Goal: Task Accomplishment & Management: Complete application form

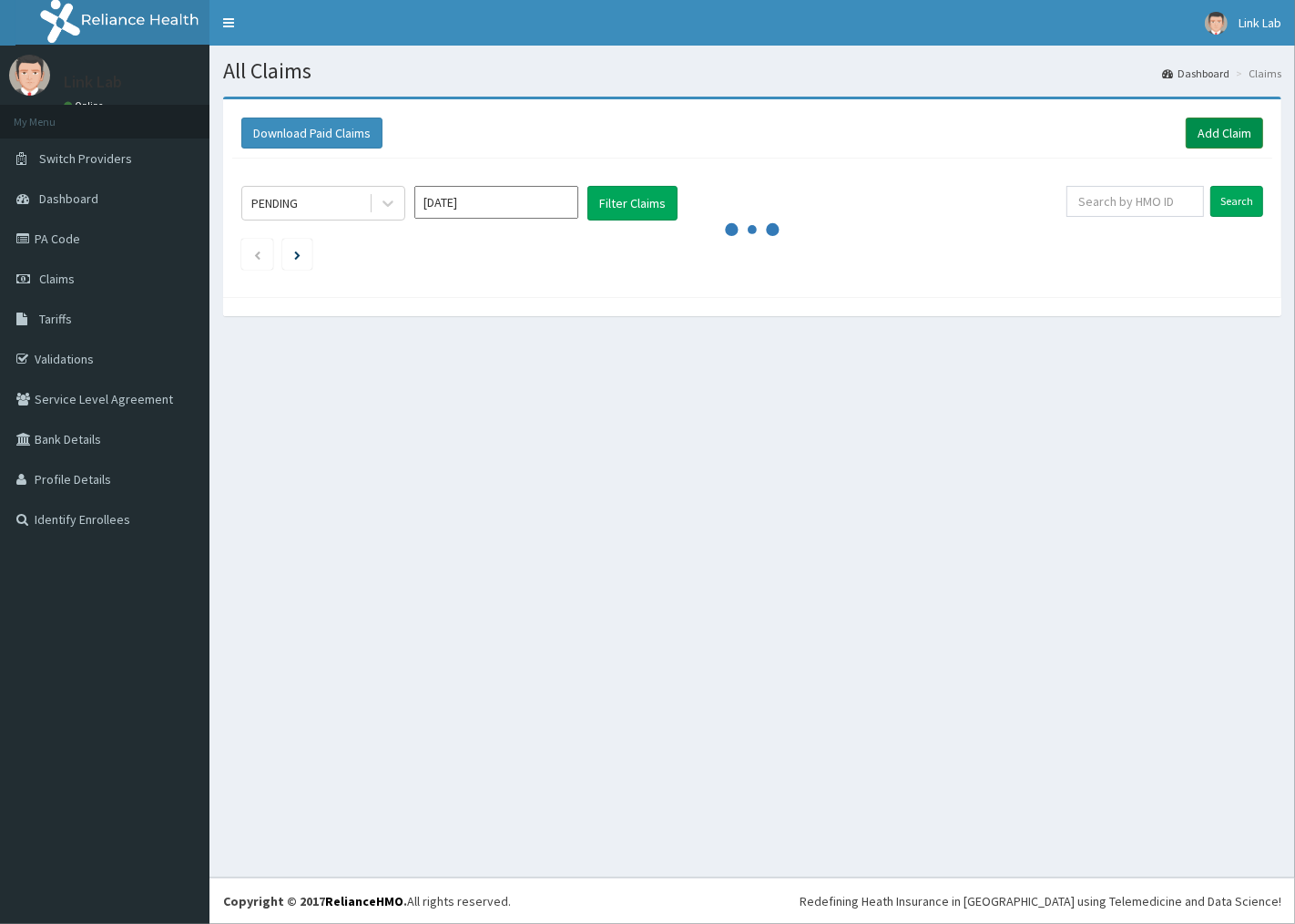
click at [1222, 128] on link "Add Claim" at bounding box center [1224, 132] width 77 height 31
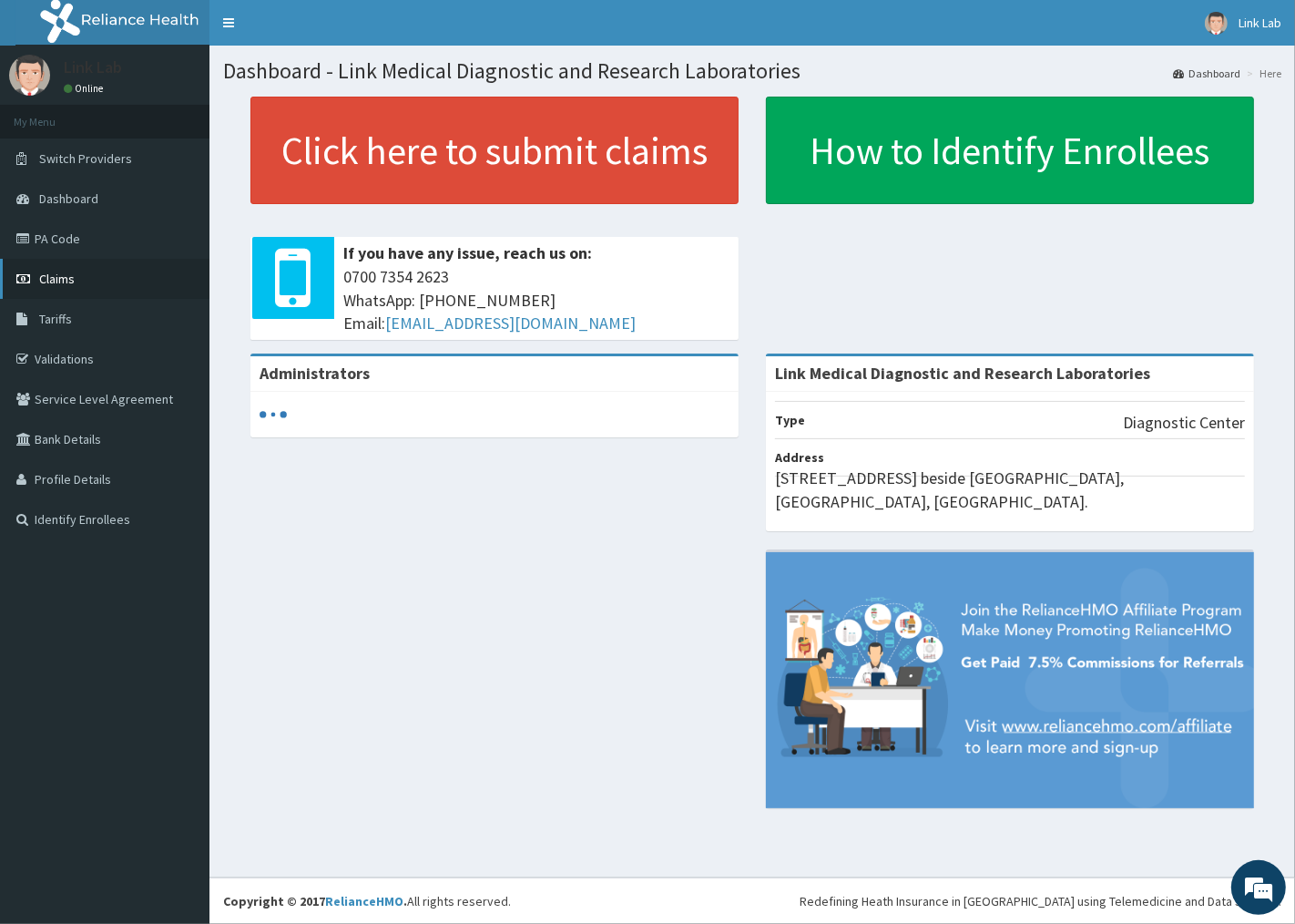
click at [66, 274] on span "Claims" at bounding box center [57, 278] width 36 height 17
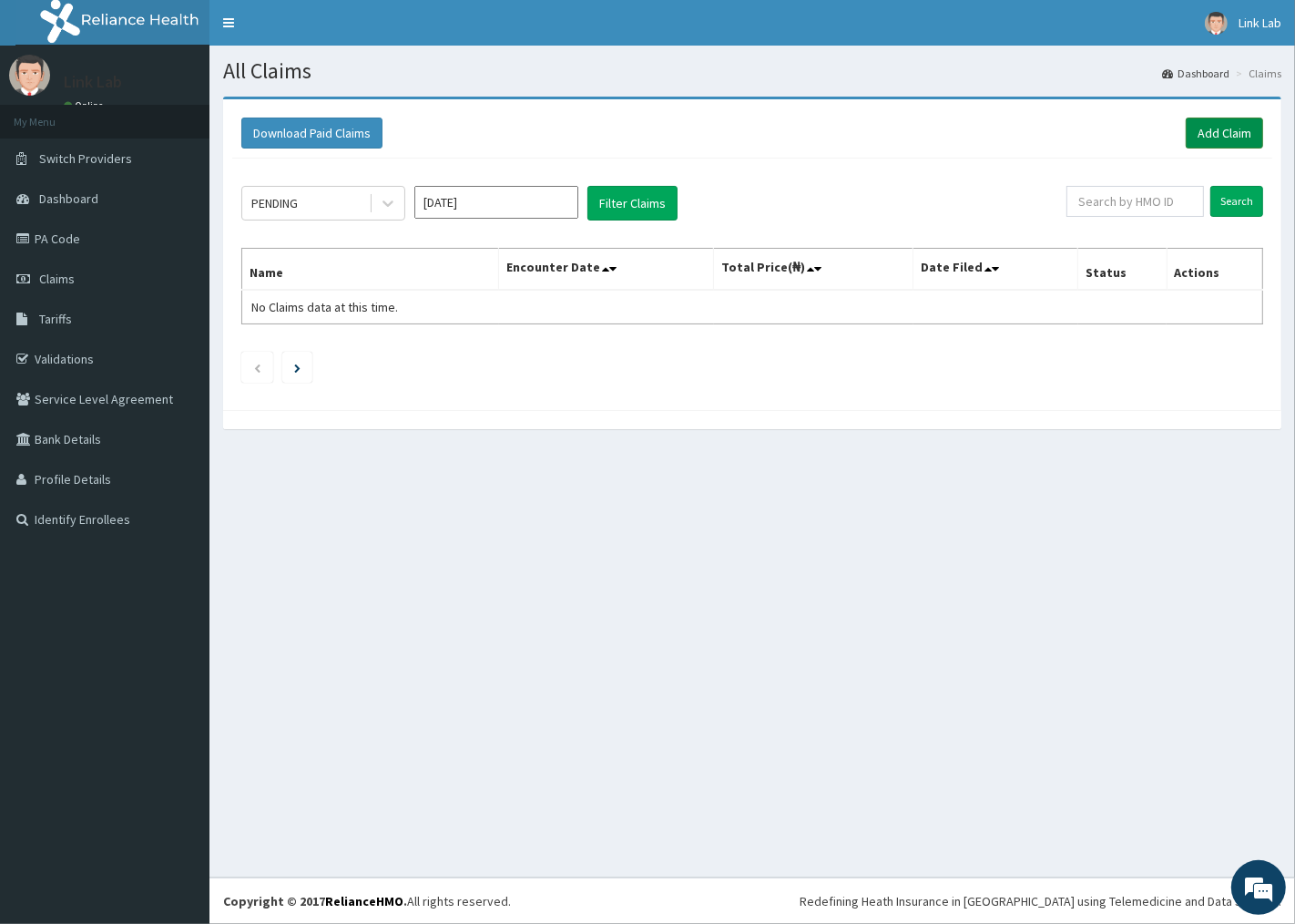
click at [1240, 133] on link "Add Claim" at bounding box center [1224, 132] width 77 height 31
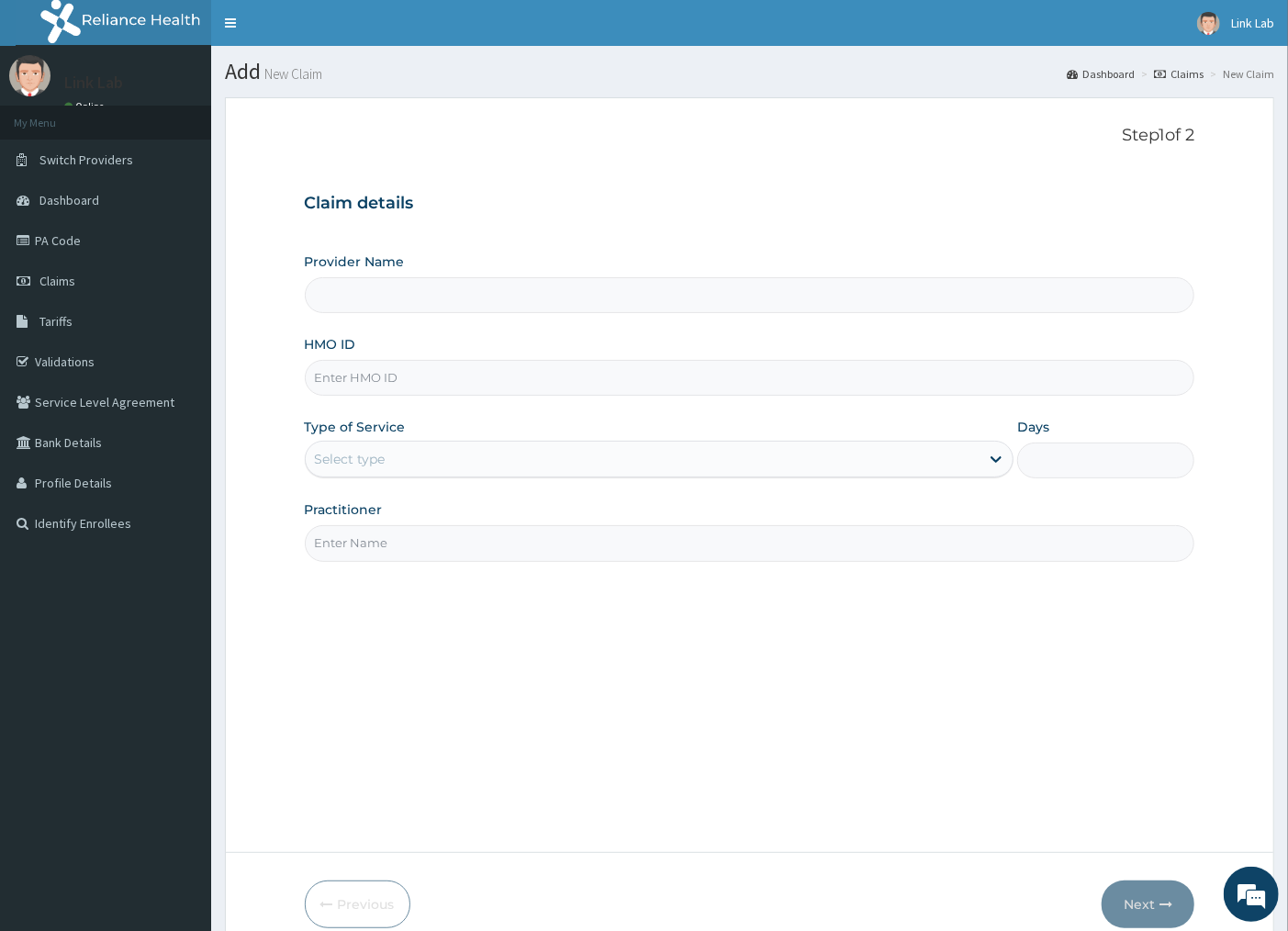
type input "Link Medical Diagnostic and Research Laboratories"
click at [340, 382] on input "HMO ID" at bounding box center [749, 378] width 890 height 36
type input "nel/10002/a"
click at [362, 466] on div "Select type" at bounding box center [350, 459] width 71 height 18
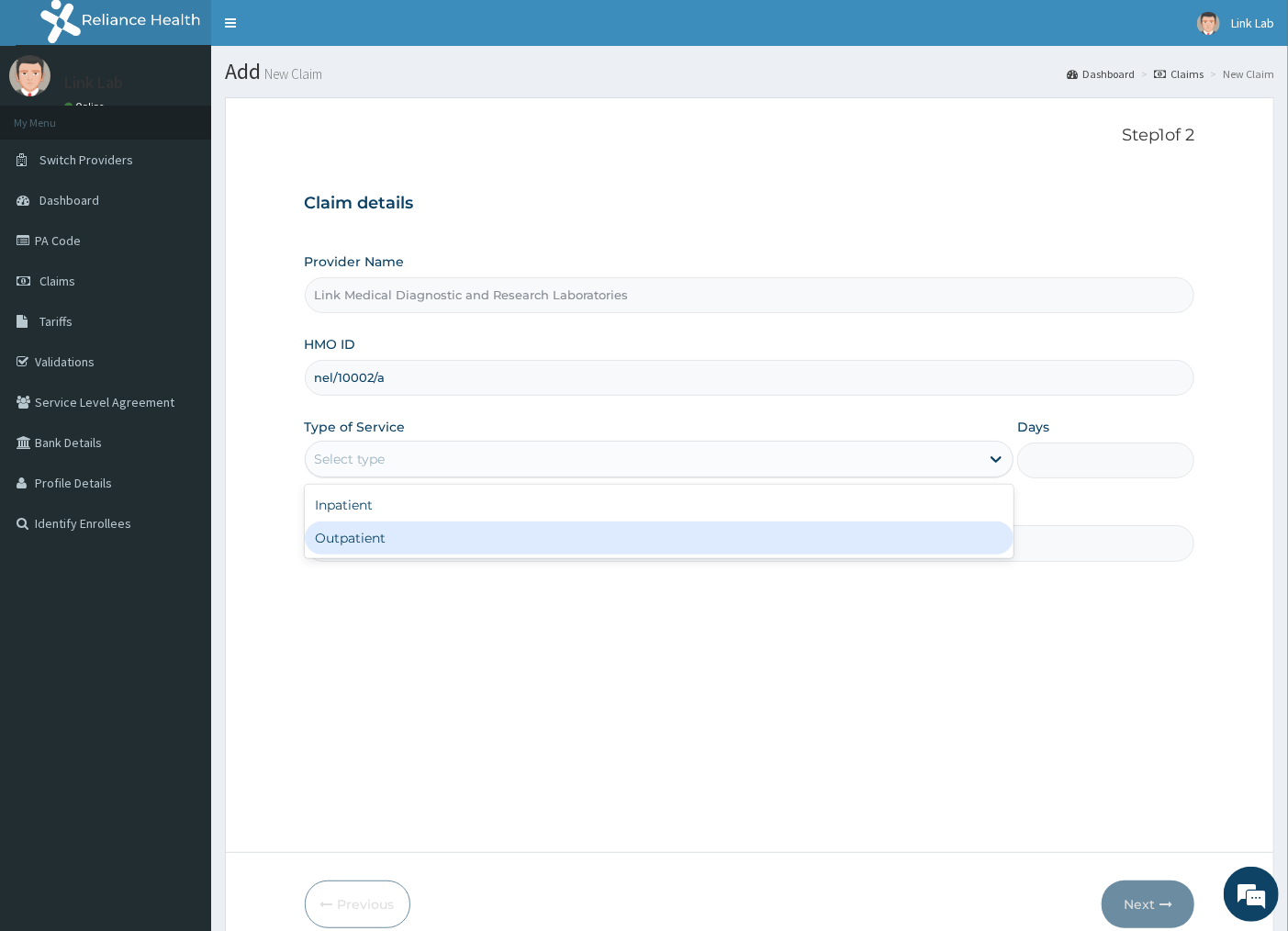
click at [359, 544] on div "Outpatient" at bounding box center [658, 537] width 709 height 33
type input "1"
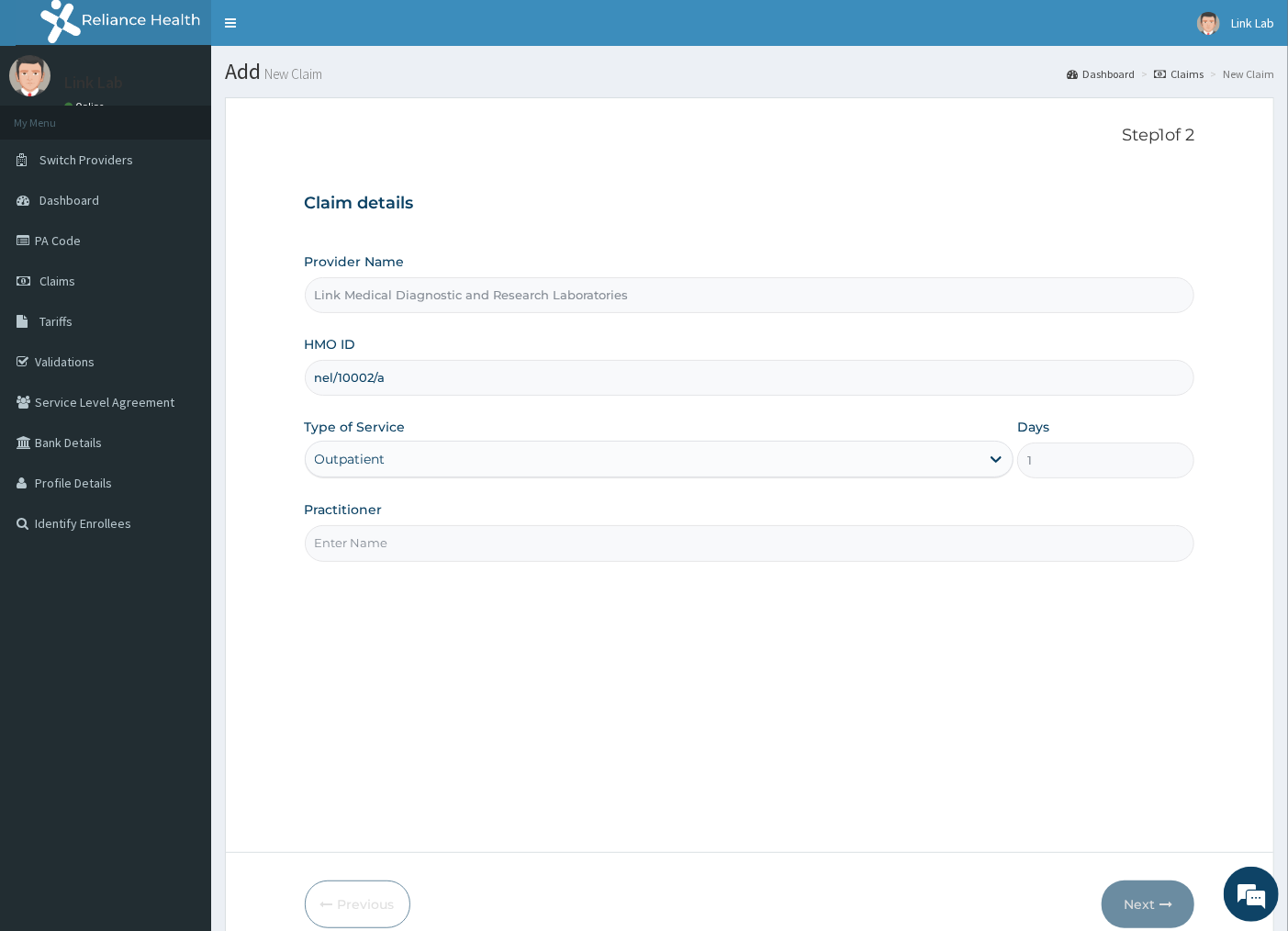
click at [360, 541] on input "Practitioner" at bounding box center [749, 543] width 890 height 36
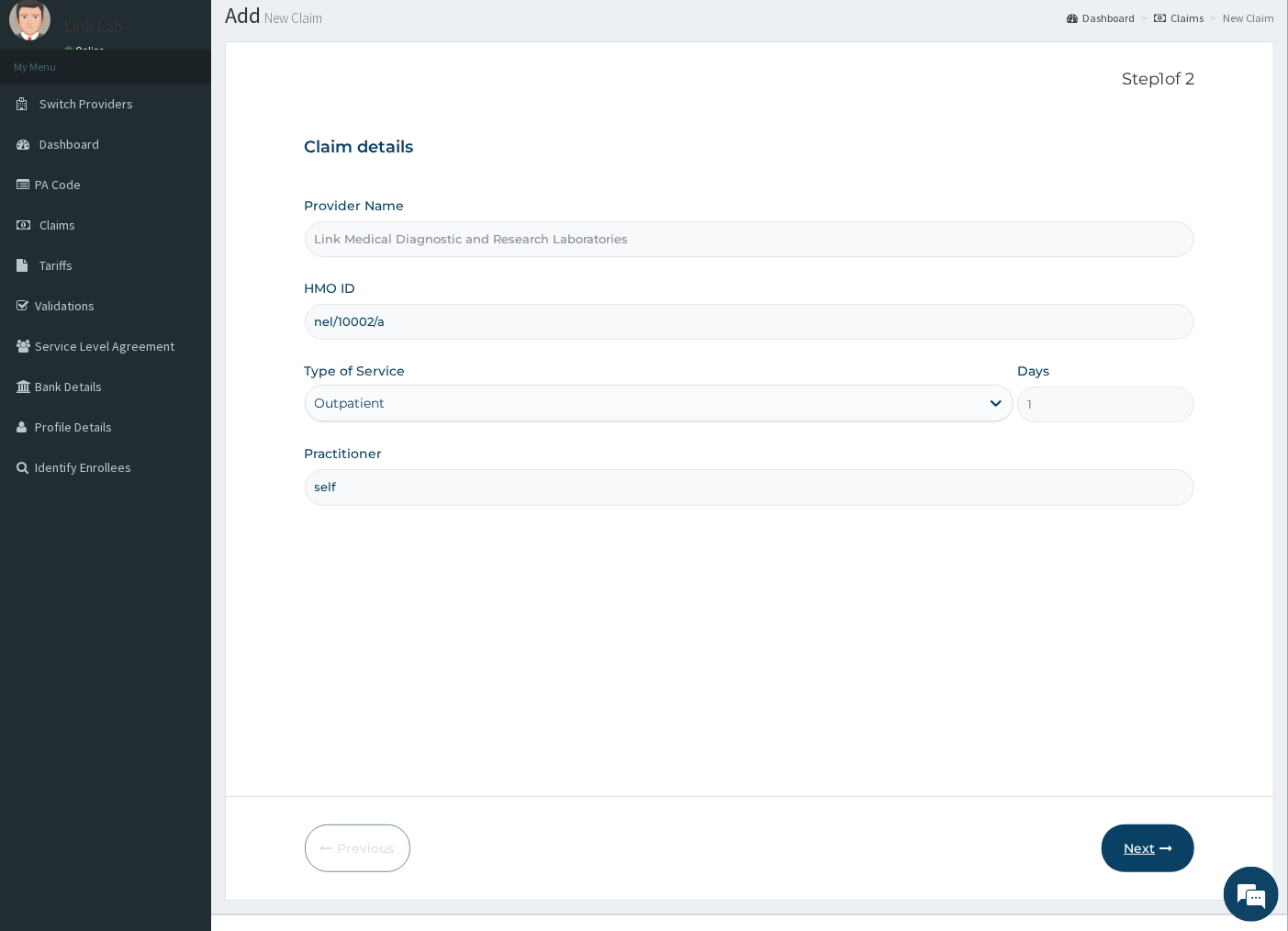
scroll to position [87, 0]
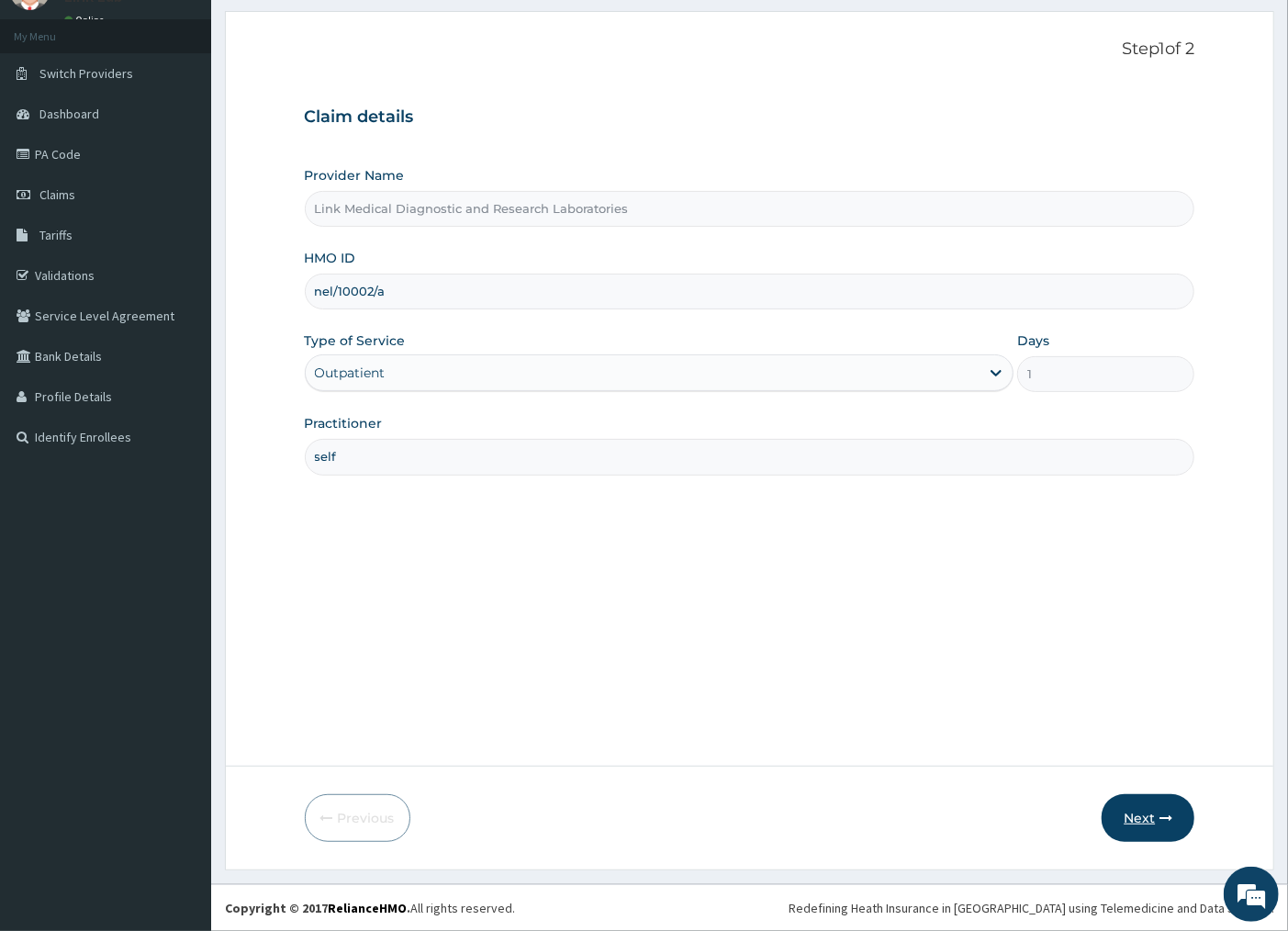
type input "self"
click at [1148, 813] on button "Next" at bounding box center [1147, 818] width 92 height 48
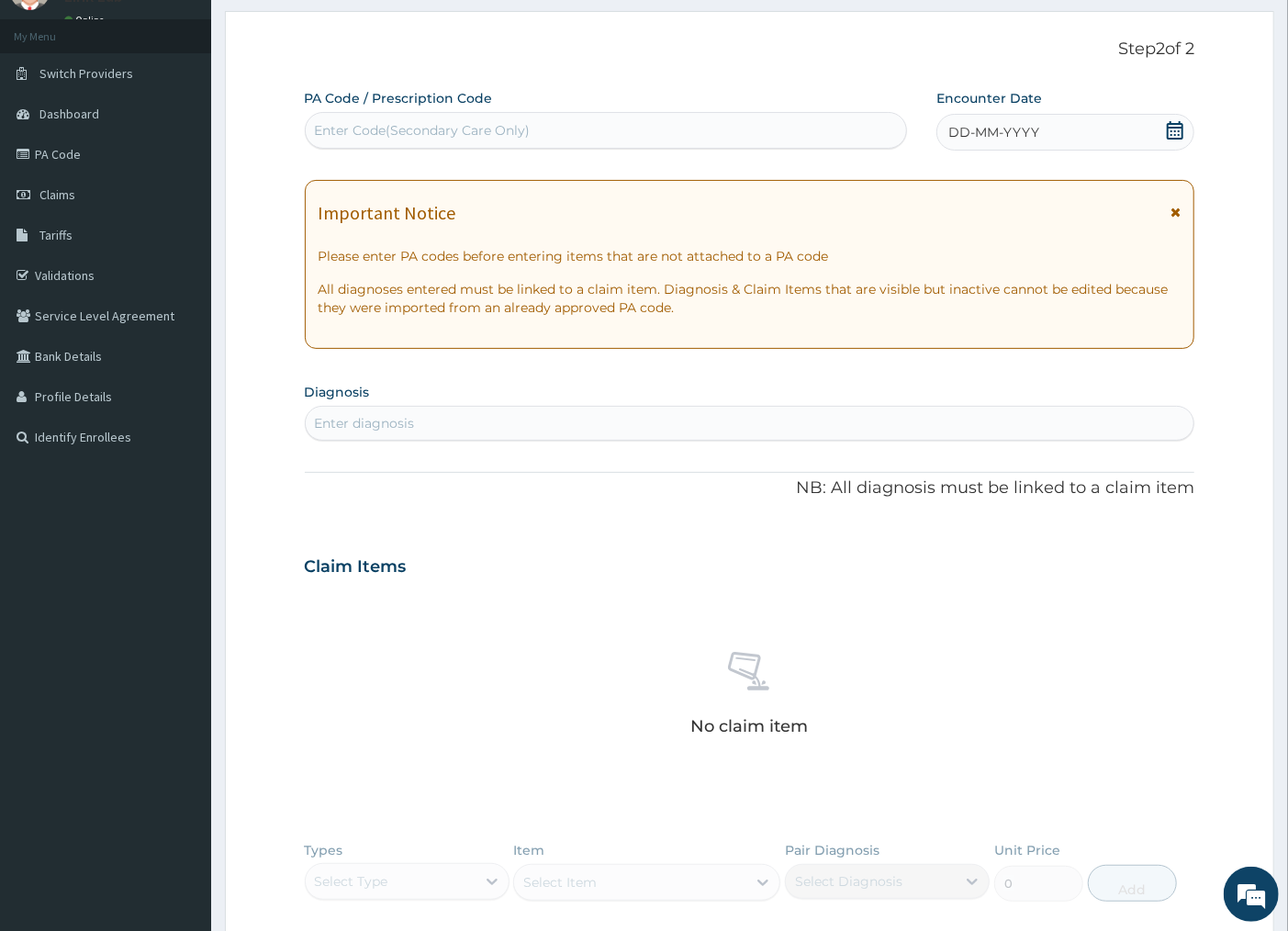
click at [334, 121] on div "Enter Code(Secondary Care Only)" at bounding box center [423, 130] width 216 height 18
type input "O"
type input "PA/5A08AF"
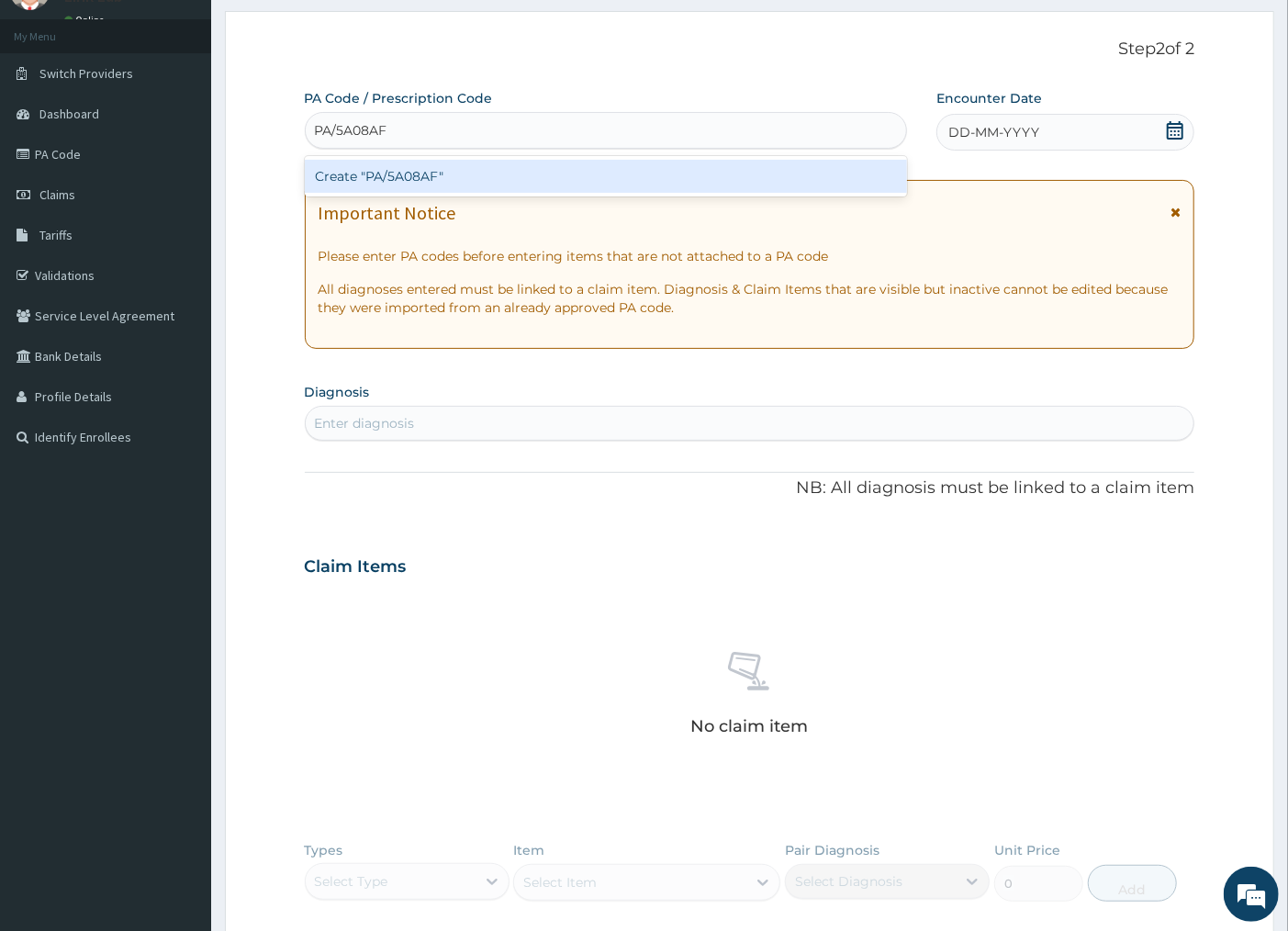
click at [368, 176] on div "Create "PA/5A08AF"" at bounding box center [605, 176] width 602 height 33
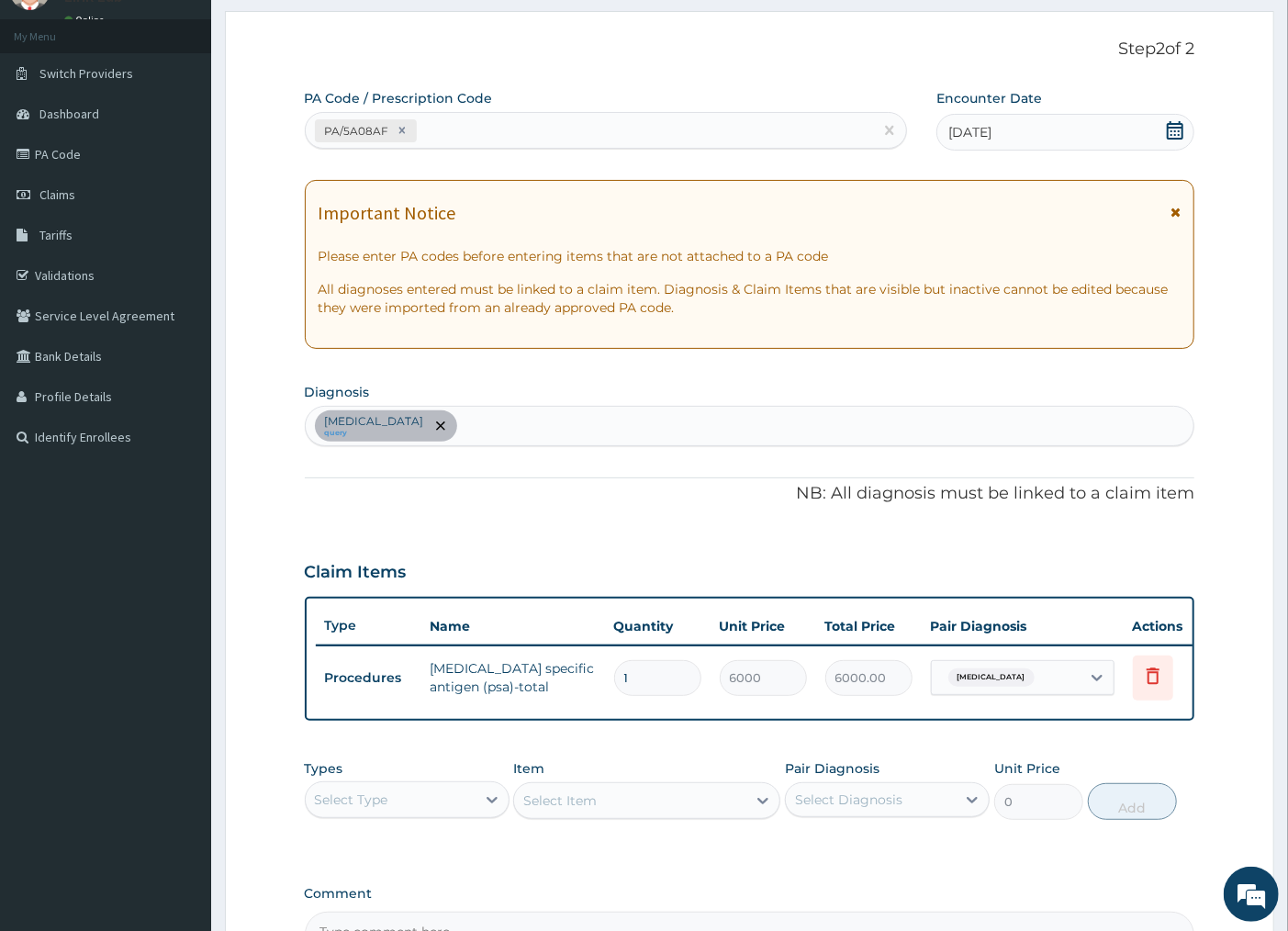
type input "0"
type input "0.00"
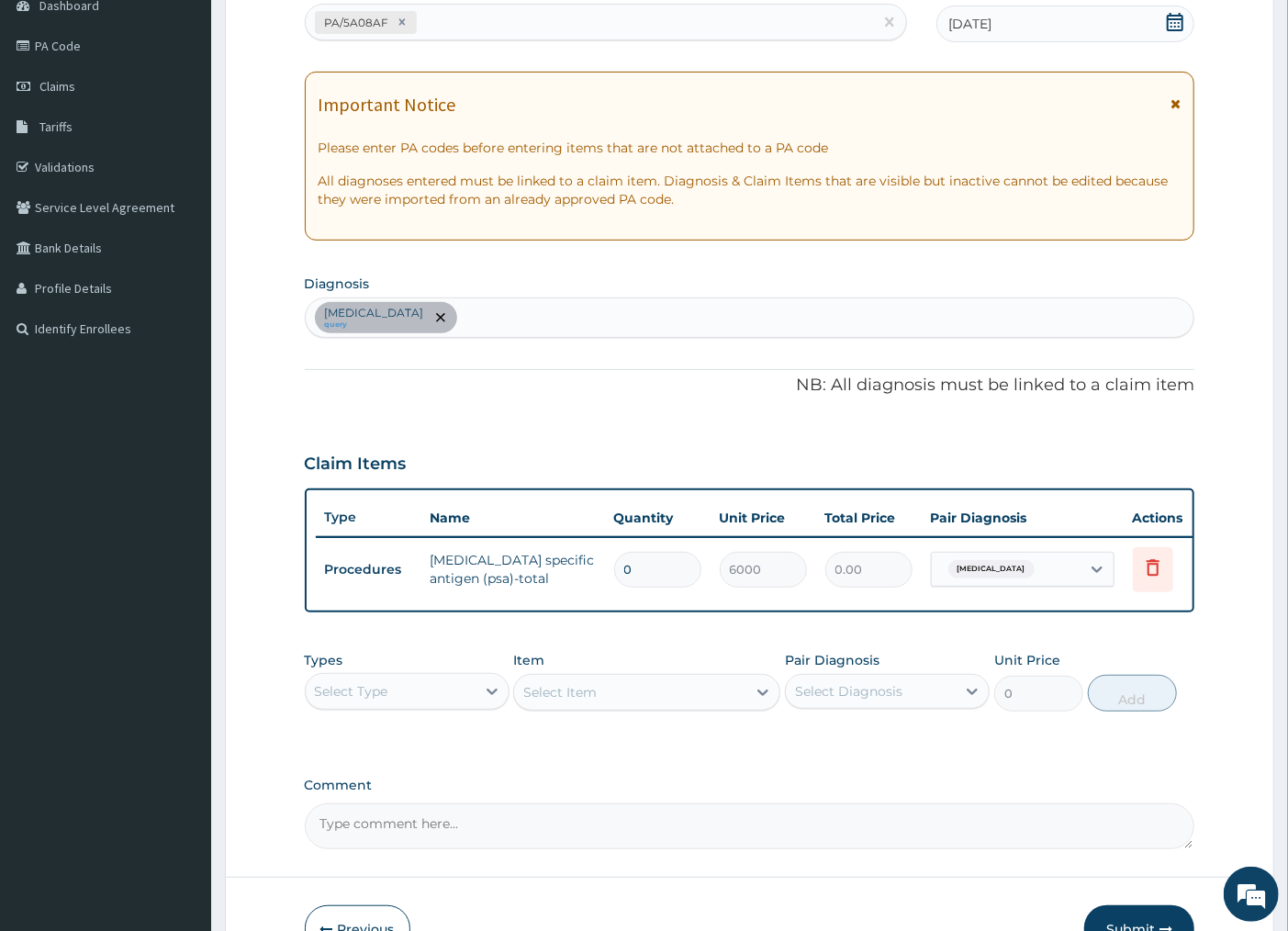
scroll to position [290, 0]
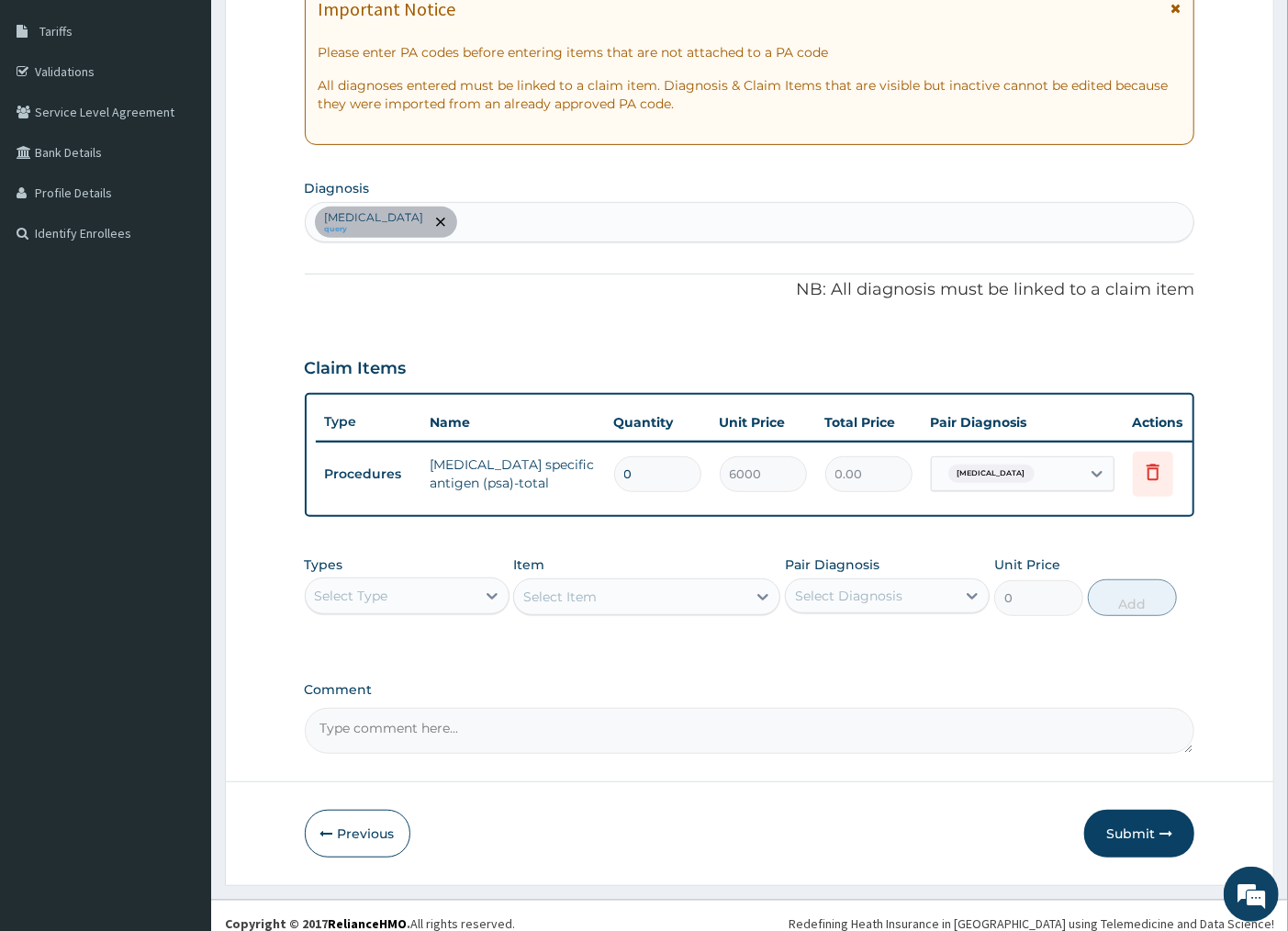
type input "0"
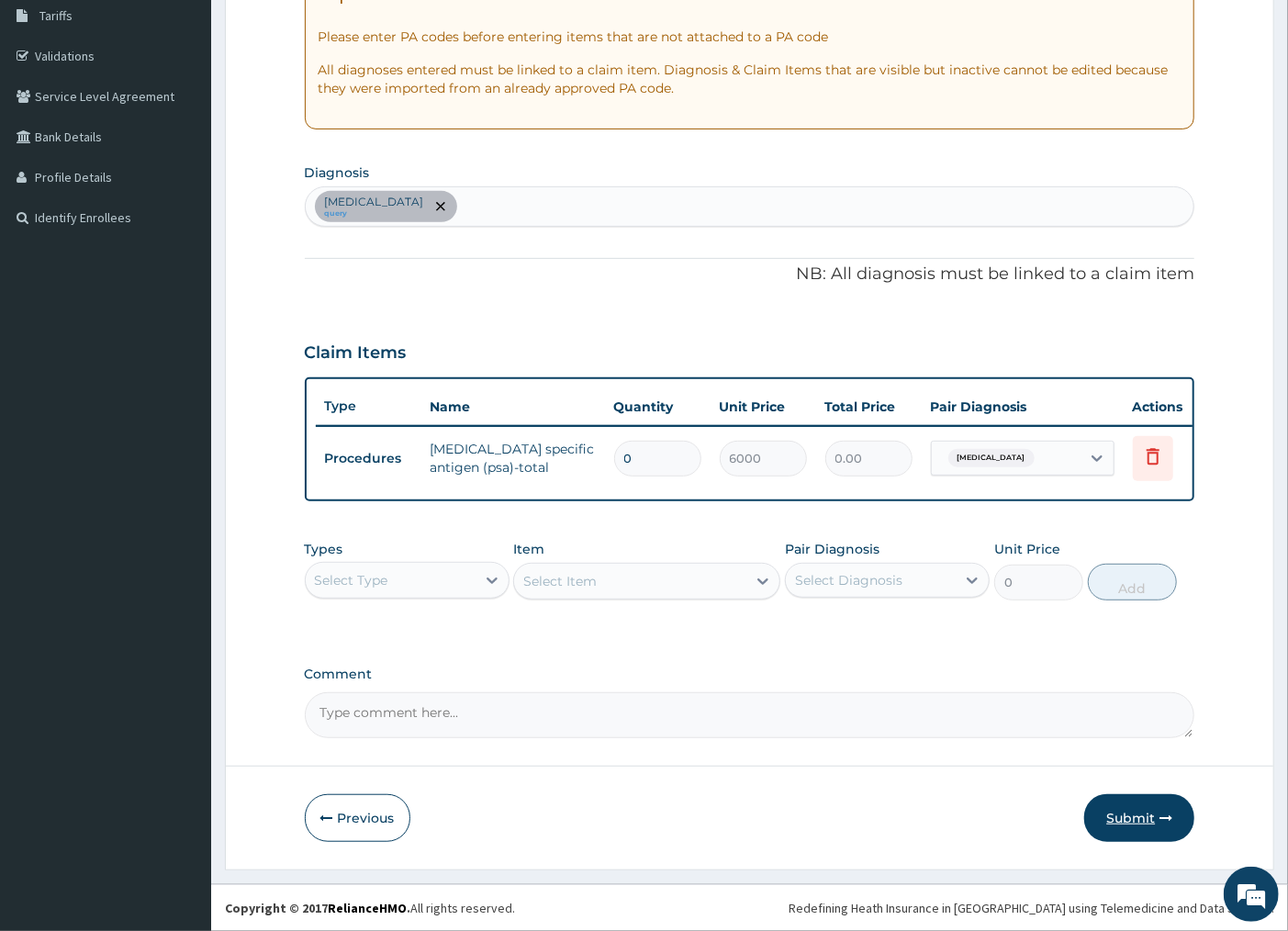
scroll to position [321, 0]
click at [1153, 818] on button "Submit" at bounding box center [1139, 818] width 110 height 48
click at [631, 441] on input "0" at bounding box center [657, 459] width 88 height 36
type input "1"
type input "6000.00"
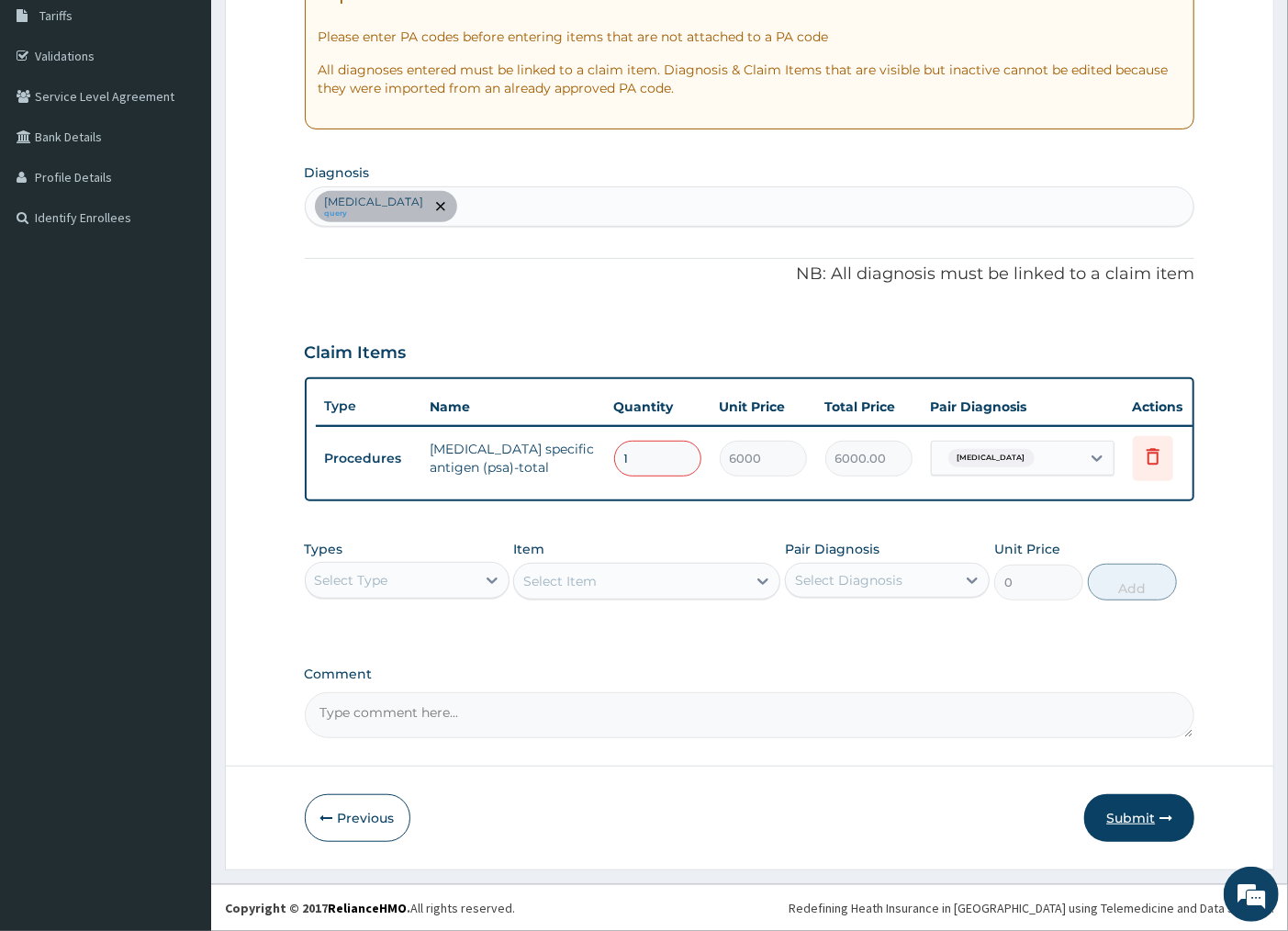
type input "1"
click at [1142, 819] on button "Submit" at bounding box center [1139, 818] width 110 height 48
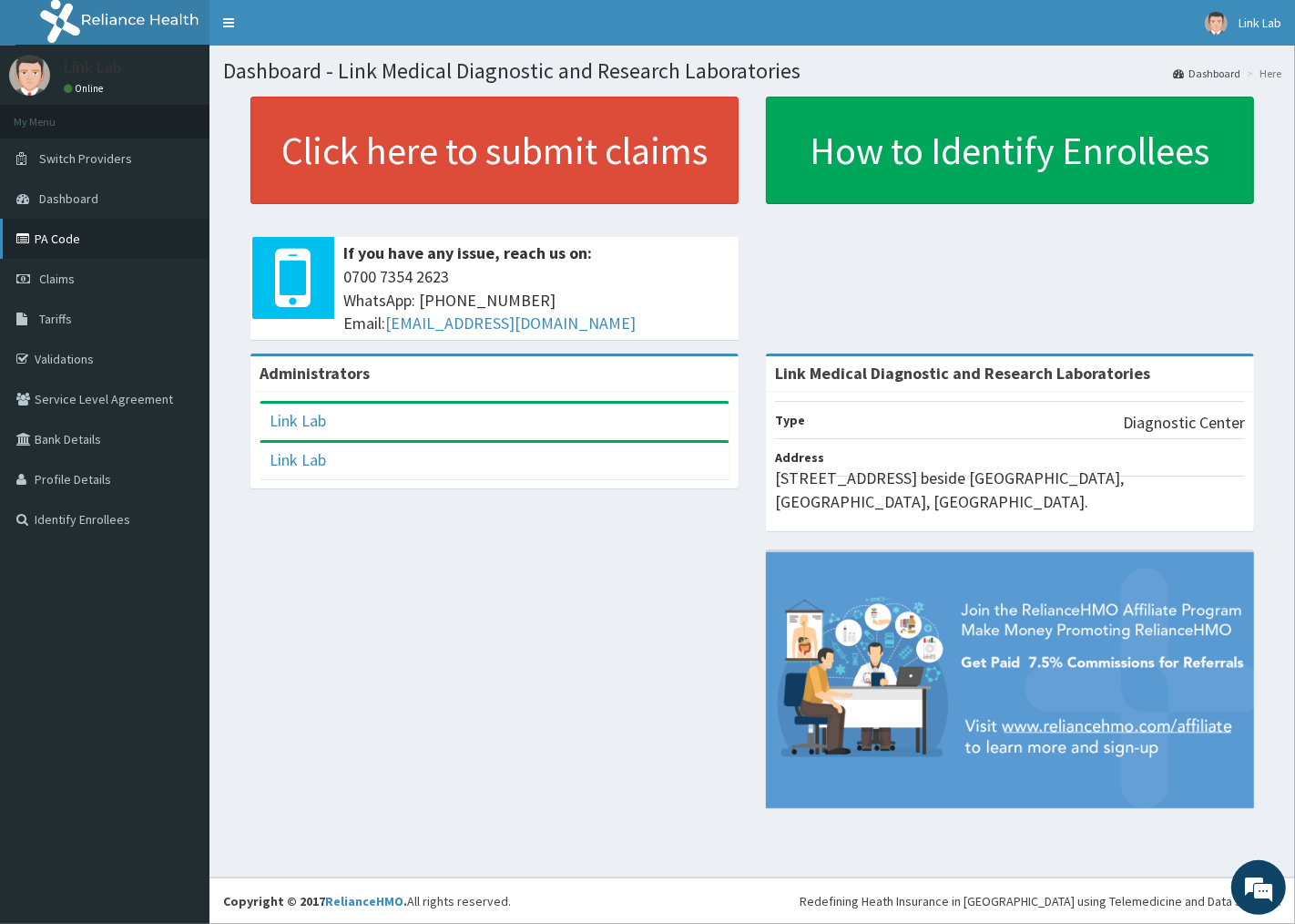
click at [50, 228] on link "PA Code" at bounding box center [105, 238] width 209 height 40
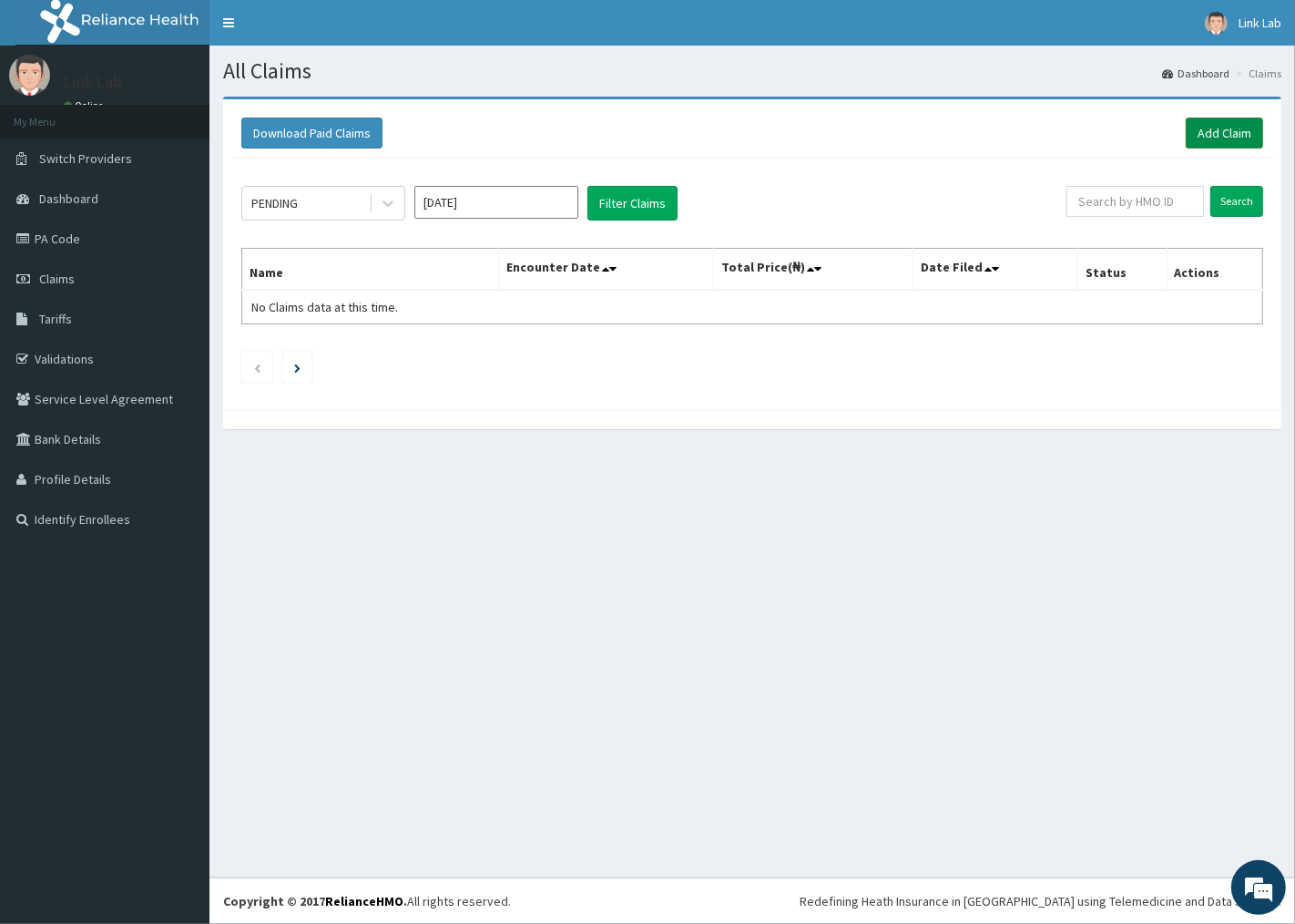
click at [1215, 118] on link "Add Claim" at bounding box center [1224, 132] width 77 height 31
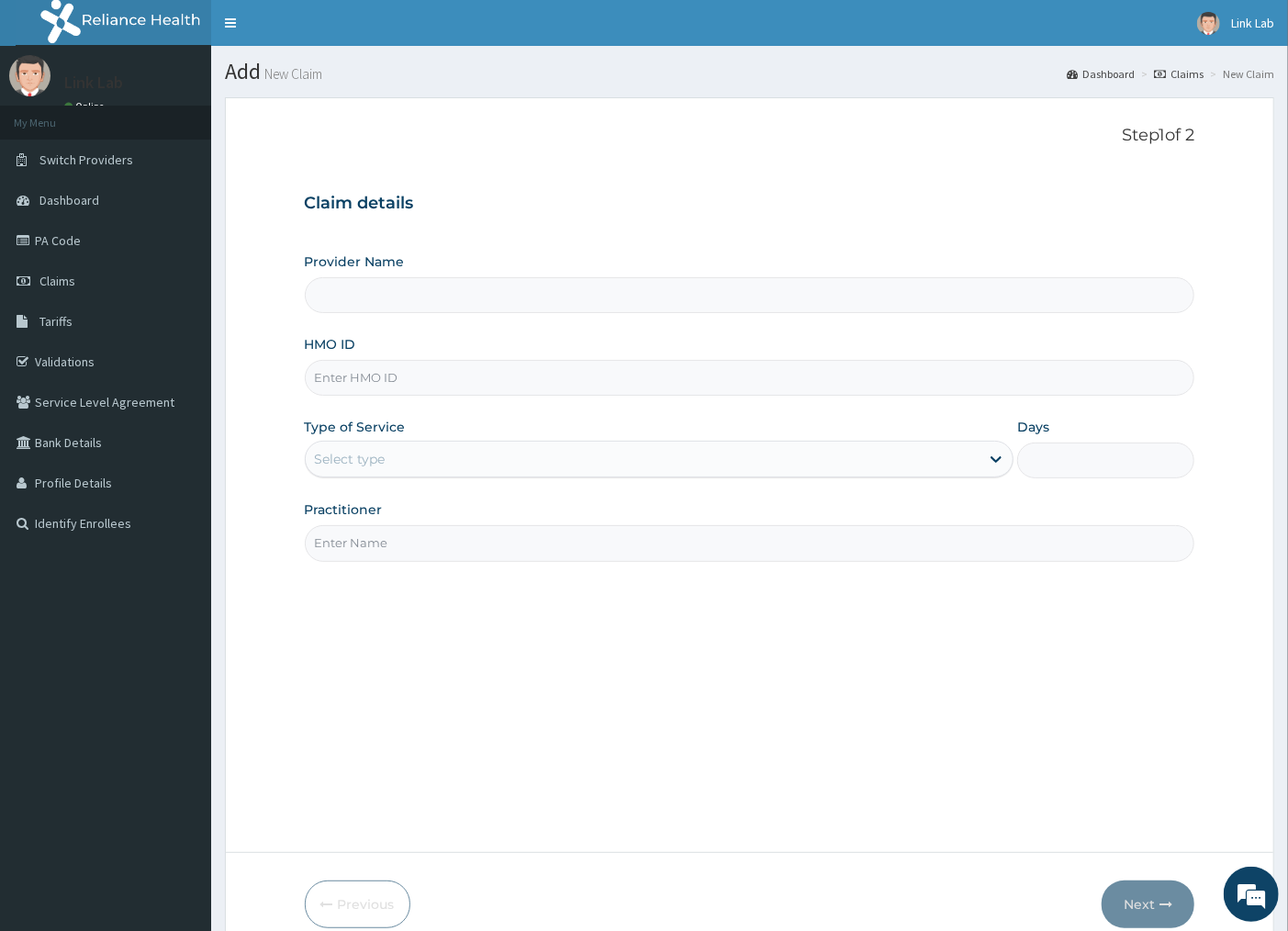
click at [429, 377] on input "HMO ID" at bounding box center [749, 378] width 890 height 36
type input "Link Medical Diagnostic and Research Laboratories"
drag, startPoint x: 426, startPoint y: 376, endPoint x: 284, endPoint y: 386, distance: 142.4
click at [284, 386] on form "Step 1 of 2 Claim details Provider Name Link Medical Diagnostic and Research La…" at bounding box center [749, 527] width 1049 height 859
type input "NEL/10002/A"
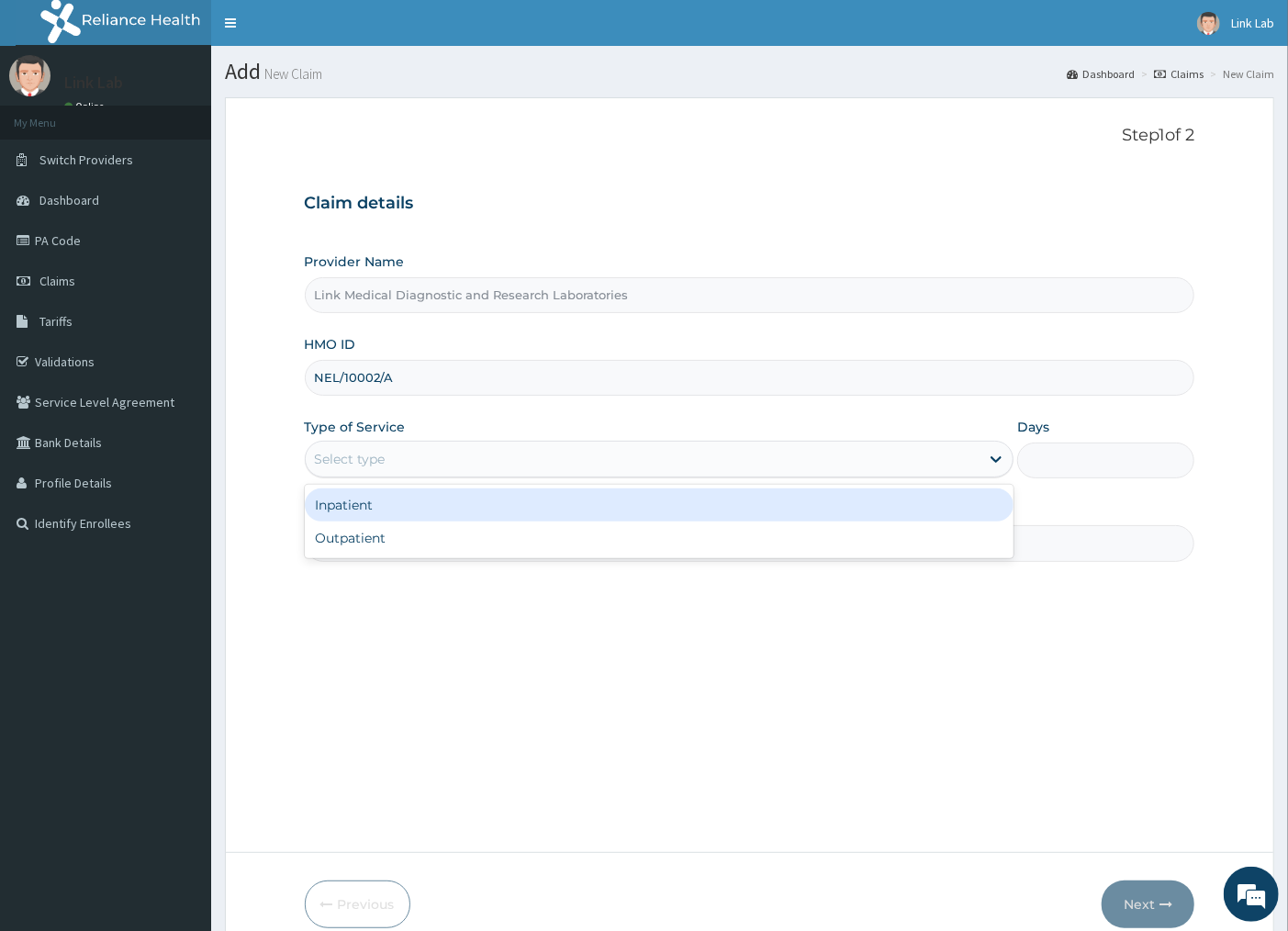
click at [336, 457] on div "Select type" at bounding box center [350, 459] width 71 height 18
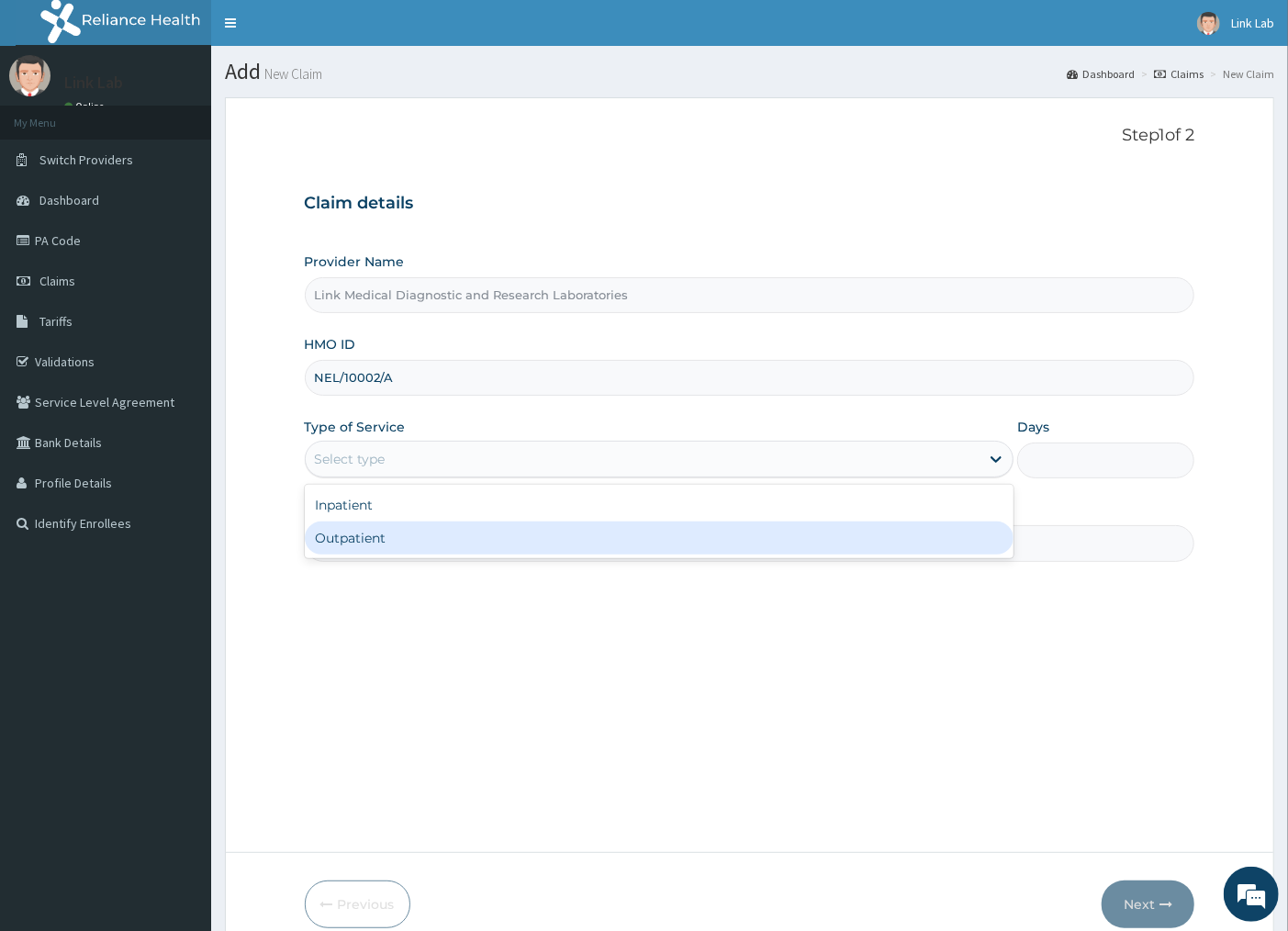
click at [351, 539] on div "Outpatient" at bounding box center [658, 537] width 709 height 33
type input "1"
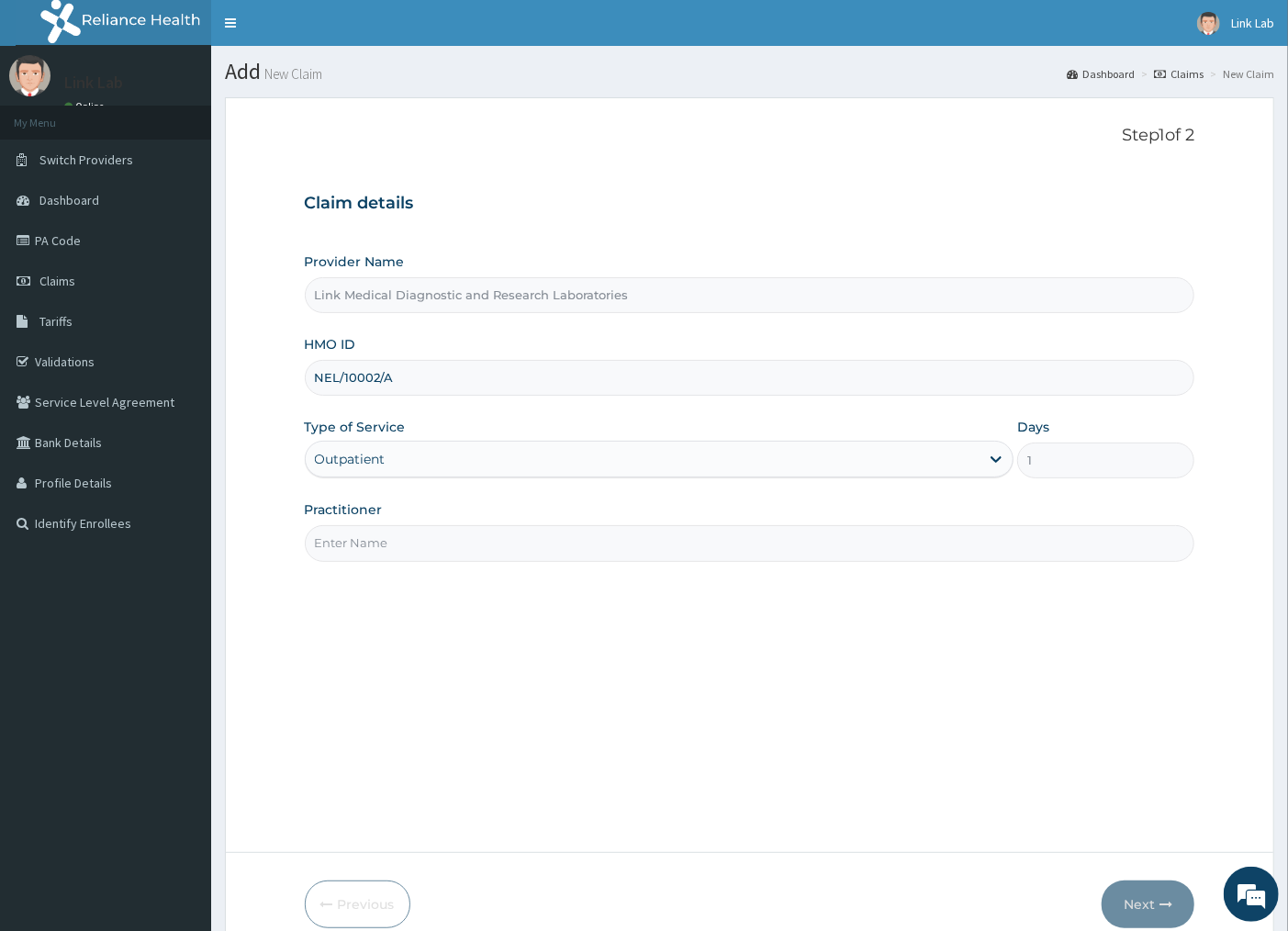
click at [354, 536] on input "Practitioner" at bounding box center [749, 543] width 890 height 36
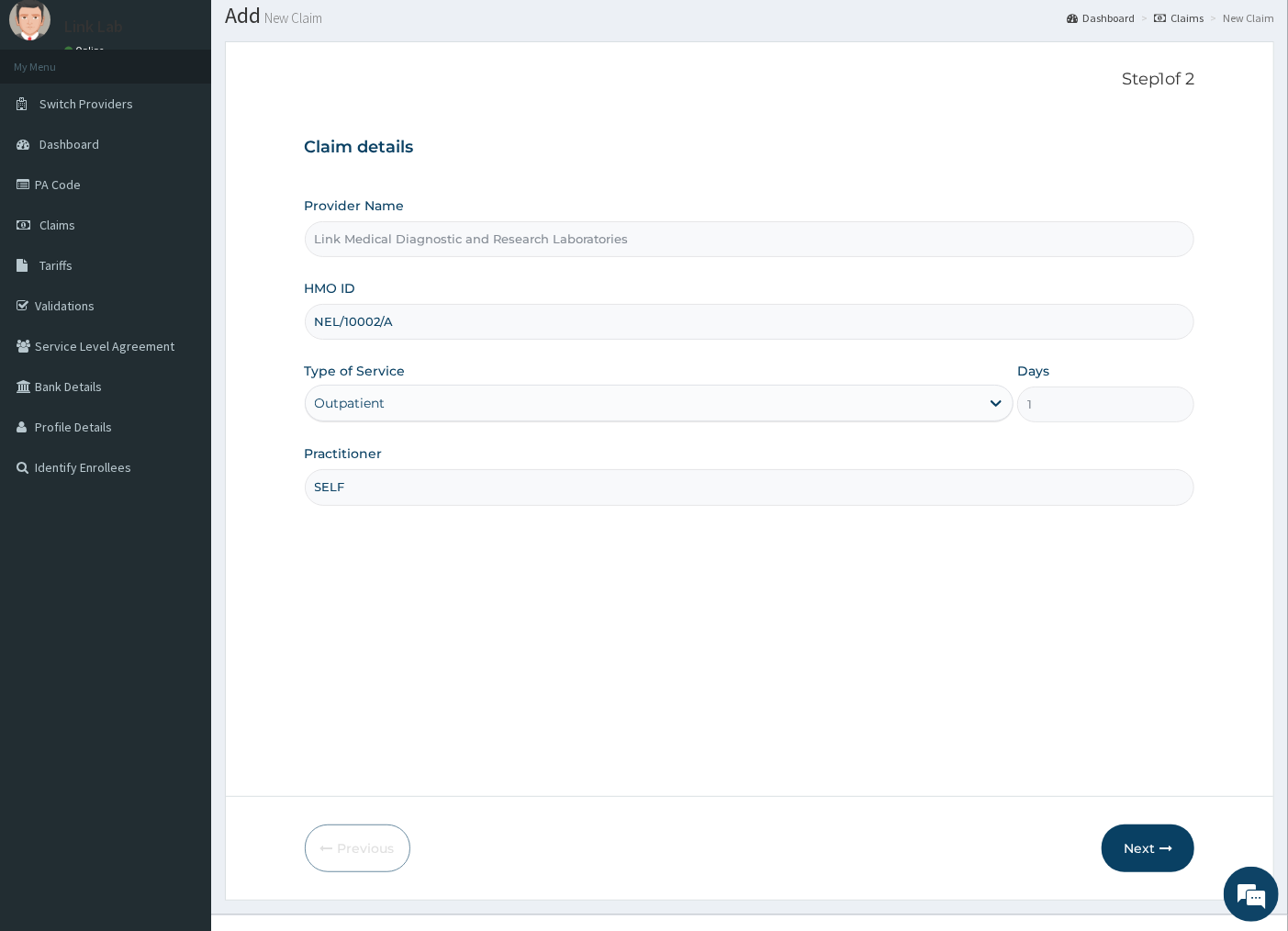
scroll to position [87, 0]
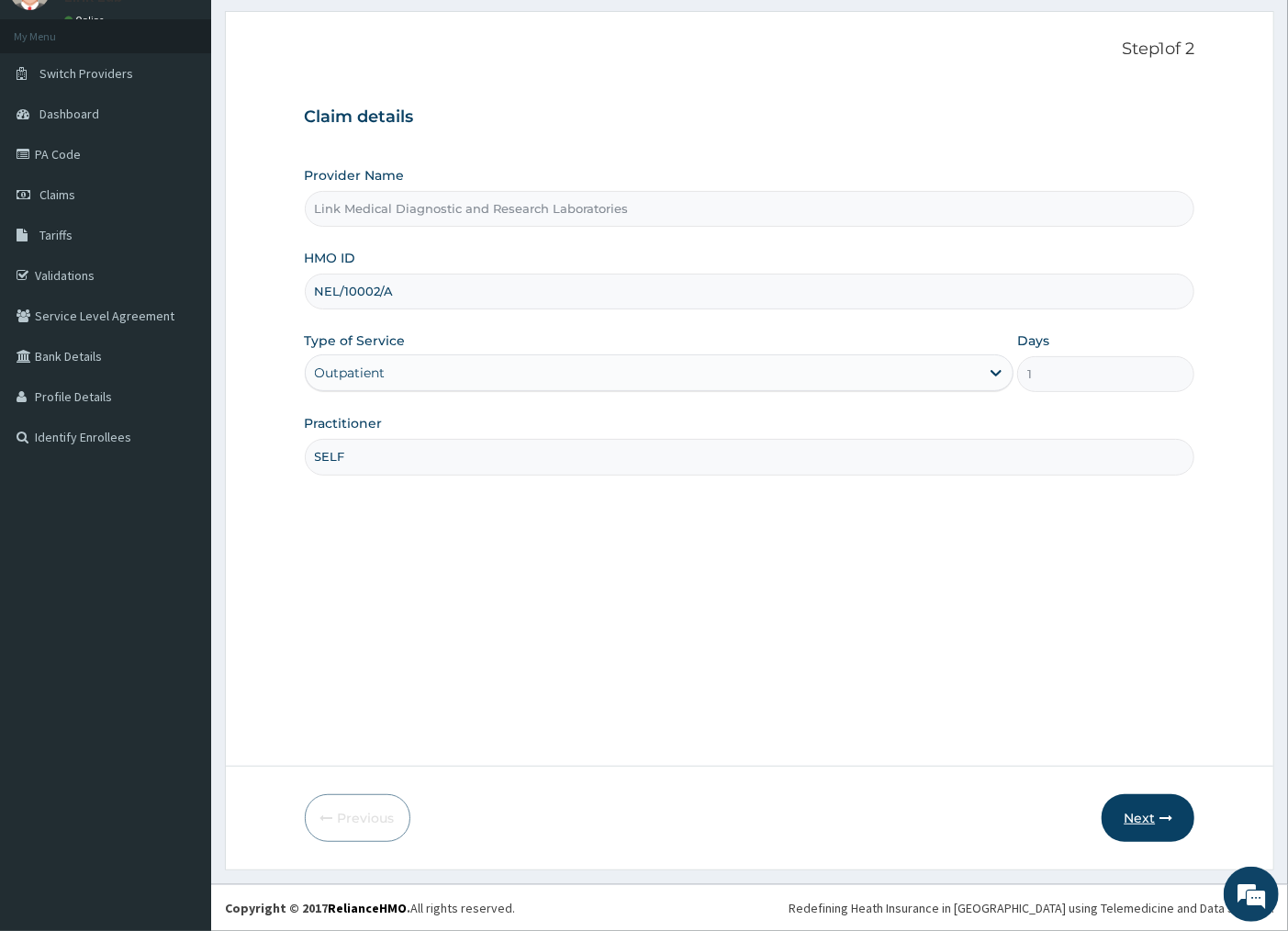
type input "SELF"
click at [1155, 815] on button "Next" at bounding box center [1147, 818] width 92 height 48
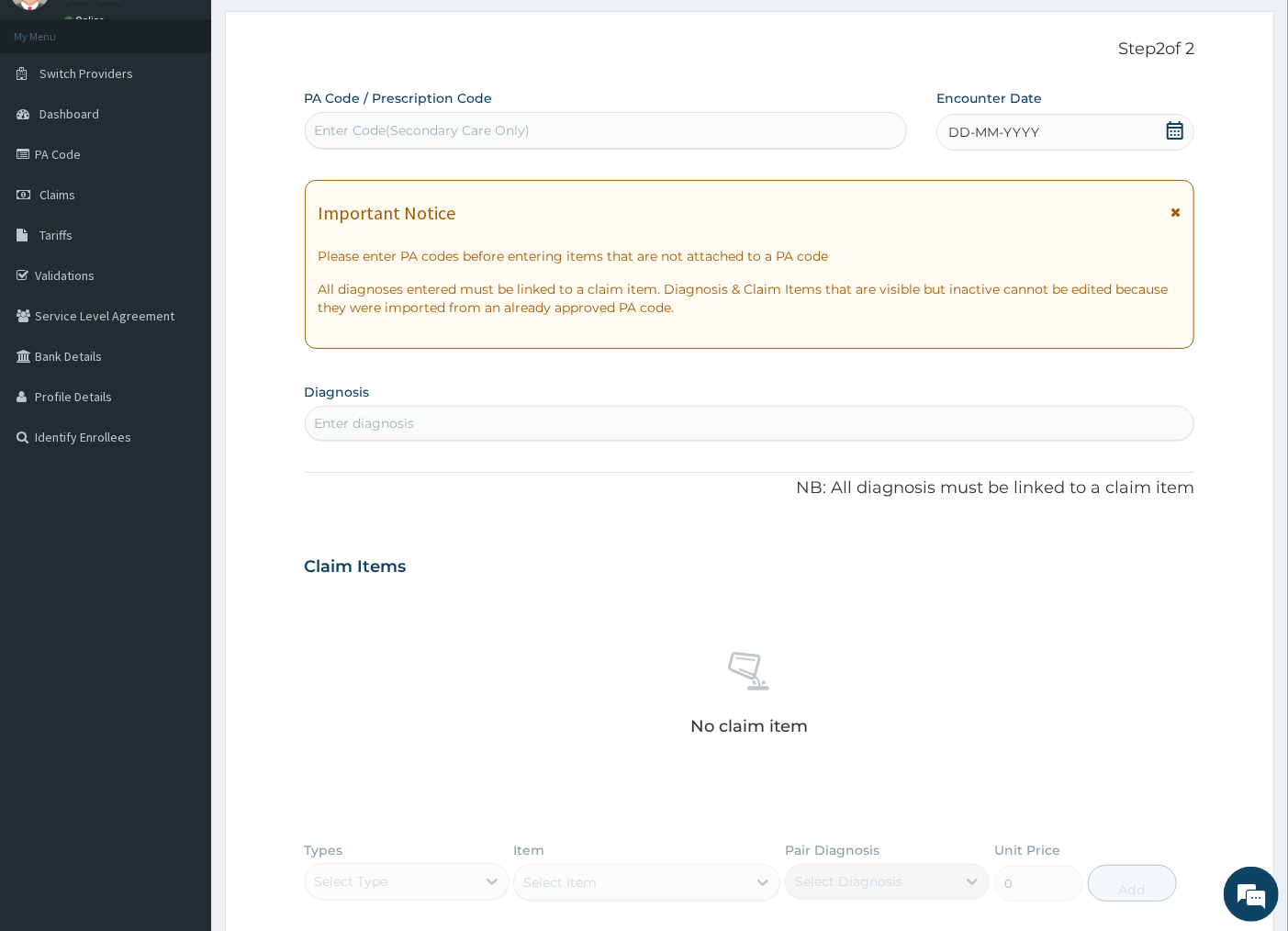
click at [399, 121] on div "Enter Code(Secondary Care Only)" at bounding box center [423, 130] width 216 height 18
type input "PA/8C1EBC"
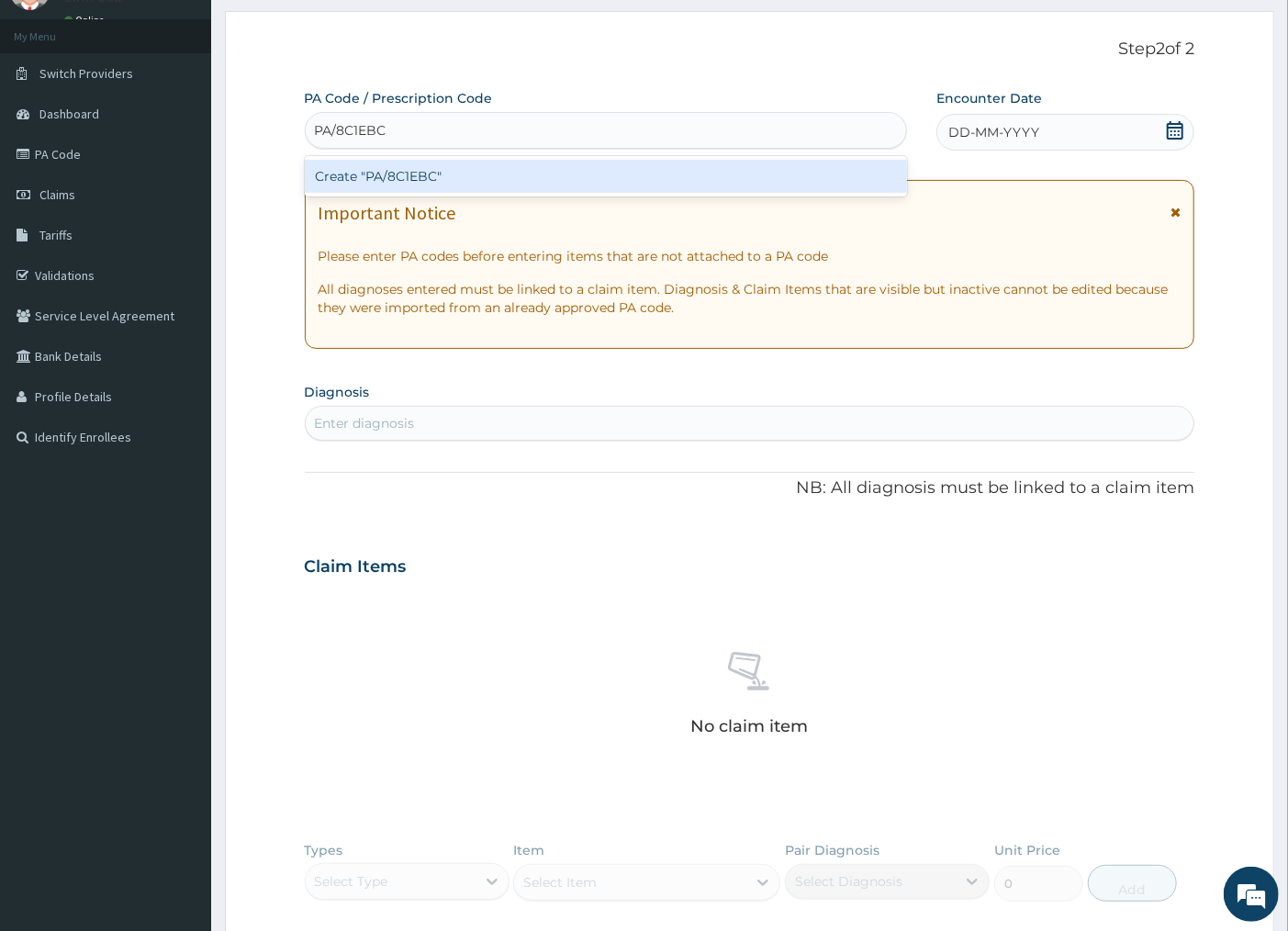
click at [441, 178] on div "Create "PA/8C1EBC"" at bounding box center [605, 176] width 602 height 33
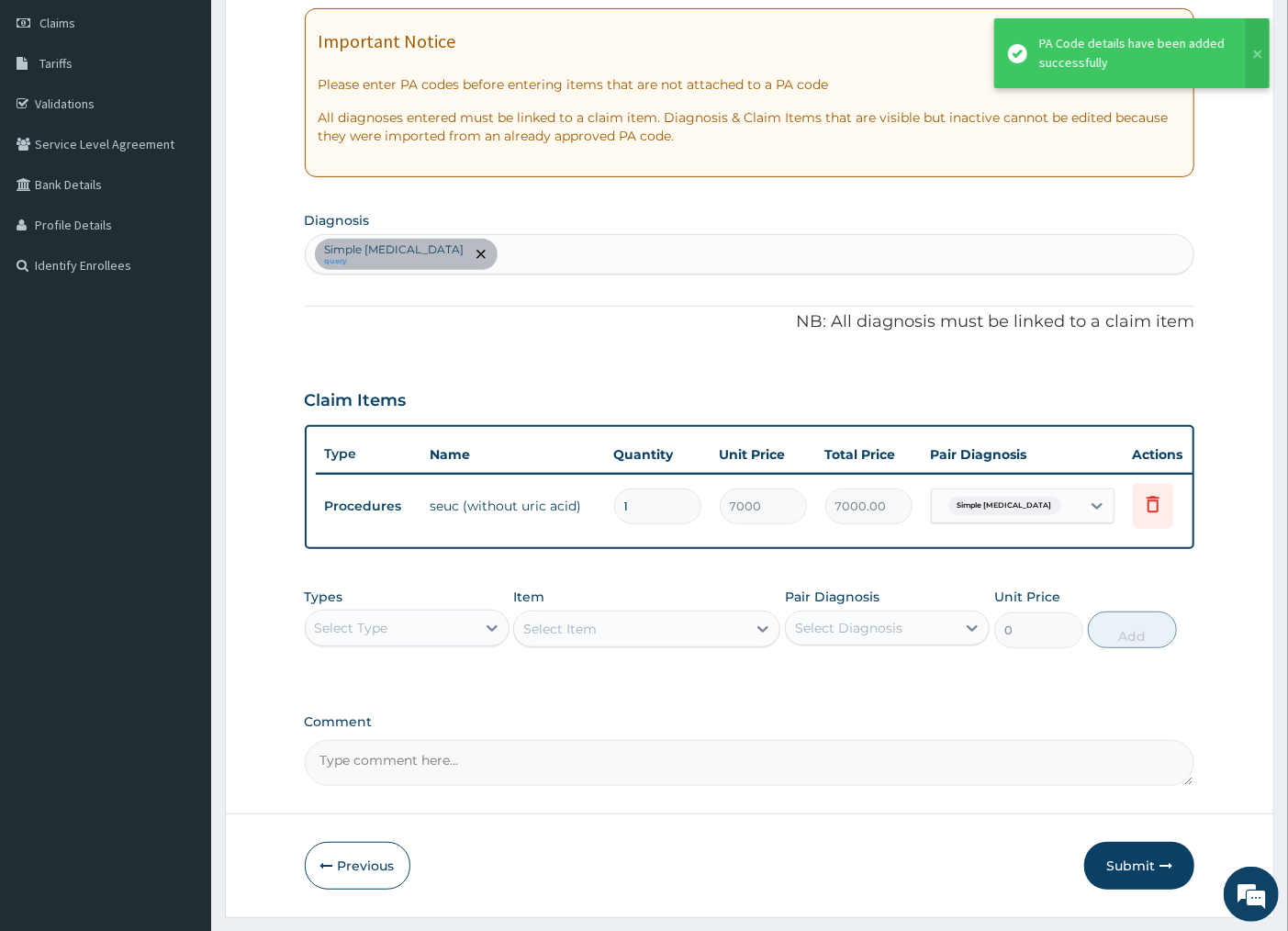
scroll to position [321, 0]
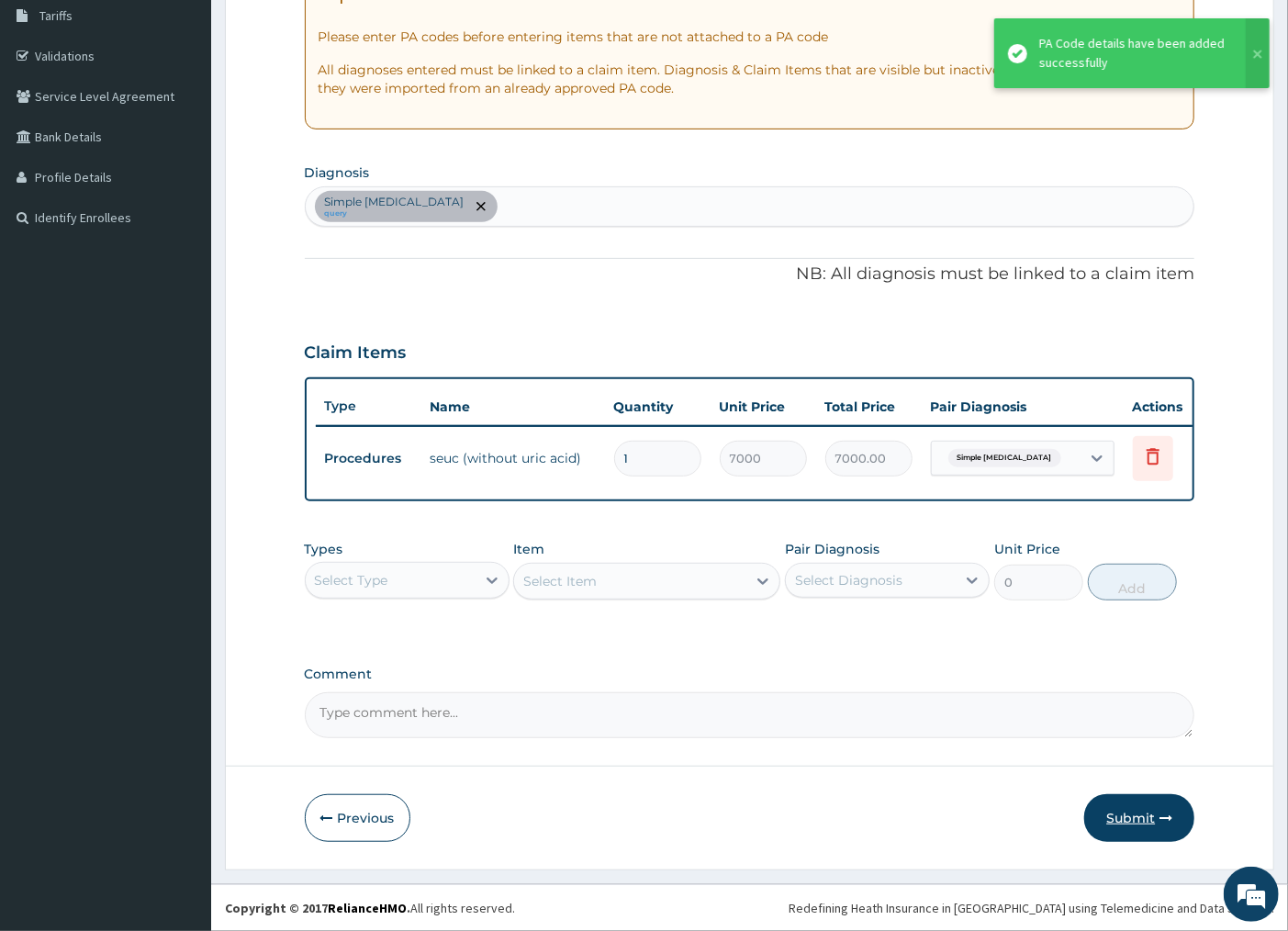
click at [1117, 818] on button "Submit" at bounding box center [1139, 818] width 110 height 48
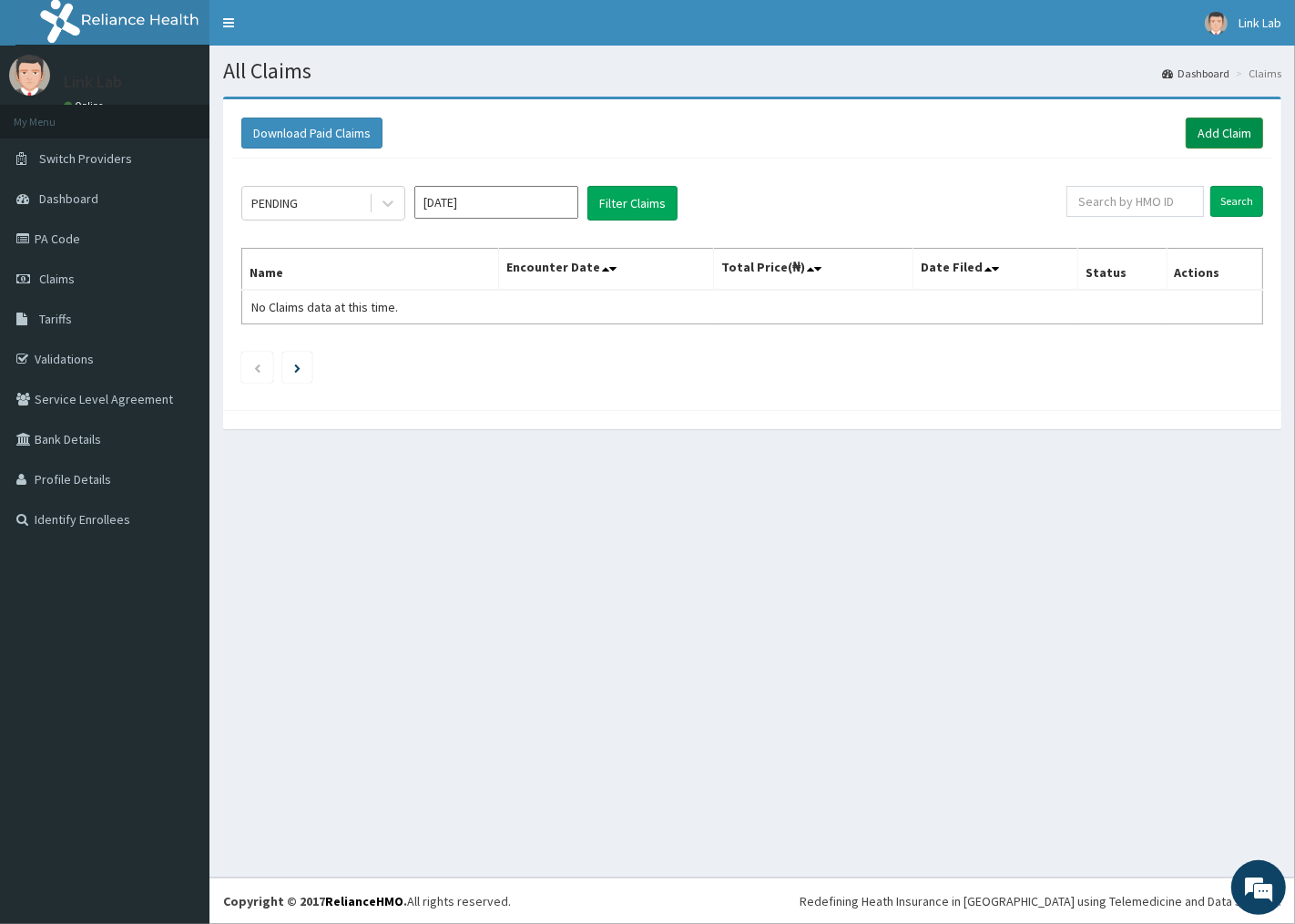
click at [1222, 130] on link "Add Claim" at bounding box center [1224, 132] width 77 height 31
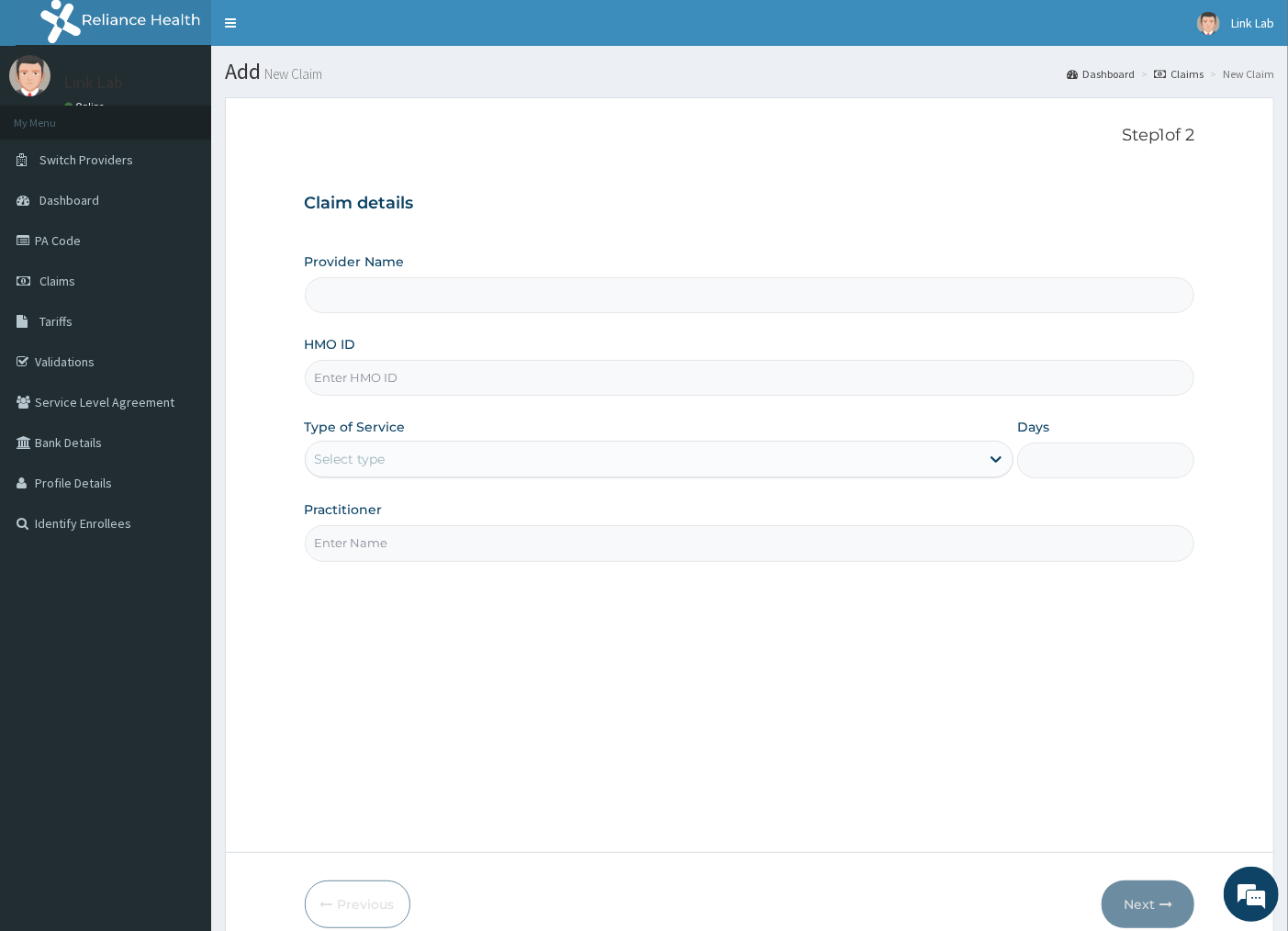
click at [346, 372] on input "HMO ID" at bounding box center [749, 378] width 890 height 36
type input "Link Medical Diagnostic and Research Laboratories"
paste input "NEL/10002/A"
type input "NEL/10002/A"
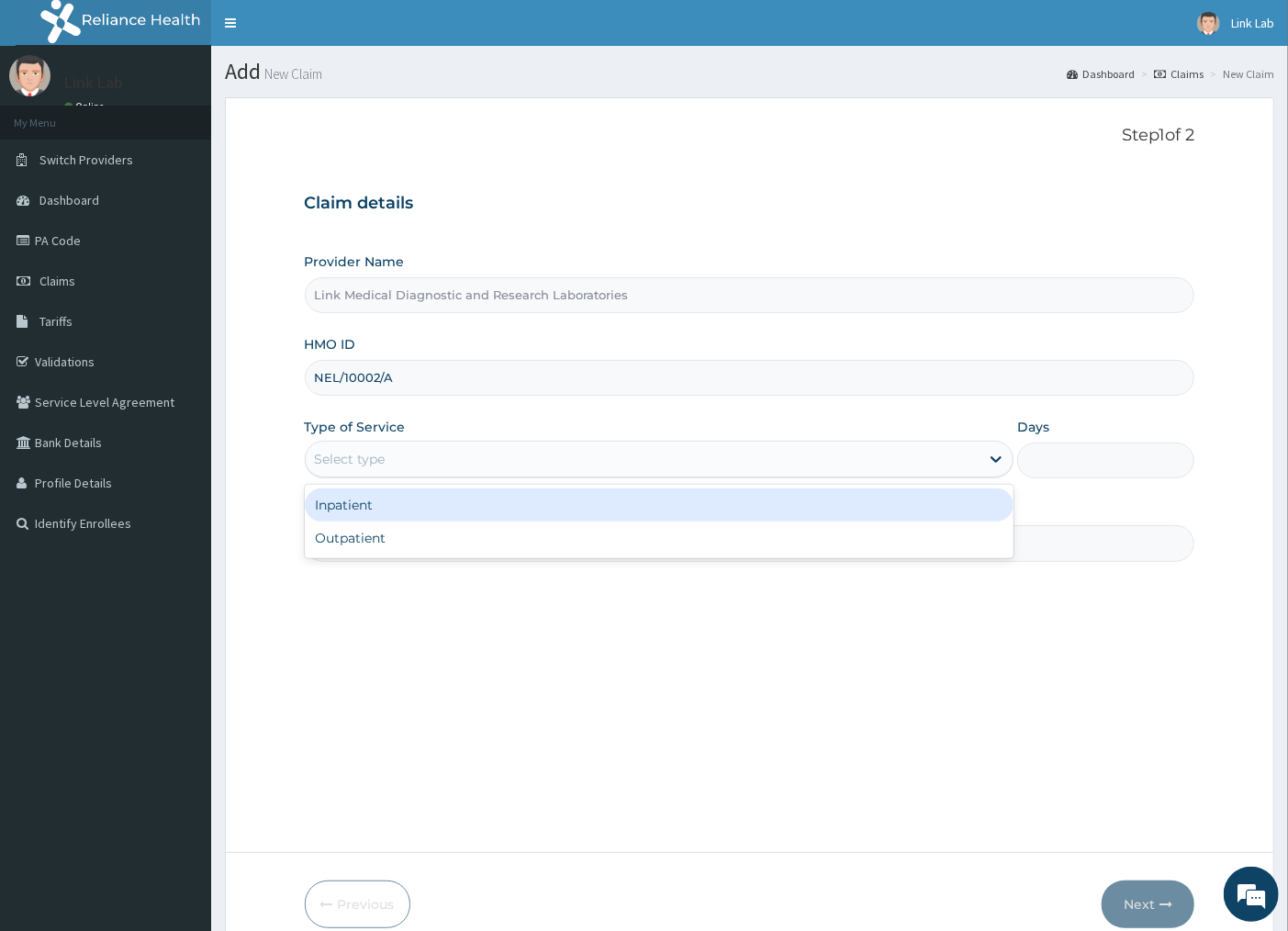
click at [354, 461] on div "Select type" at bounding box center [350, 459] width 71 height 18
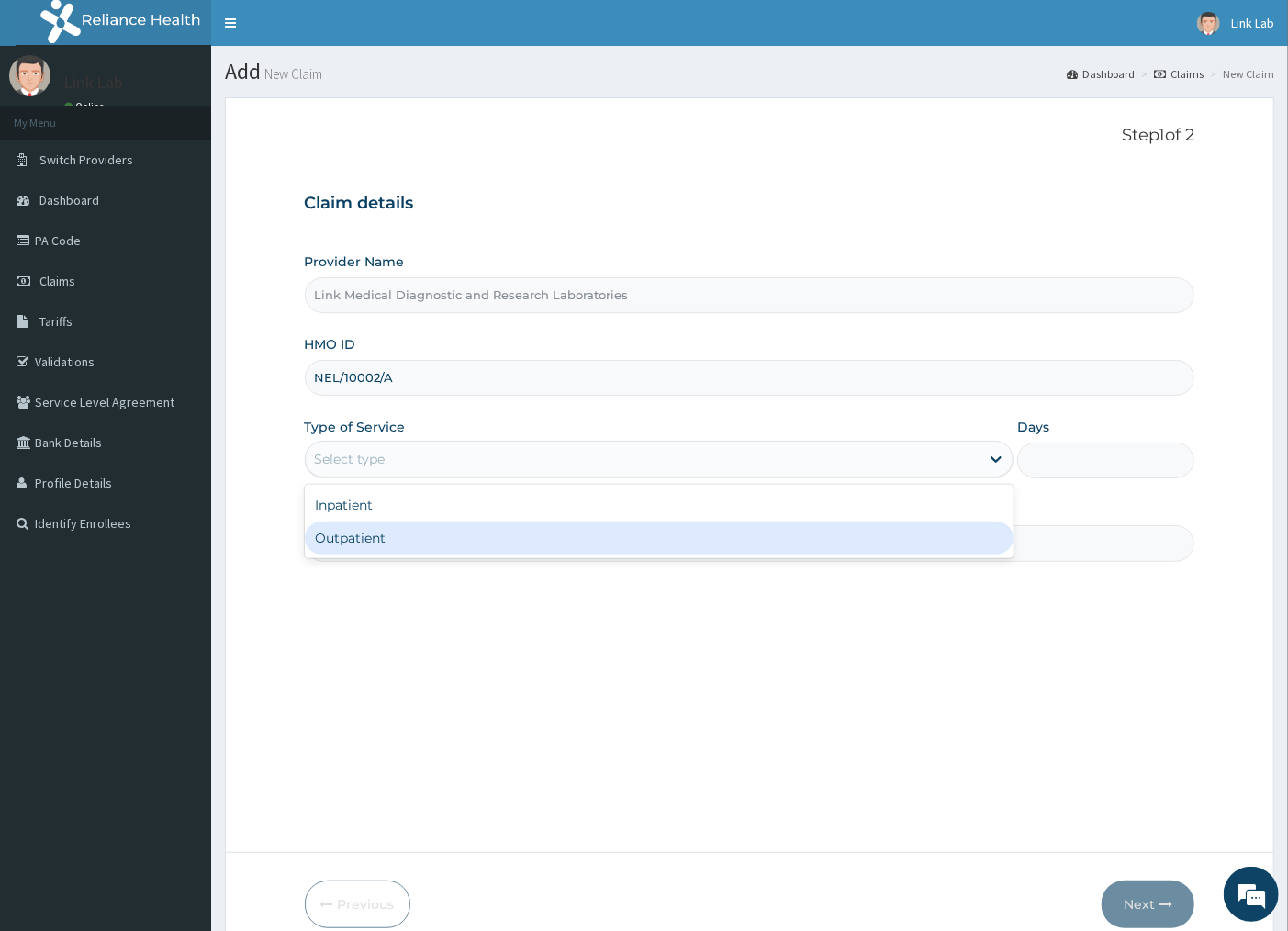
click at [365, 539] on div "Outpatient" at bounding box center [658, 537] width 709 height 33
type input "1"
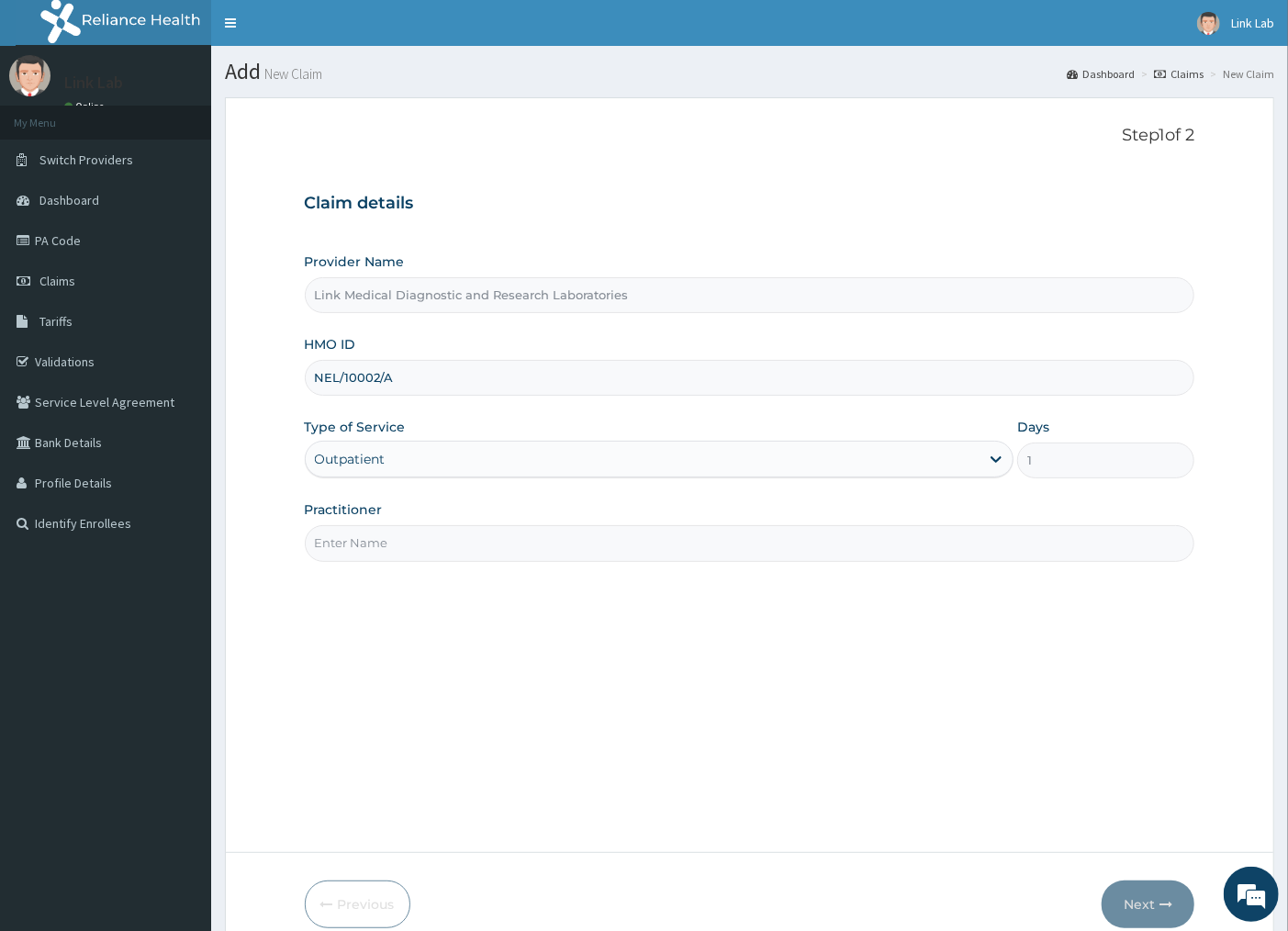
click at [365, 539] on input "Practitioner" at bounding box center [749, 543] width 890 height 36
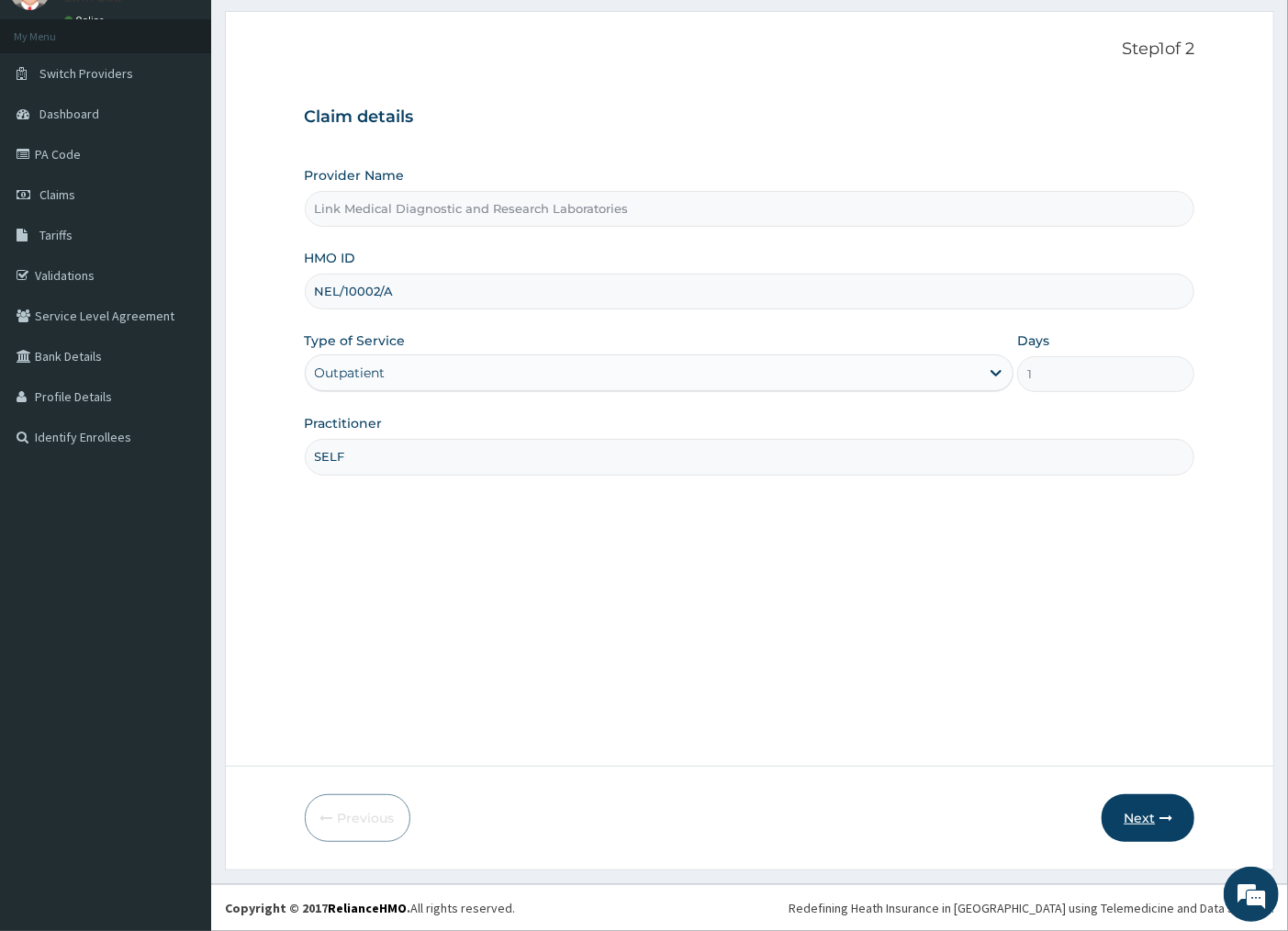
type input "SELF"
click at [1168, 814] on icon "button" at bounding box center [1165, 818] width 13 height 13
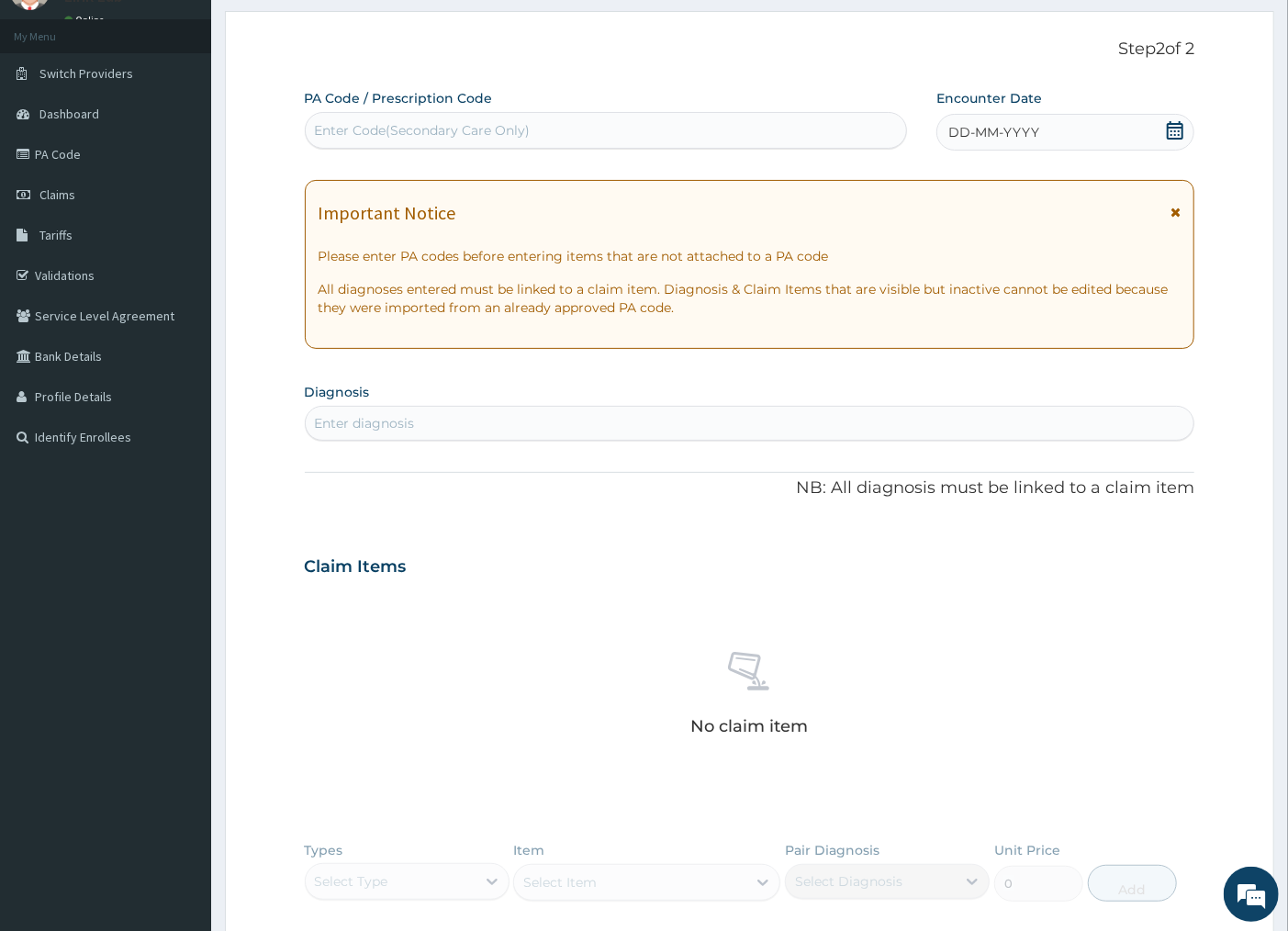
click at [402, 122] on div "Enter Code(Secondary Care Only)" at bounding box center [423, 130] width 216 height 18
type input "PA/AEB096"
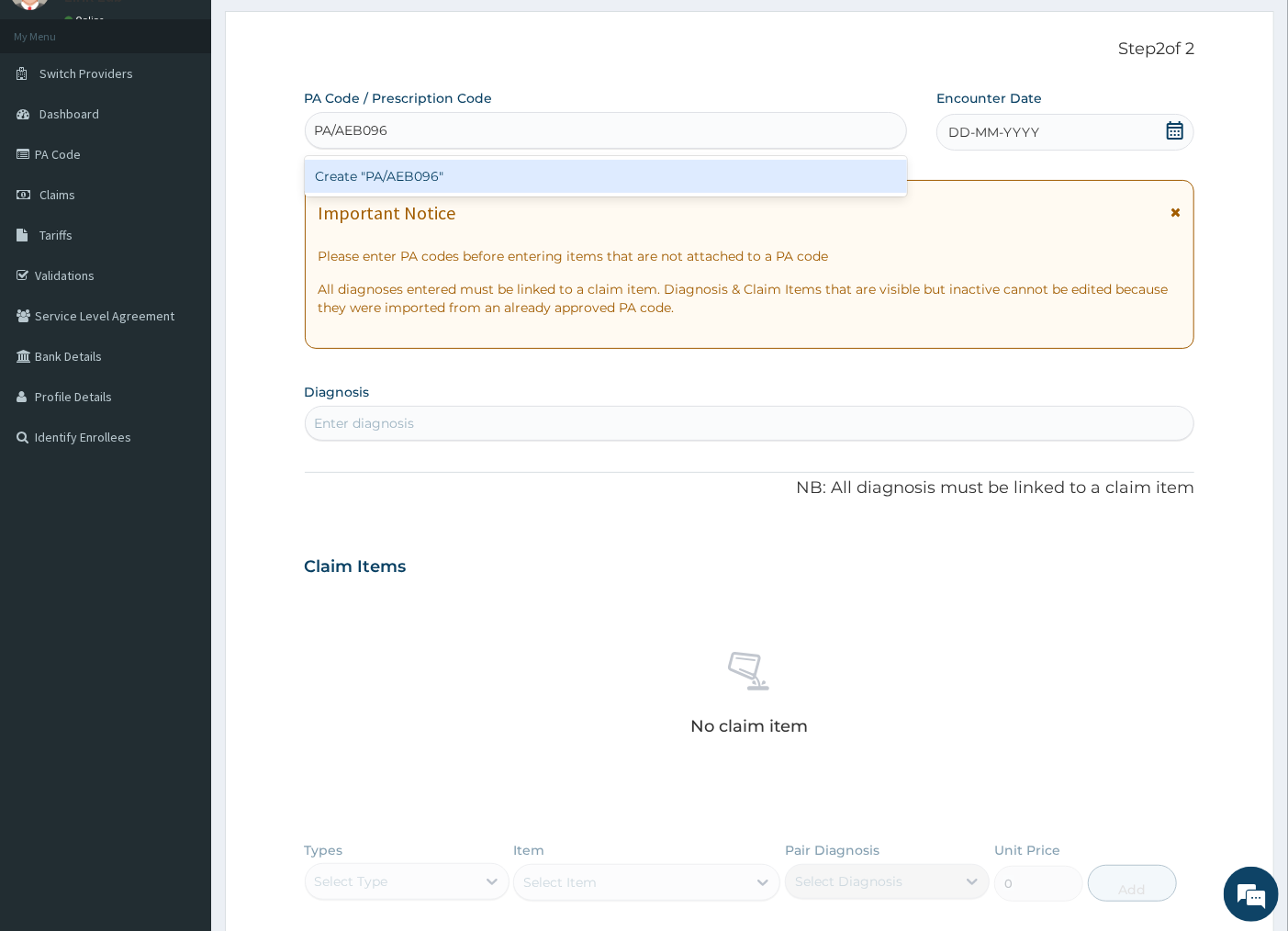
click at [410, 162] on div "Create "PA/AEB096"" at bounding box center [605, 176] width 602 height 33
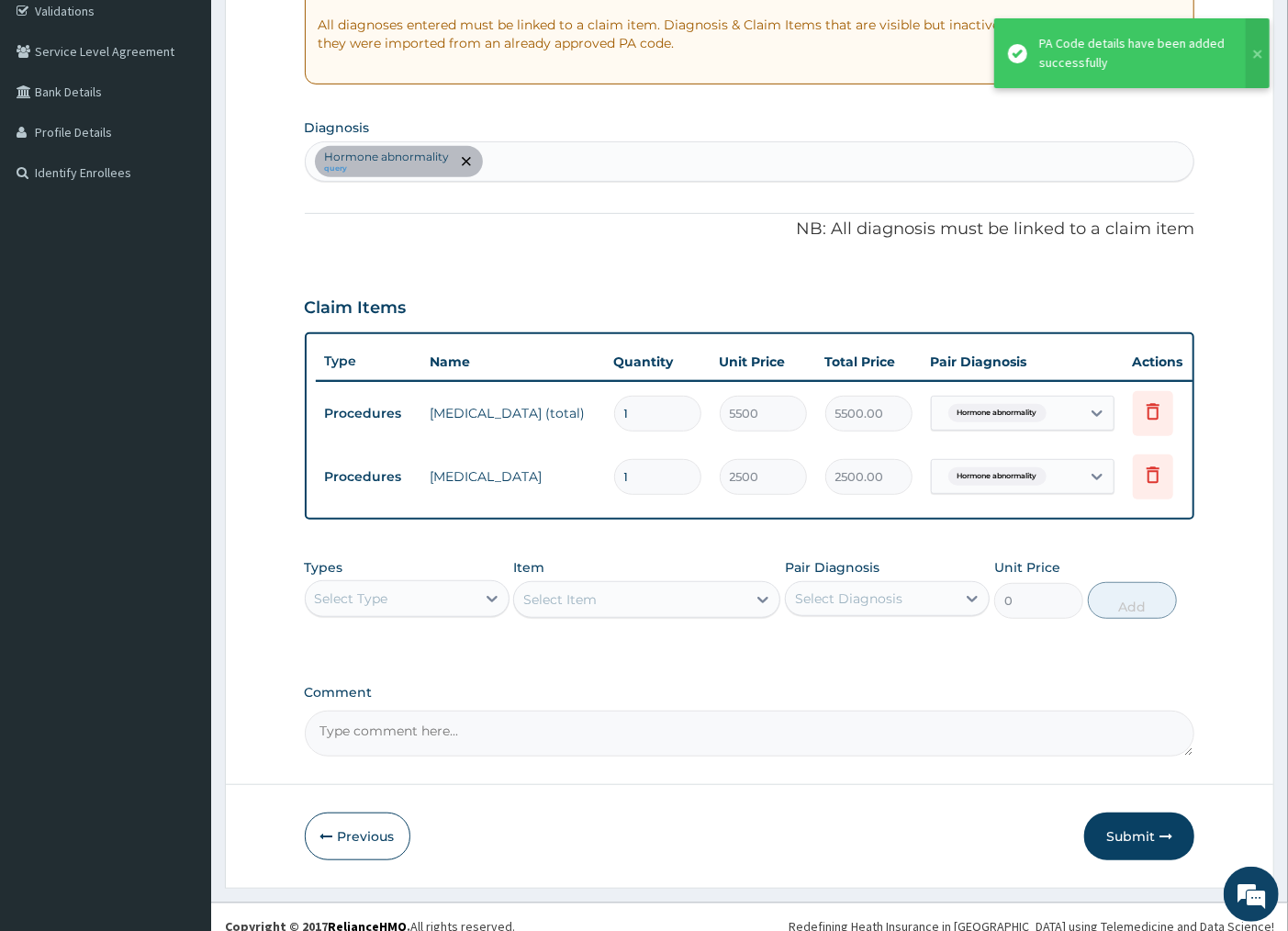
scroll to position [384, 0]
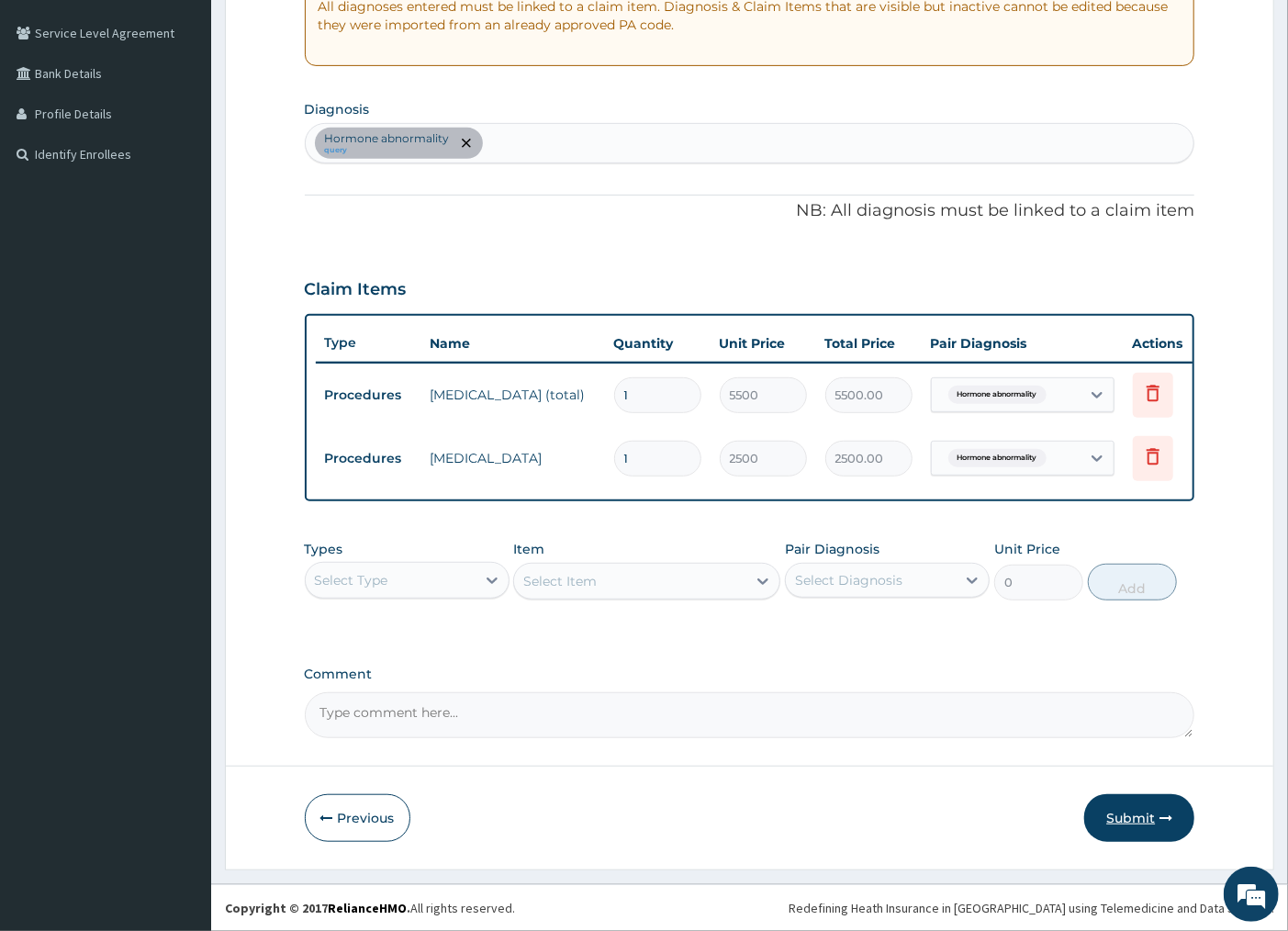
click at [1142, 817] on button "Submit" at bounding box center [1139, 818] width 110 height 48
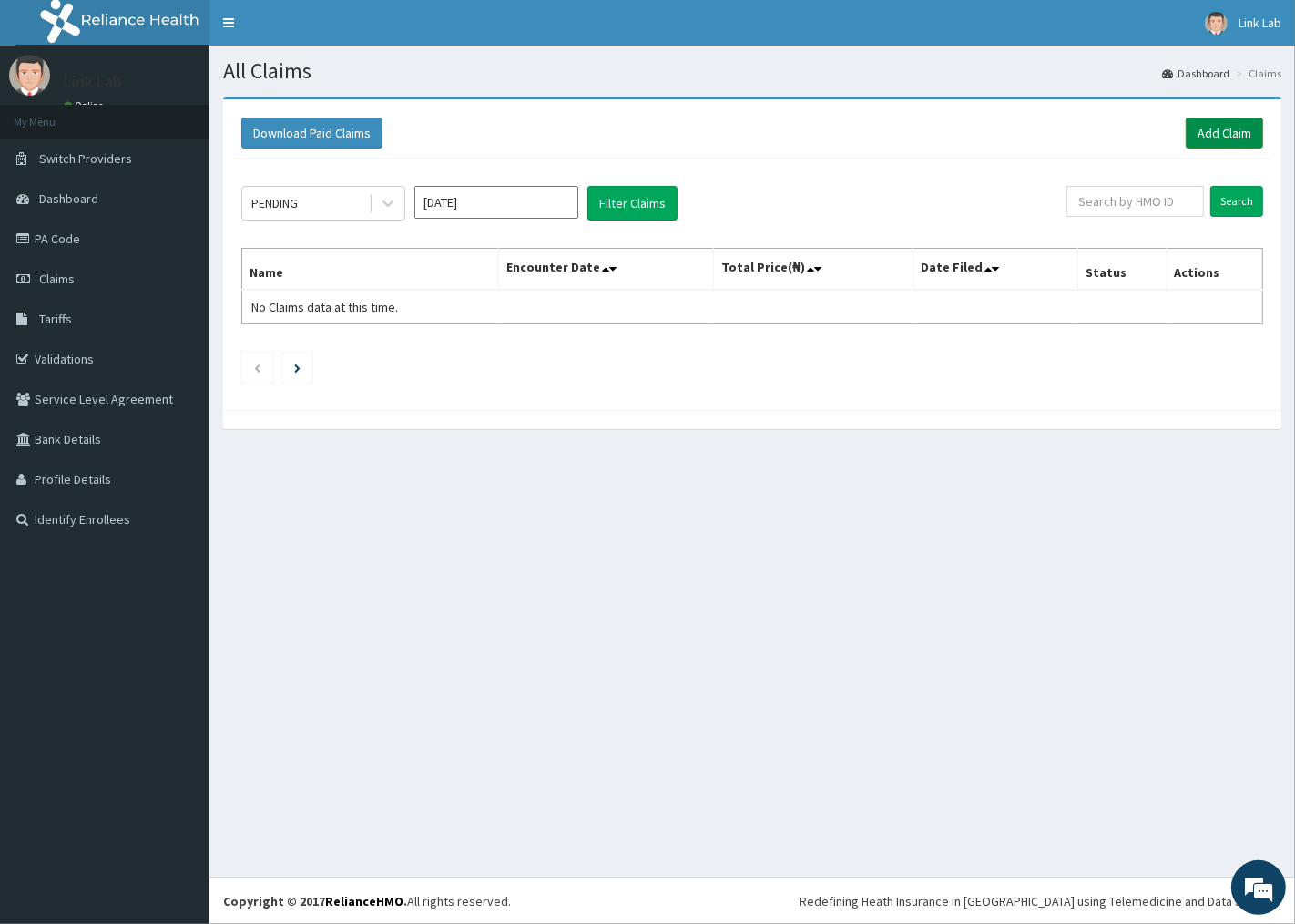
click at [1242, 132] on link "Add Claim" at bounding box center [1224, 132] width 77 height 31
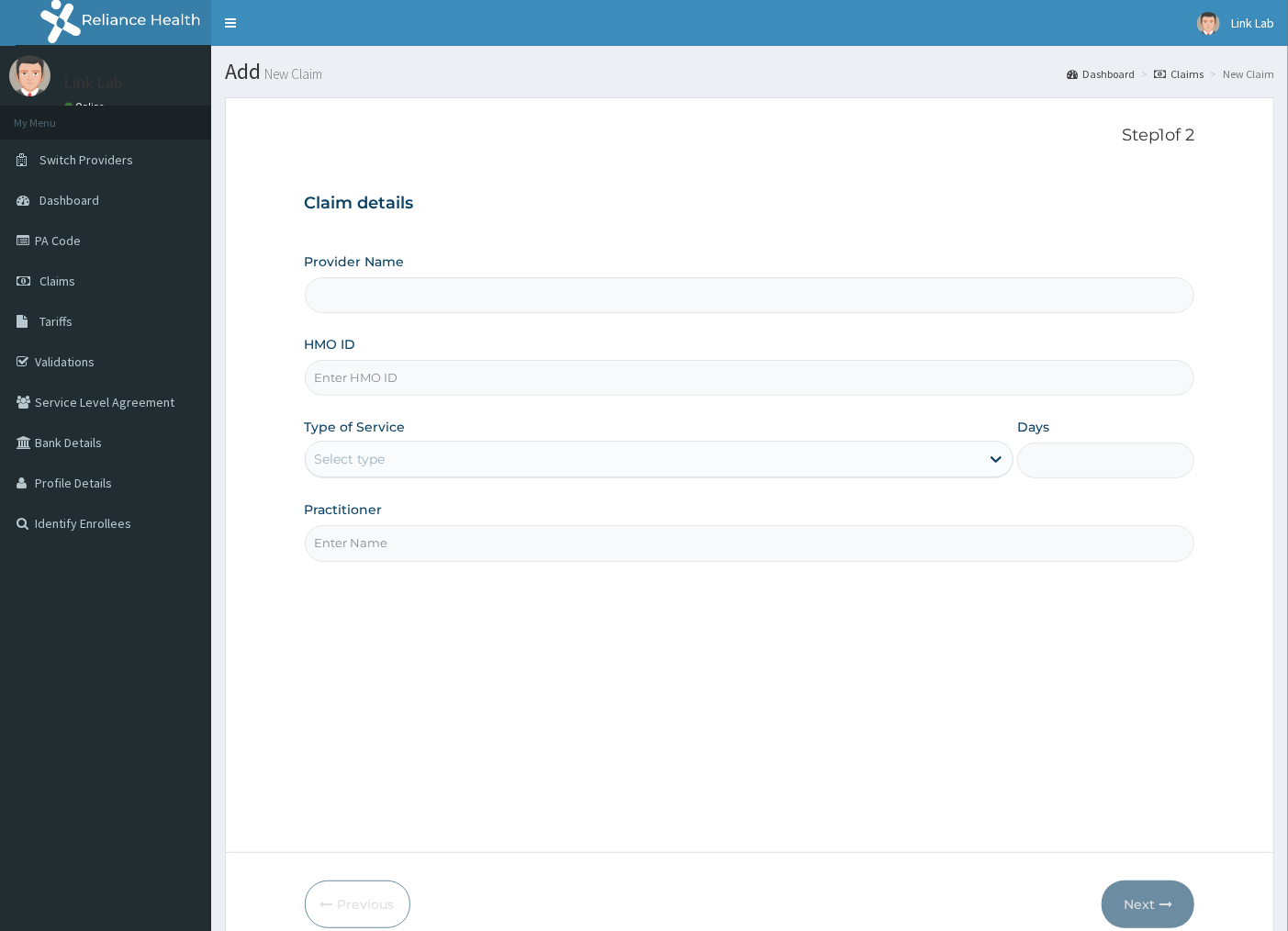
click at [393, 383] on input "HMO ID" at bounding box center [749, 378] width 890 height 36
paste input "NEL/10002/A"
type input "NEL/10002/A"
type input "Link Medical Diagnostic and Research Laboratories"
type input "NEL/10002/A"
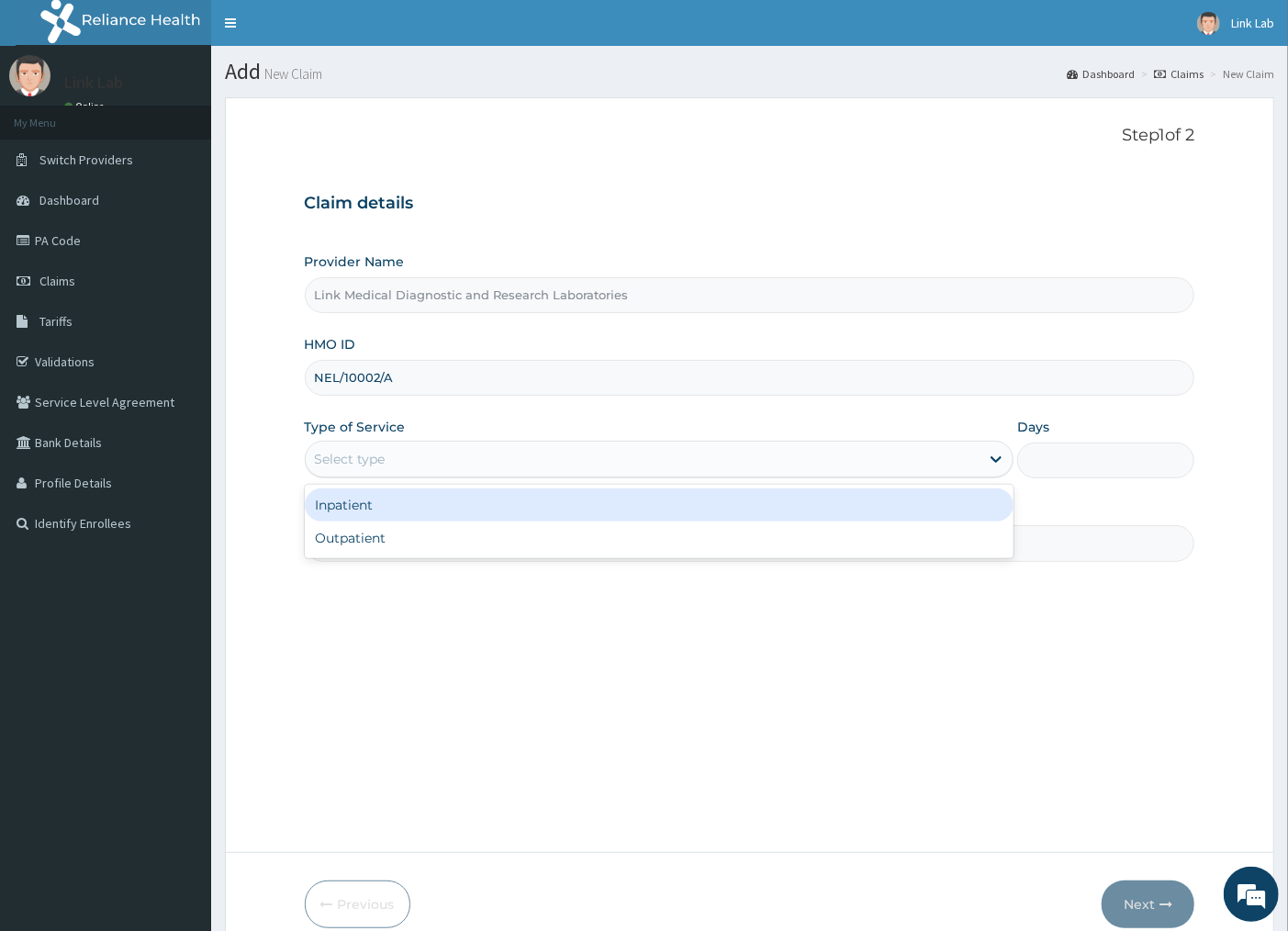
click at [399, 454] on div "Select type" at bounding box center [643, 460] width 674 height 30
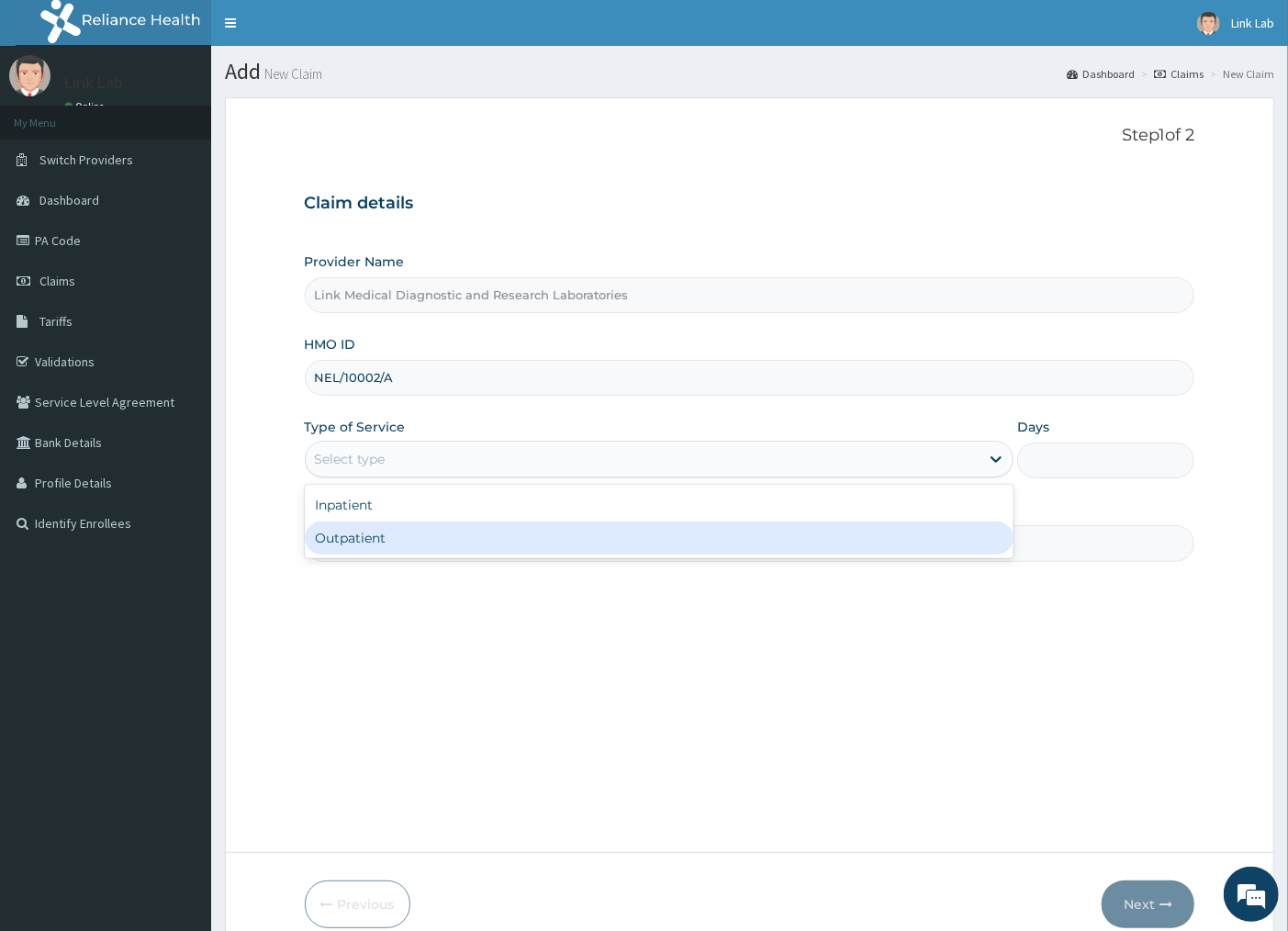
click at [377, 537] on div "Outpatient" at bounding box center [658, 537] width 709 height 33
type input "1"
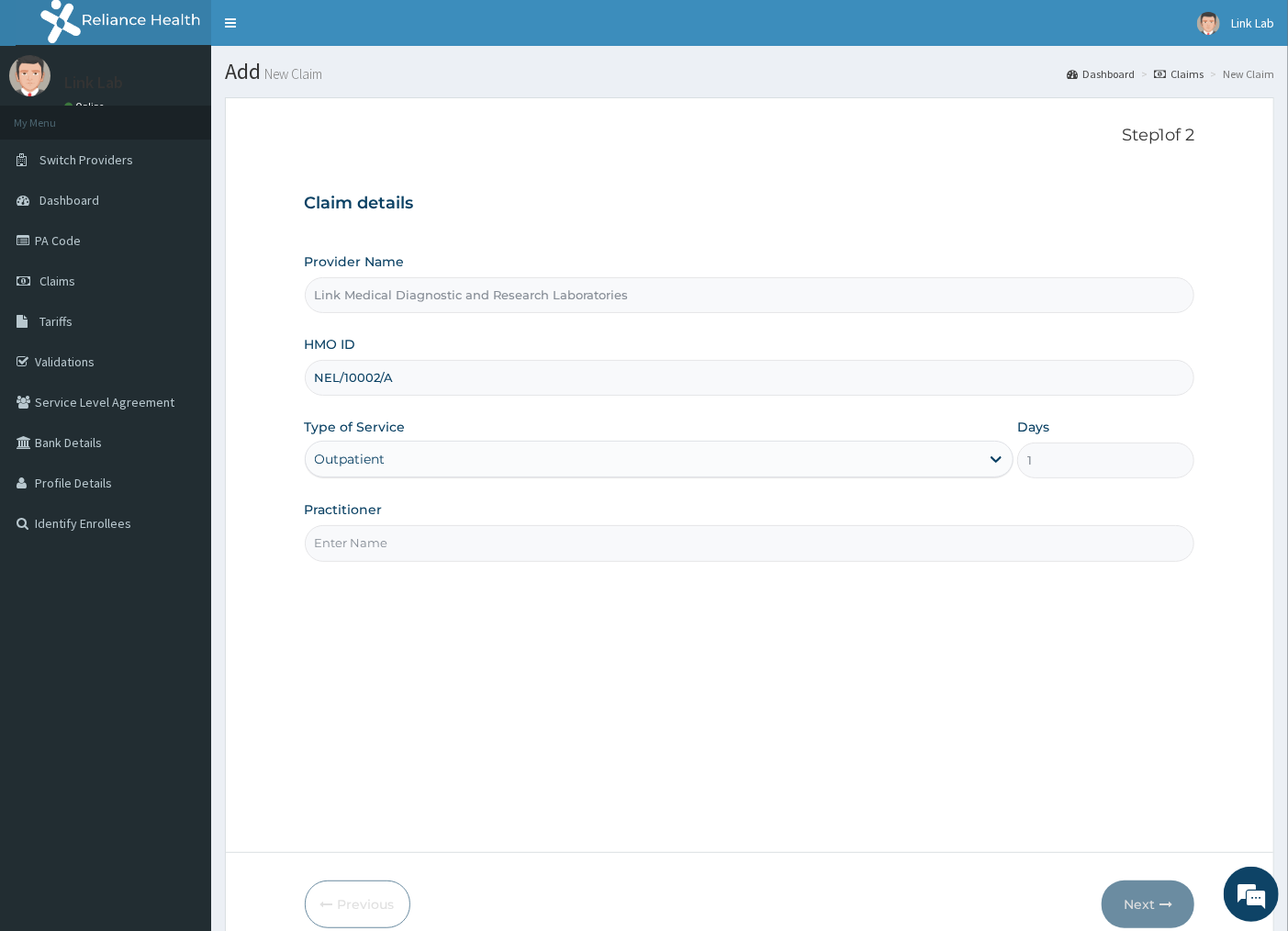
click at [377, 537] on input "Practitioner" at bounding box center [749, 543] width 890 height 36
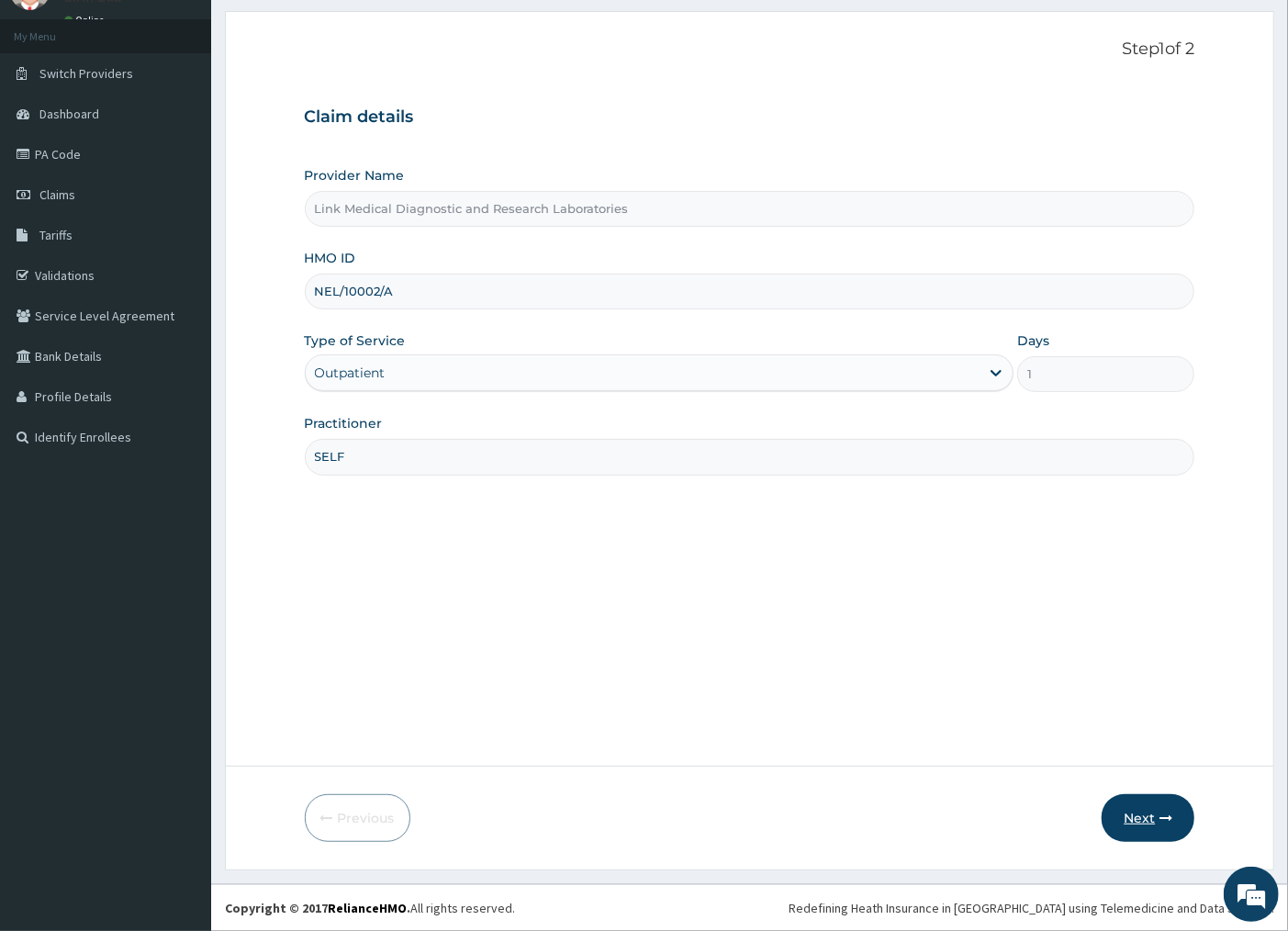
type input "SELF"
click at [1139, 811] on button "Next" at bounding box center [1147, 818] width 92 height 48
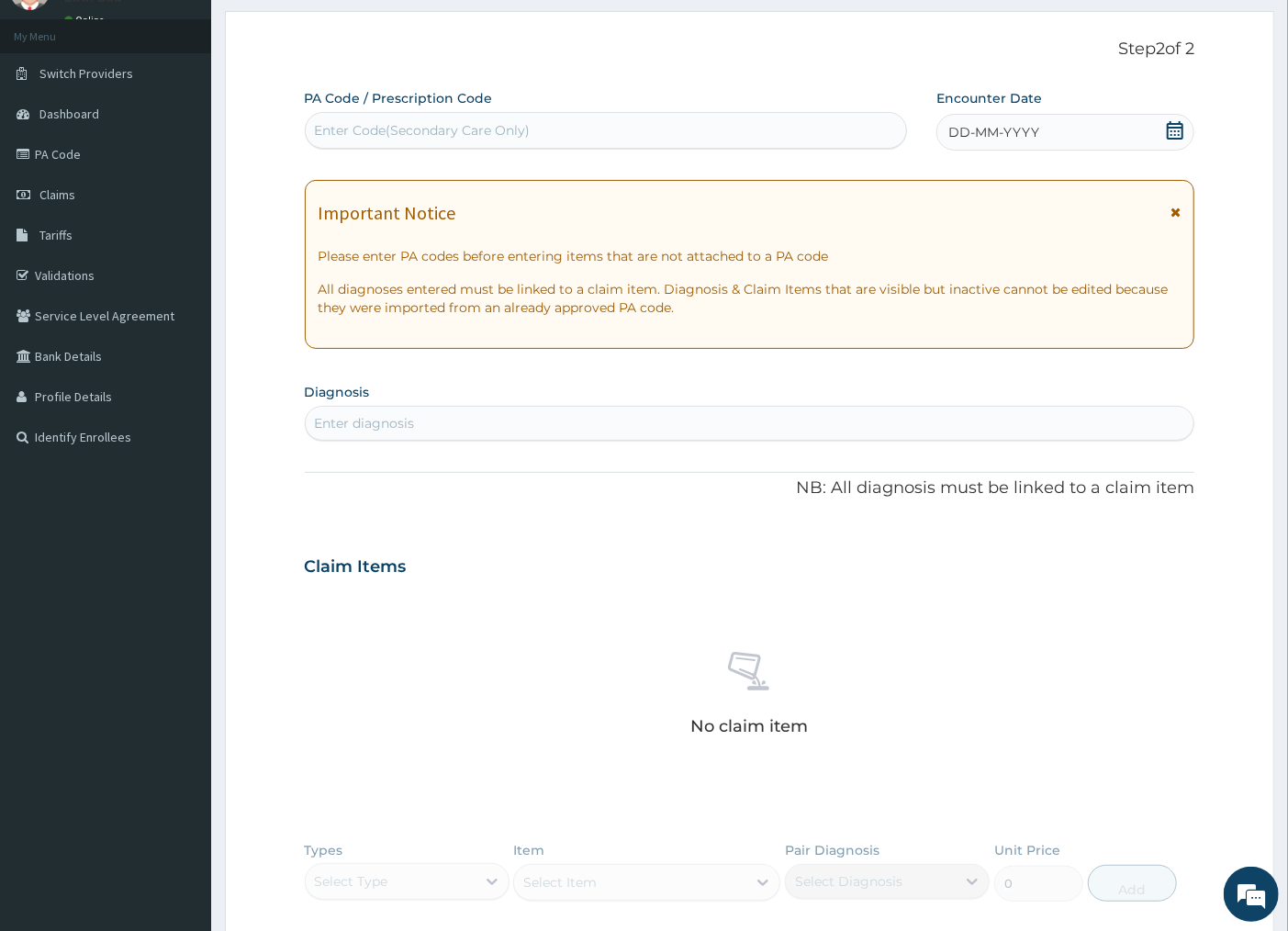
click at [356, 131] on div "Enter Code(Secondary Care Only)" at bounding box center [423, 130] width 216 height 18
type input "PA/BAD7C9"
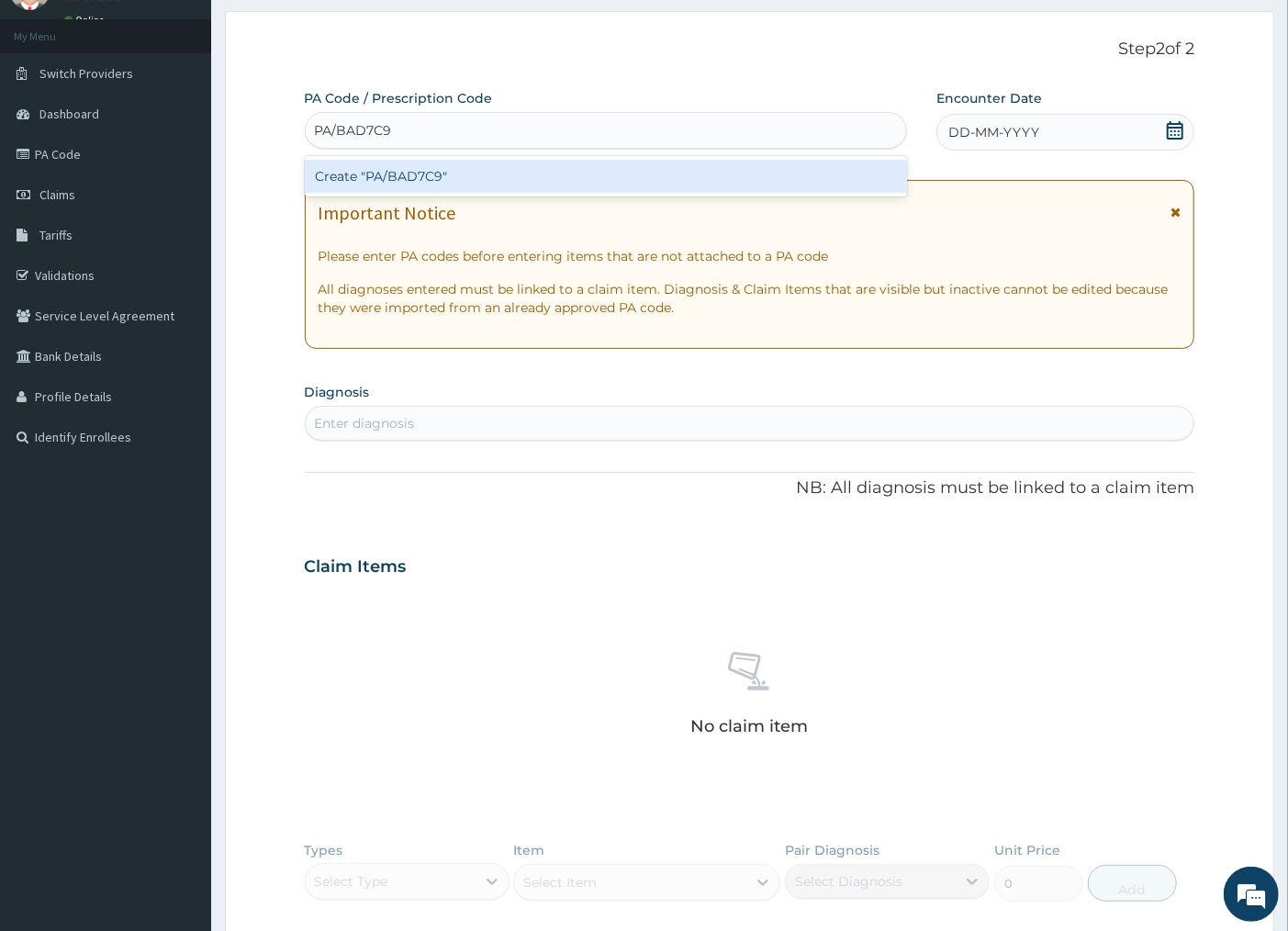
click at [434, 180] on div "Create "PA/BAD7C9"" at bounding box center [605, 176] width 602 height 33
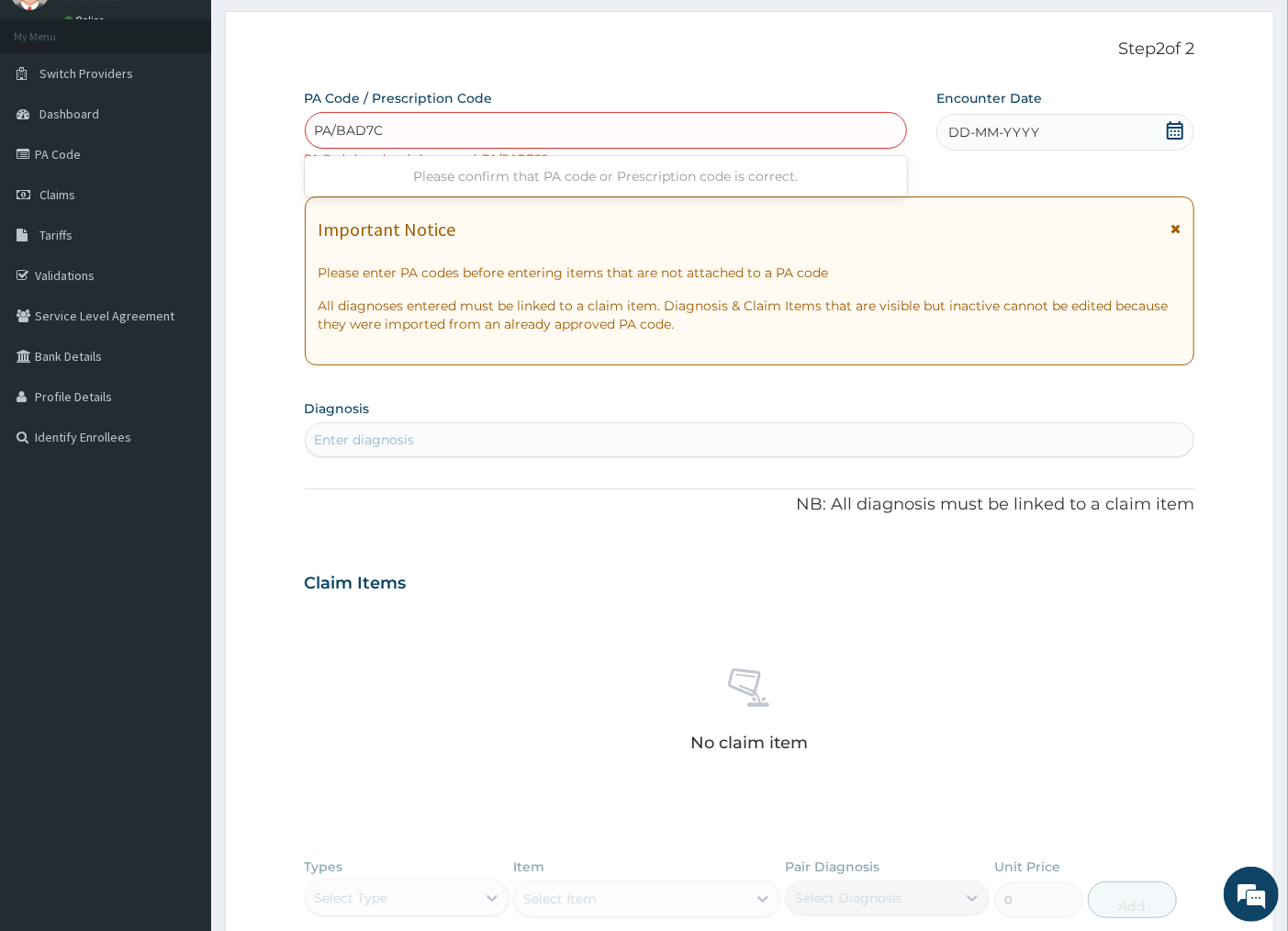
type input "PA/BAD7C9"
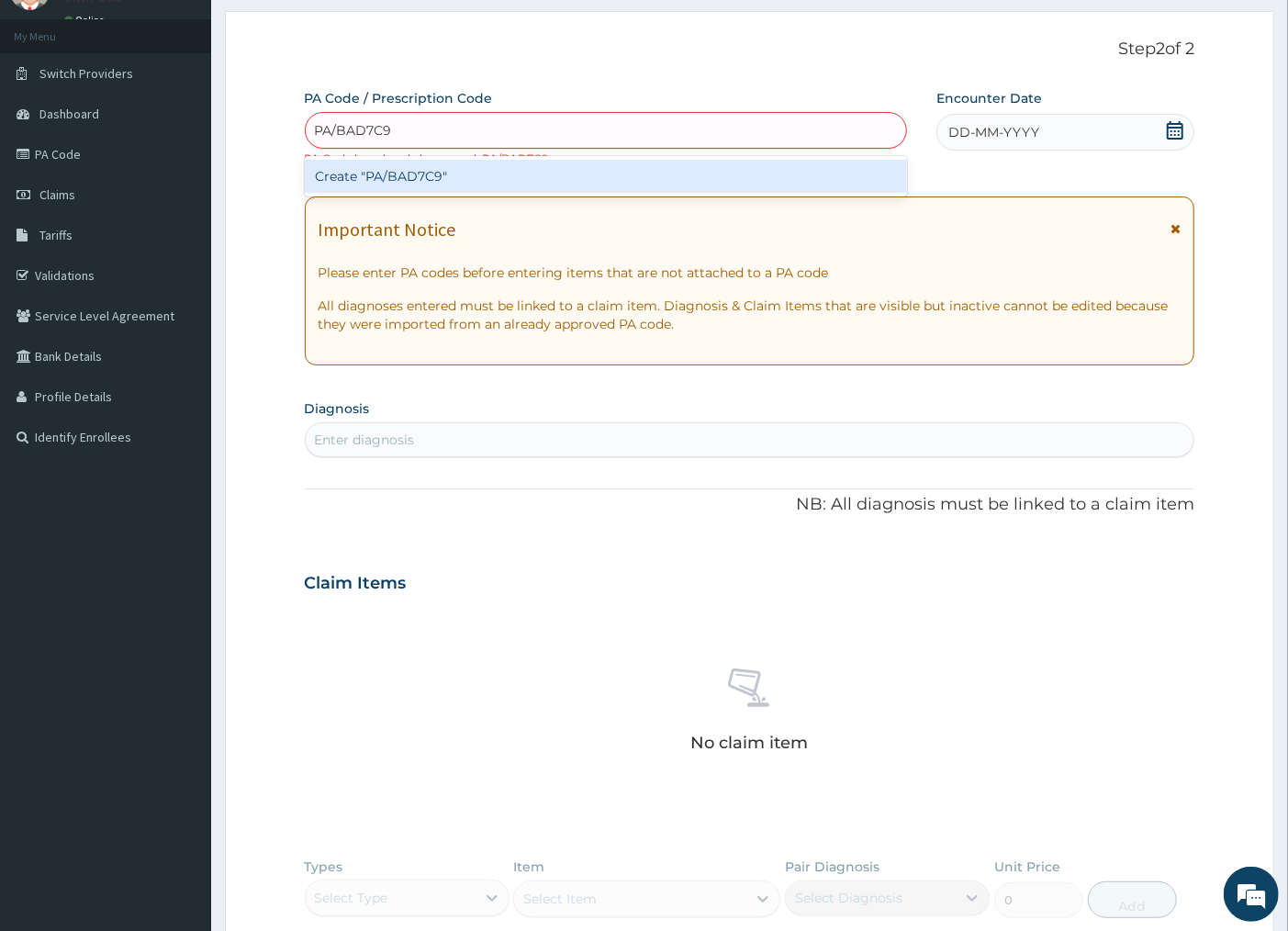
click at [397, 177] on div "Create "PA/BAD7C9"" at bounding box center [605, 176] width 602 height 33
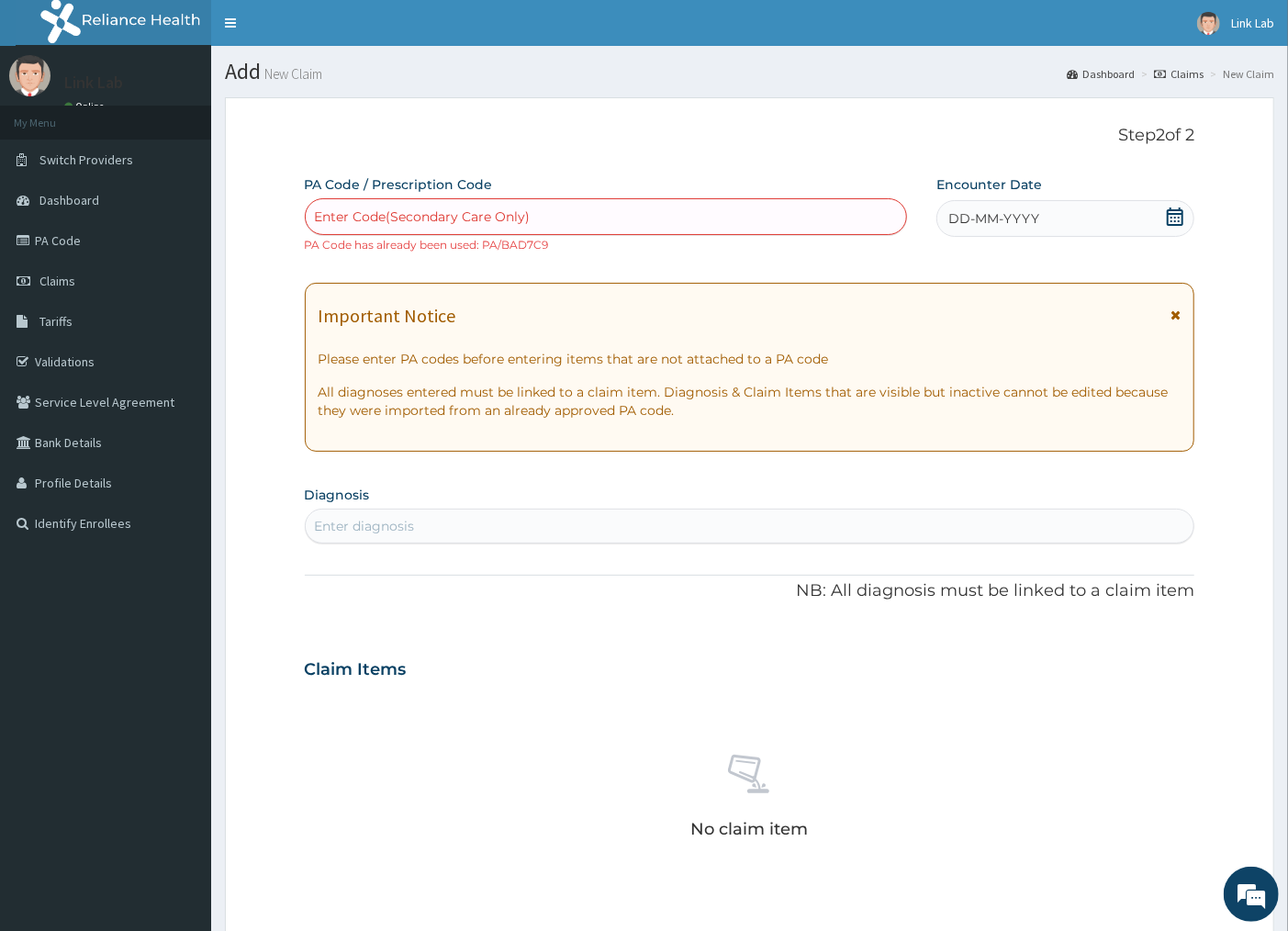
click at [1184, 74] on link "Claims" at bounding box center [1179, 74] width 50 height 16
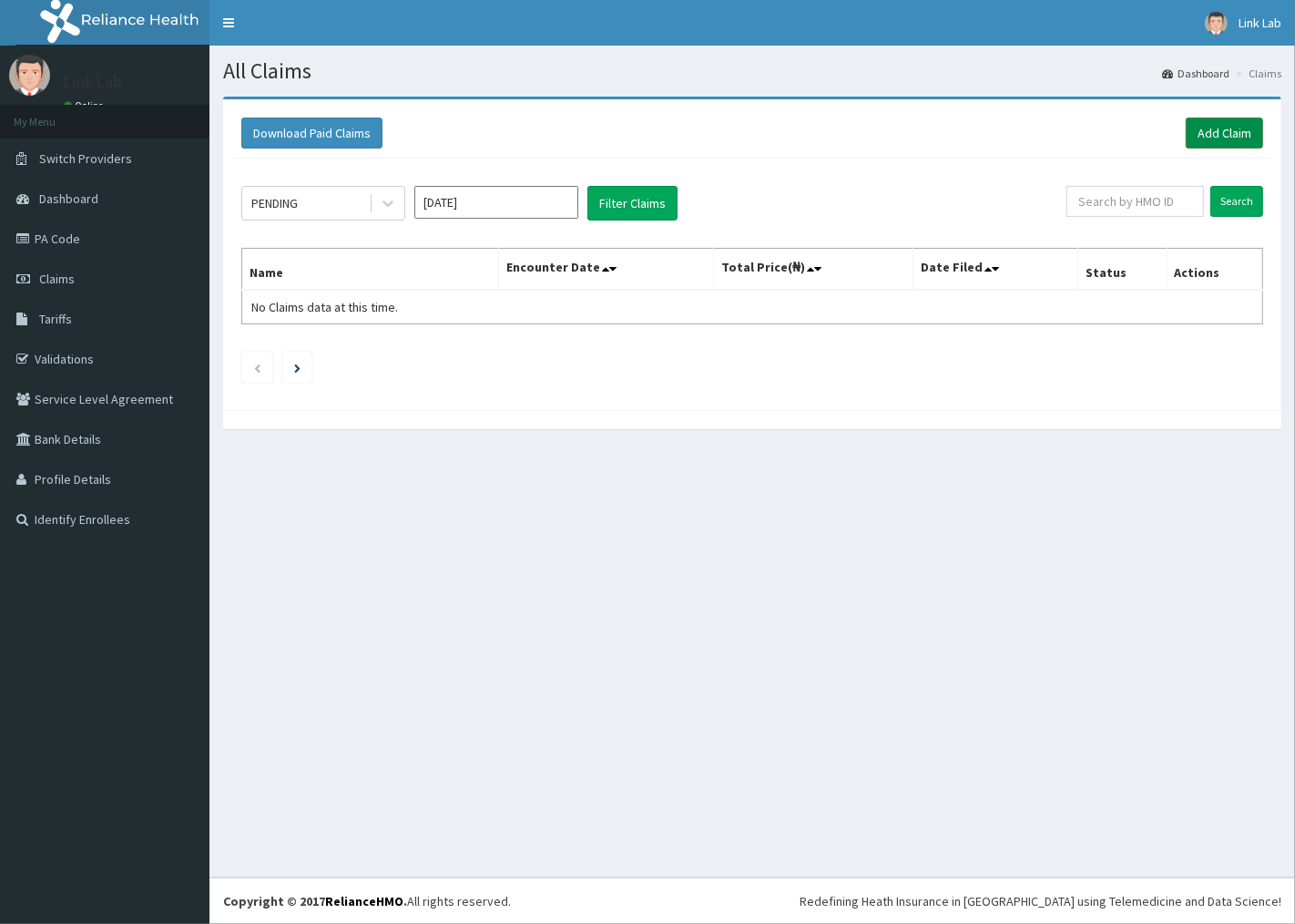
click at [1233, 131] on link "Add Claim" at bounding box center [1224, 132] width 77 height 31
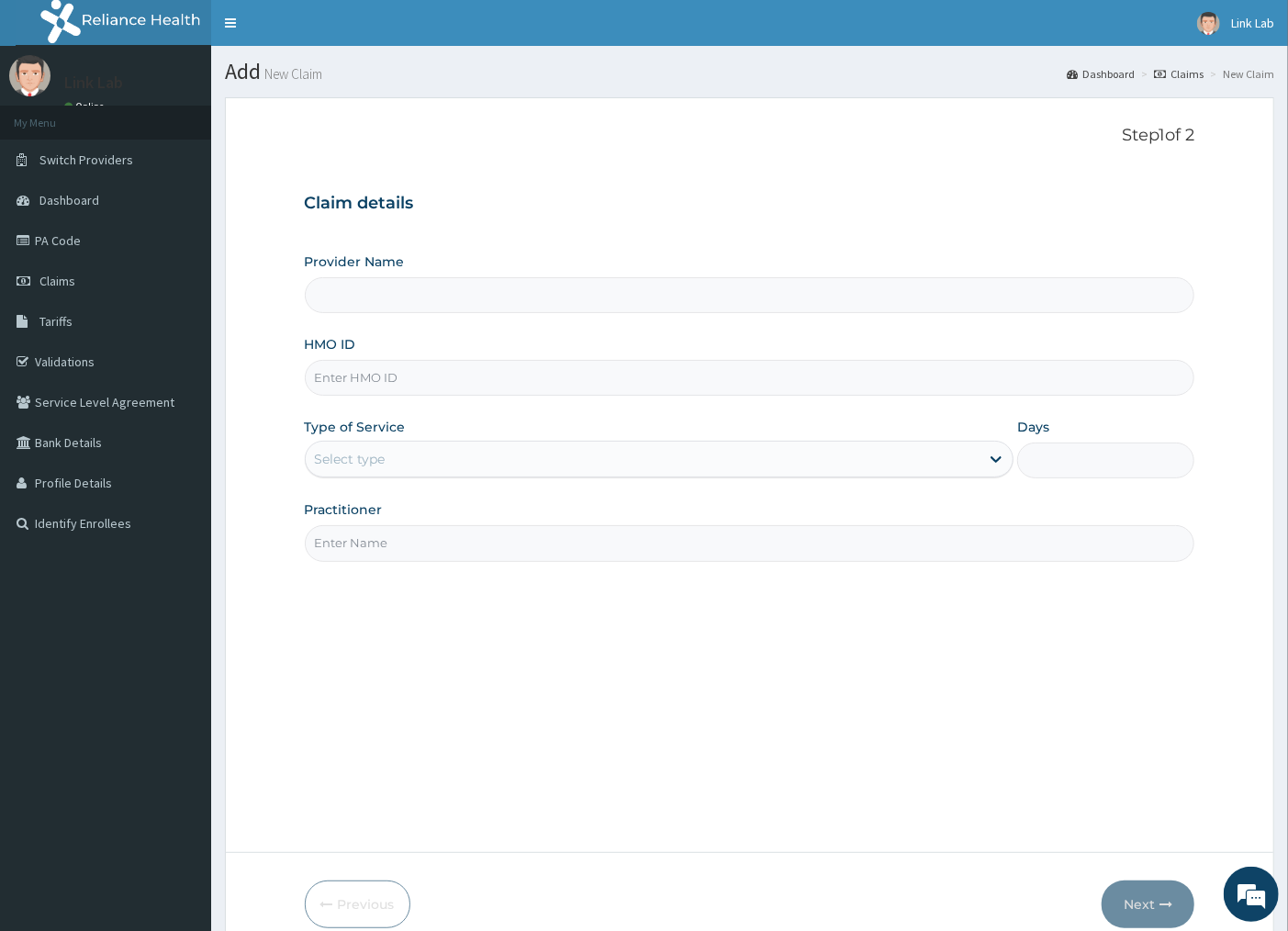
click at [358, 380] on input "HMO ID" at bounding box center [749, 378] width 890 height 36
type input "Link Medical Diagnostic and Research Laboratories"
type input "DCH/10145/A"
click at [335, 457] on div "Select type" at bounding box center [350, 459] width 71 height 18
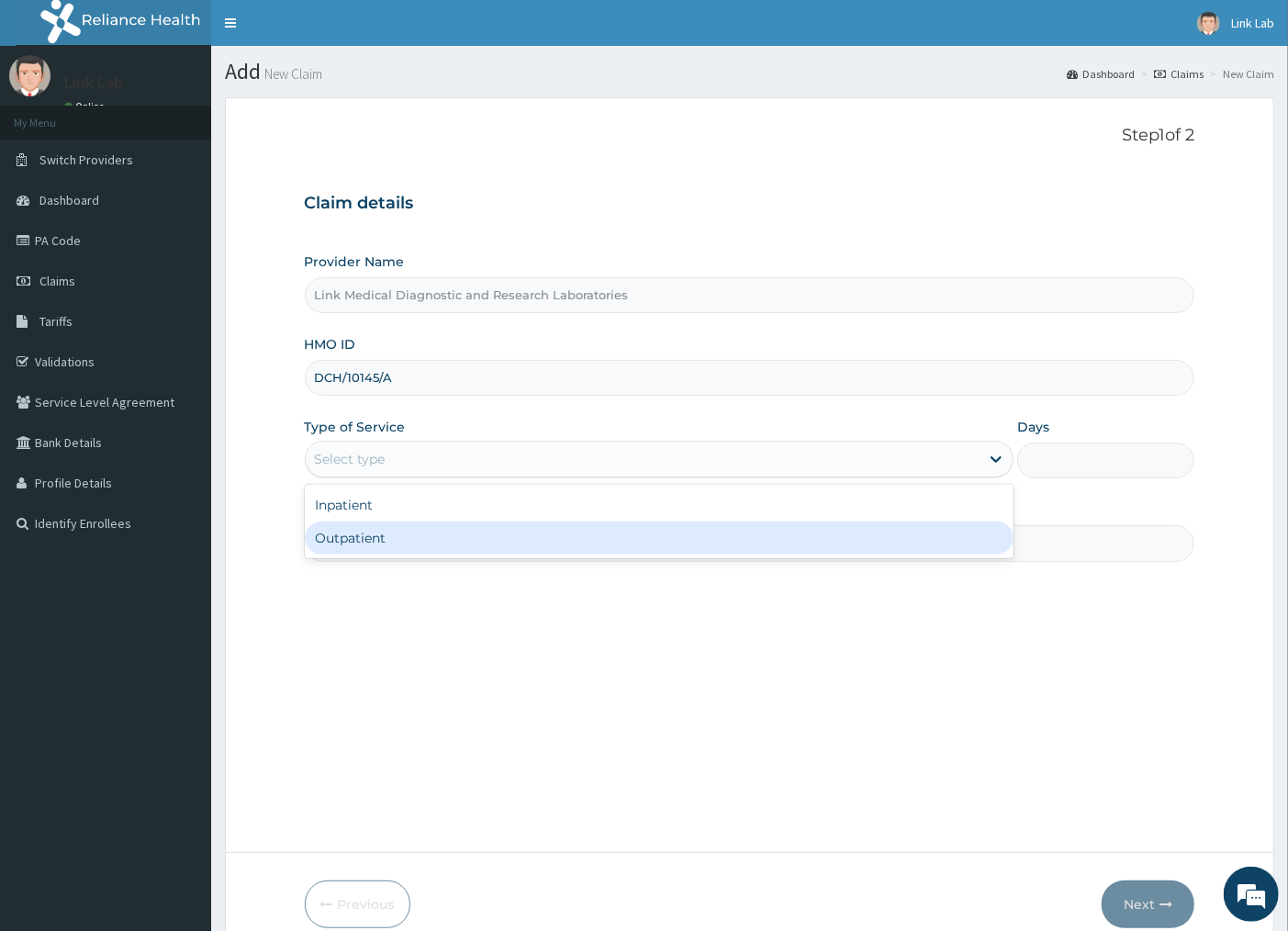
click at [355, 529] on div "Outpatient" at bounding box center [658, 537] width 709 height 33
type input "1"
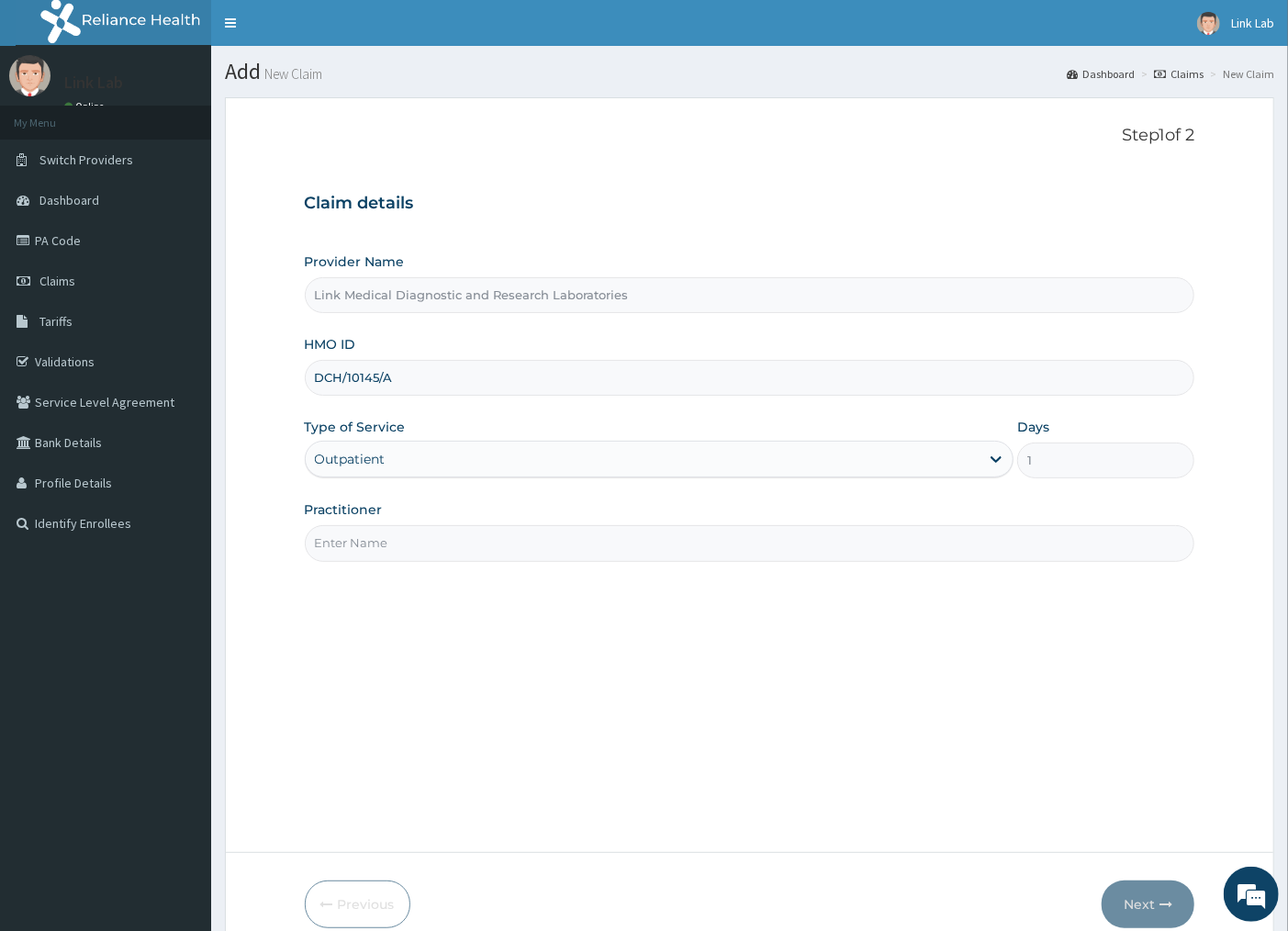
click at [355, 529] on input "Practitioner" at bounding box center [749, 543] width 890 height 36
type input "SELF"
click at [1149, 909] on button "Next" at bounding box center [1147, 904] width 92 height 48
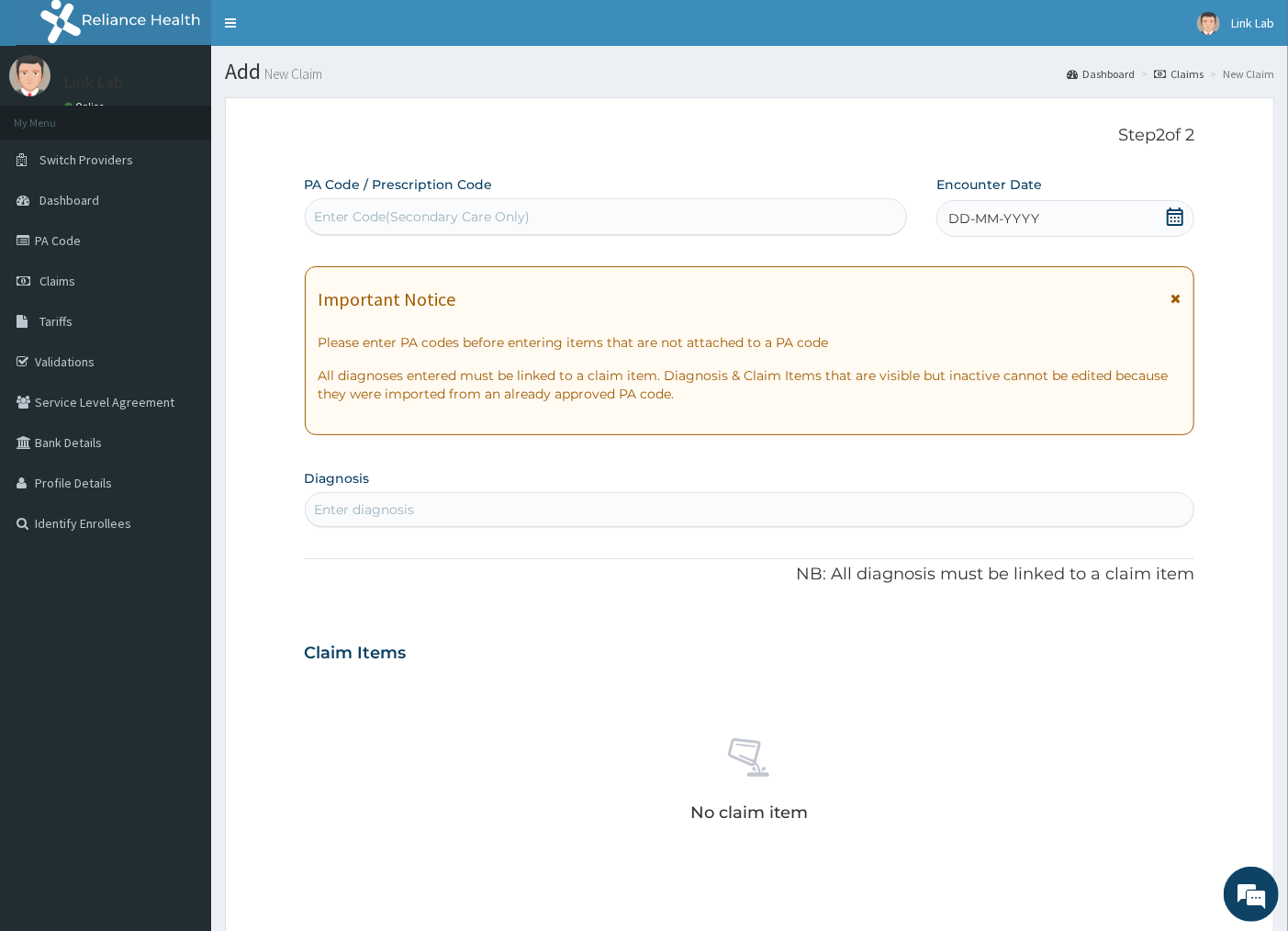
click at [379, 219] on div "Enter Code(Secondary Care Only)" at bounding box center [423, 217] width 216 height 18
type input "PA/B77L7B"
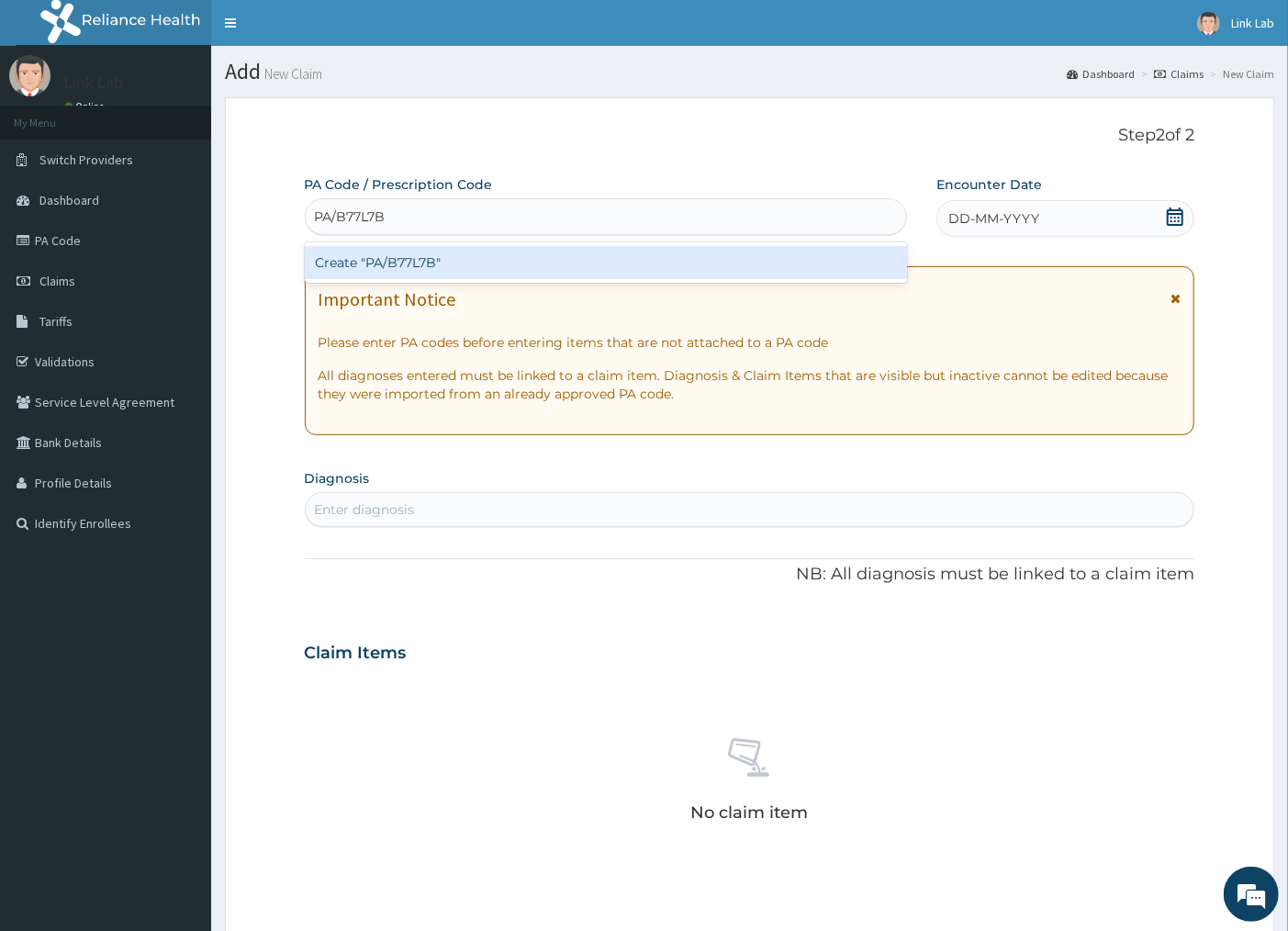
click at [414, 259] on div "Create "PA/B77L7B"" at bounding box center [605, 262] width 602 height 33
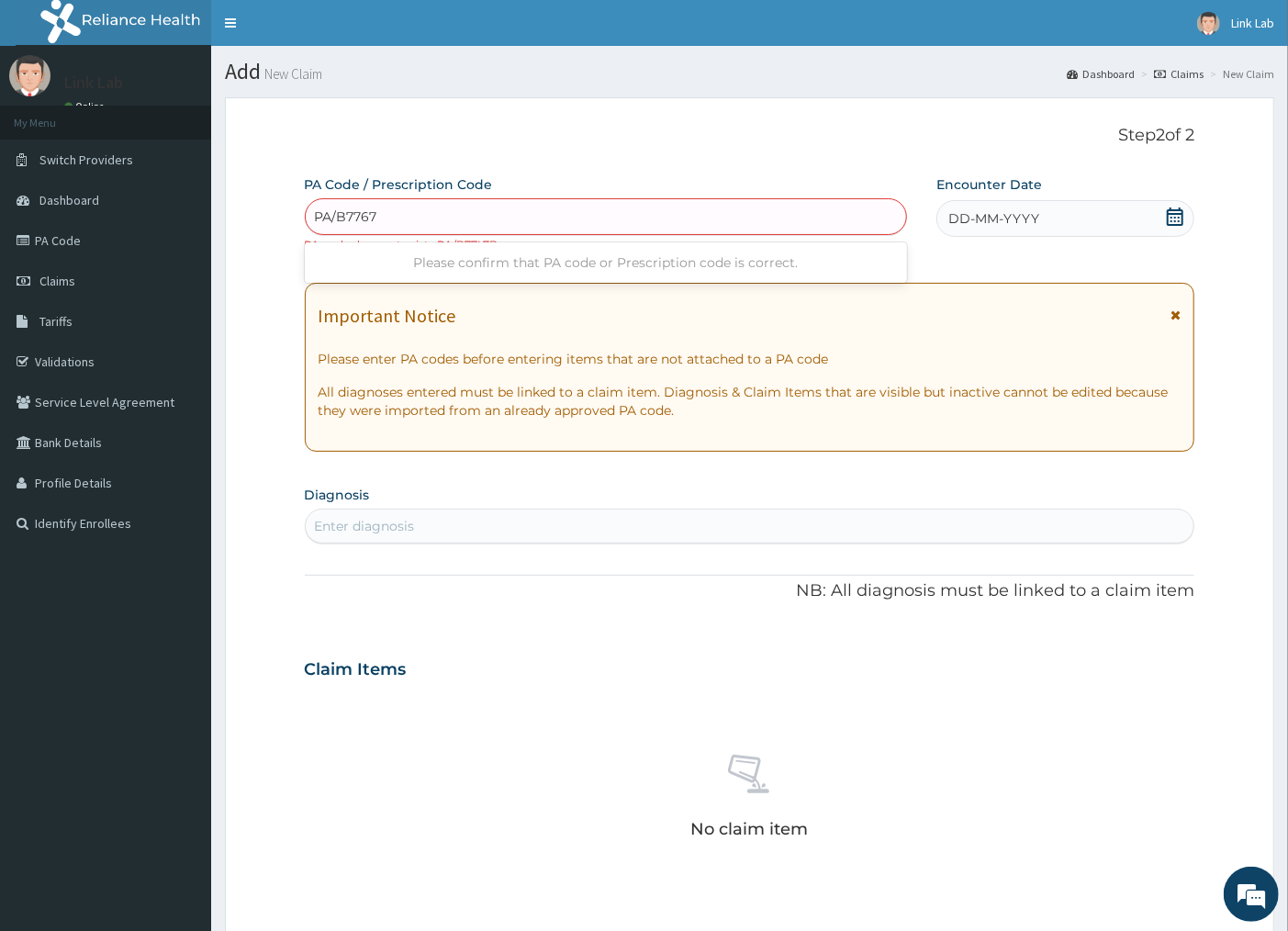
type input "PA/B7767B"
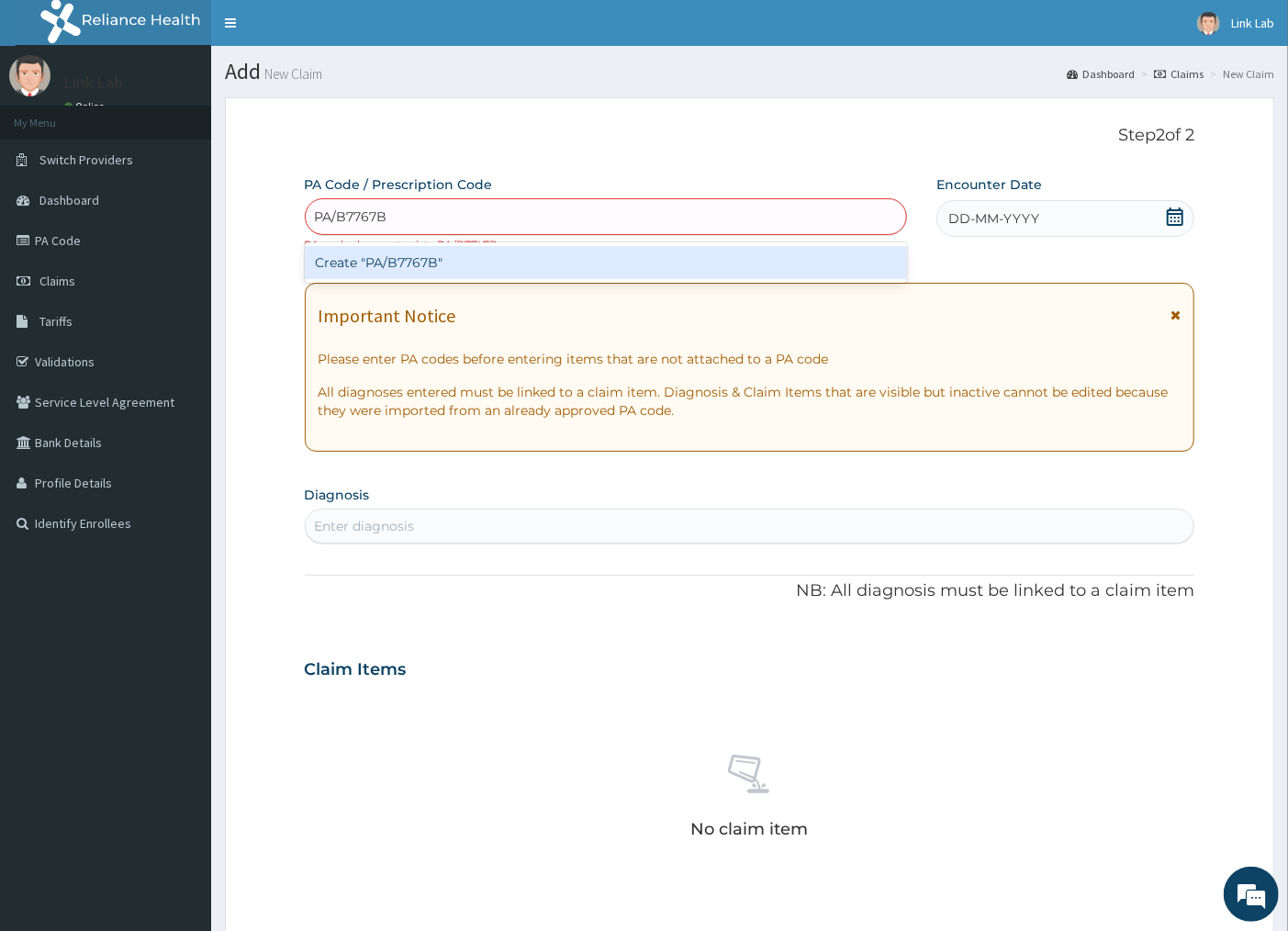
click at [390, 262] on div "Create "PA/B7767B"" at bounding box center [605, 262] width 602 height 33
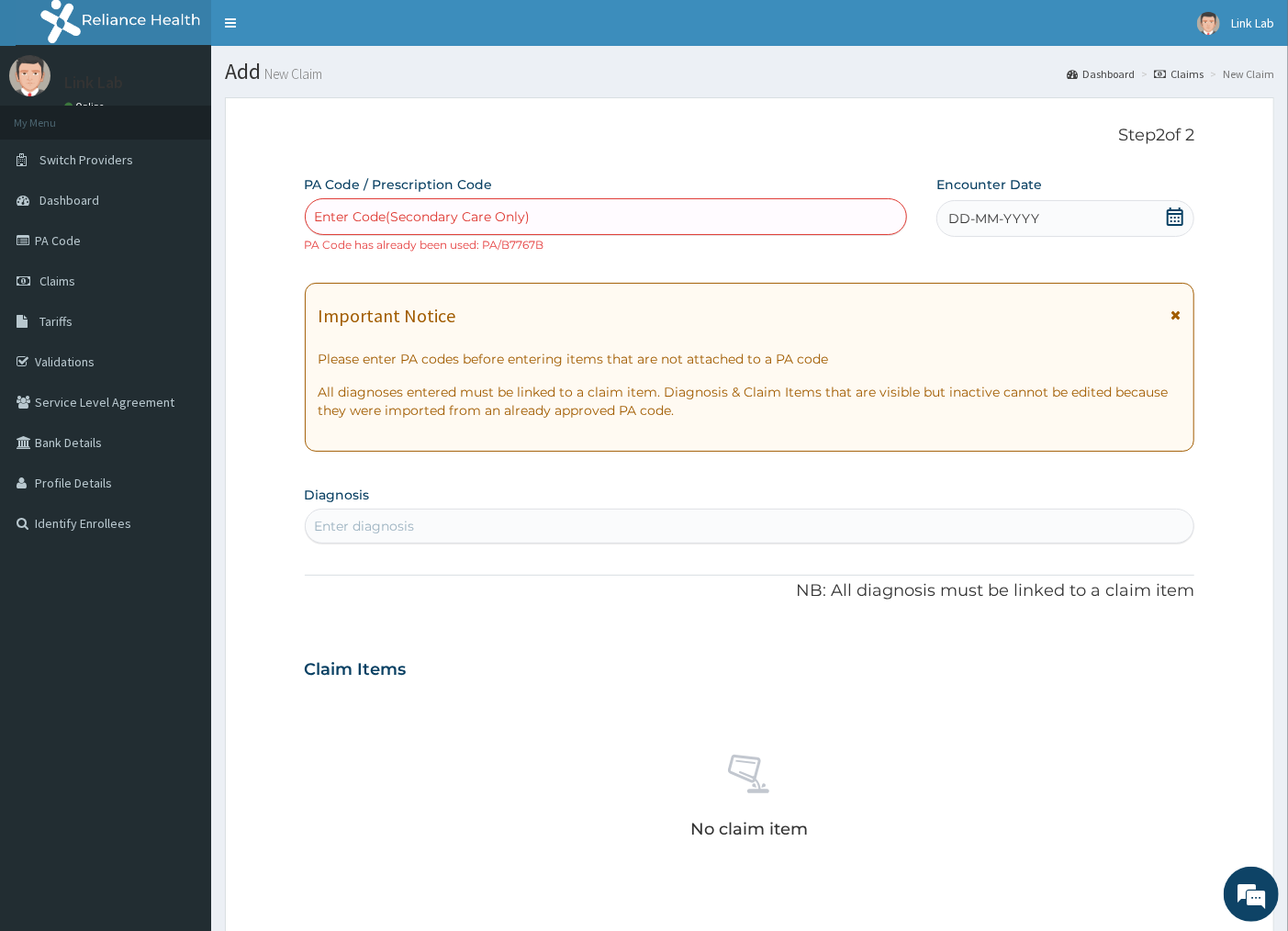
click at [1191, 74] on link "Claims" at bounding box center [1179, 74] width 50 height 16
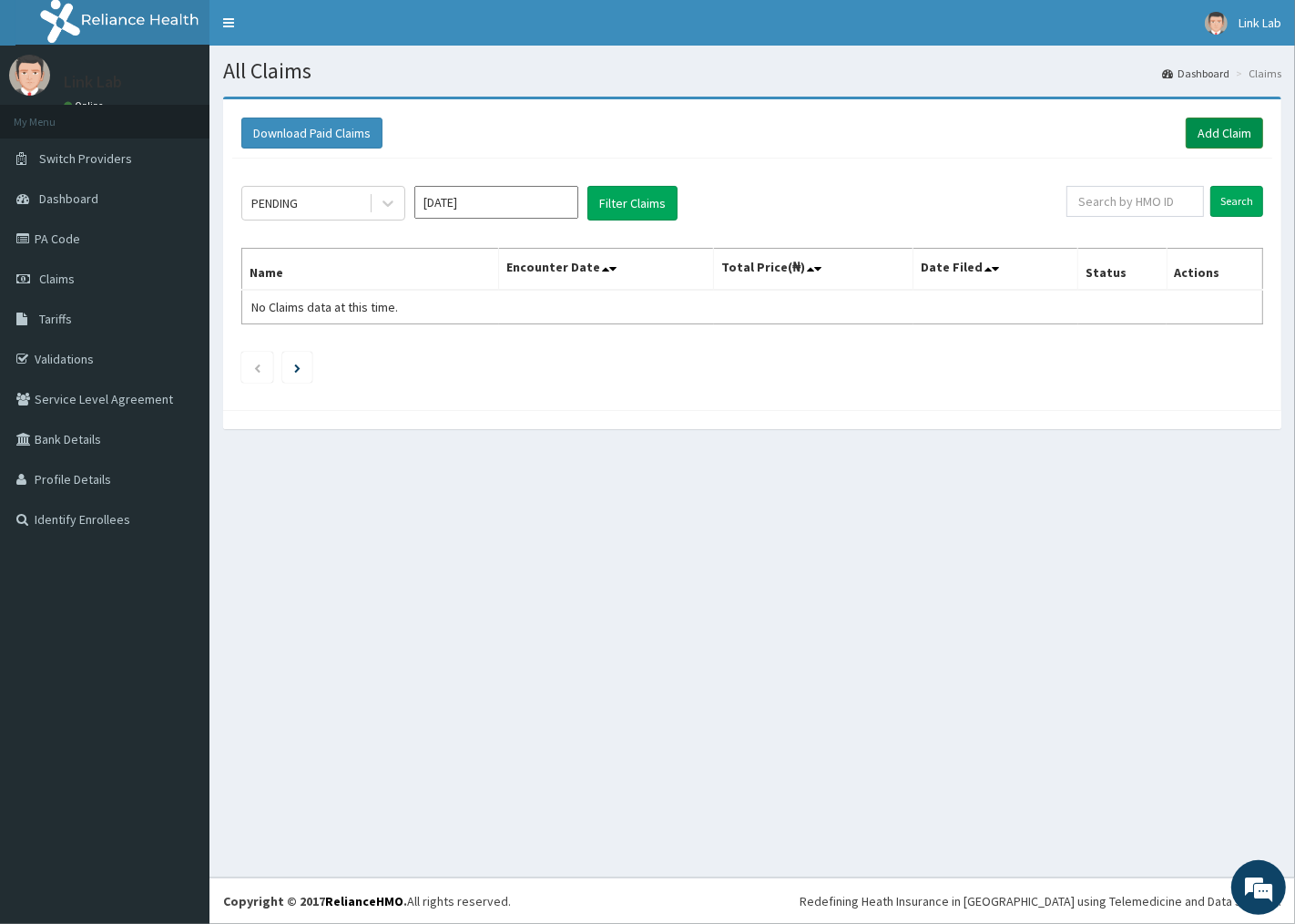
click at [1259, 133] on link "Add Claim" at bounding box center [1224, 132] width 77 height 31
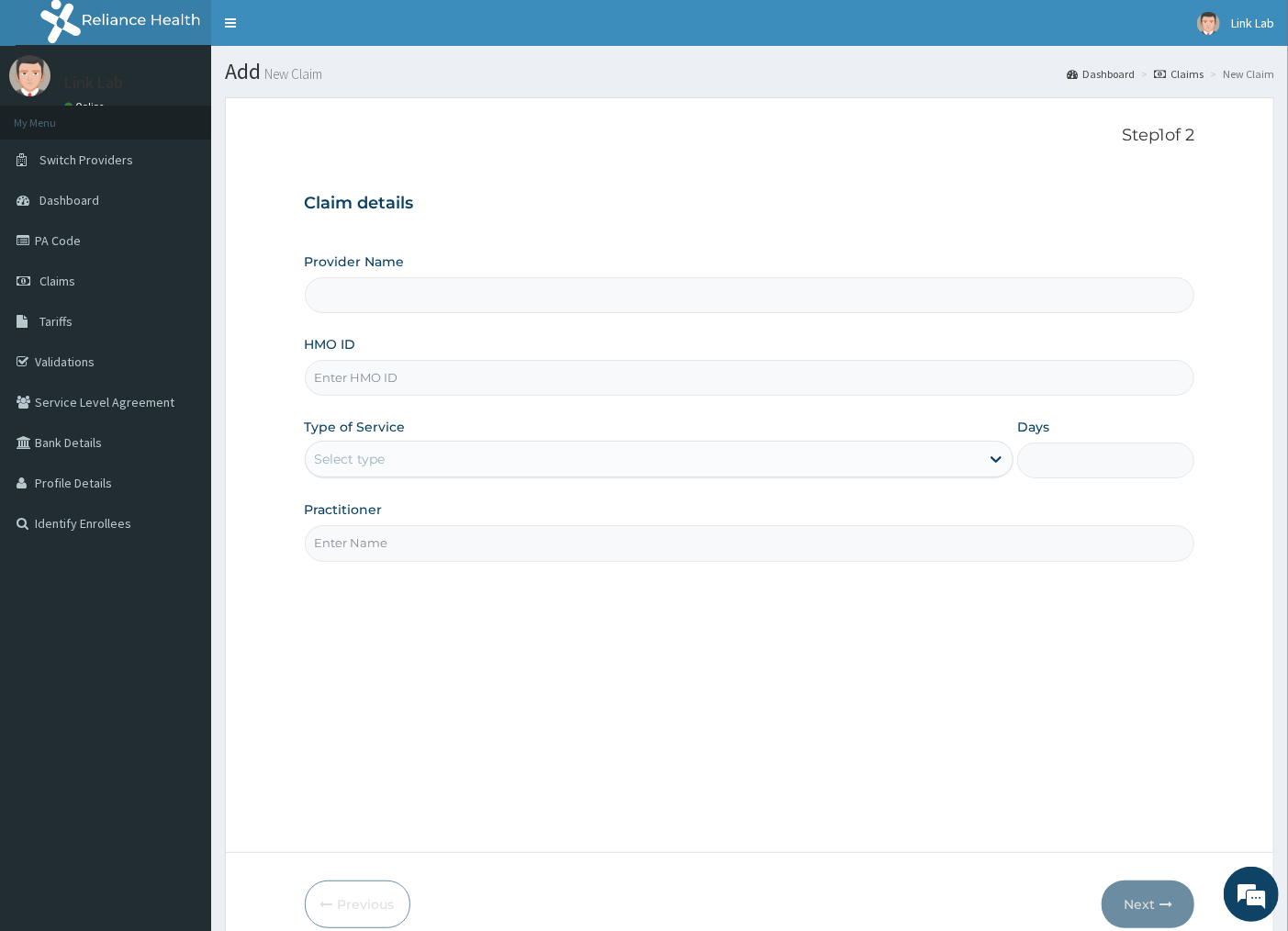
click at [382, 379] on input "HMO ID" at bounding box center [749, 378] width 890 height 36
type input "Link Medical Diagnostic and Research Laboratories"
type input "NBC/10411/B"
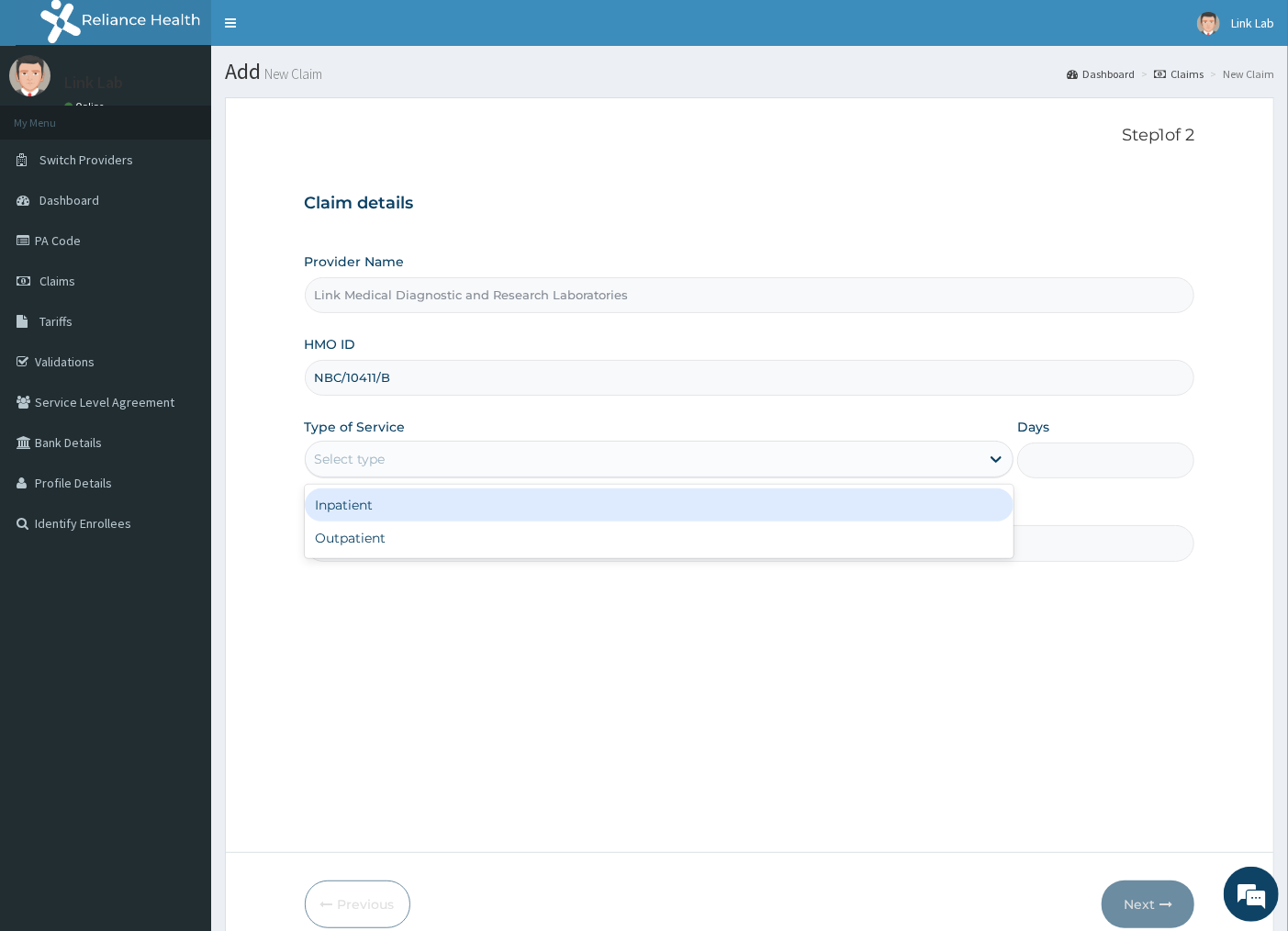
click at [379, 460] on div "Select type" at bounding box center [350, 459] width 71 height 18
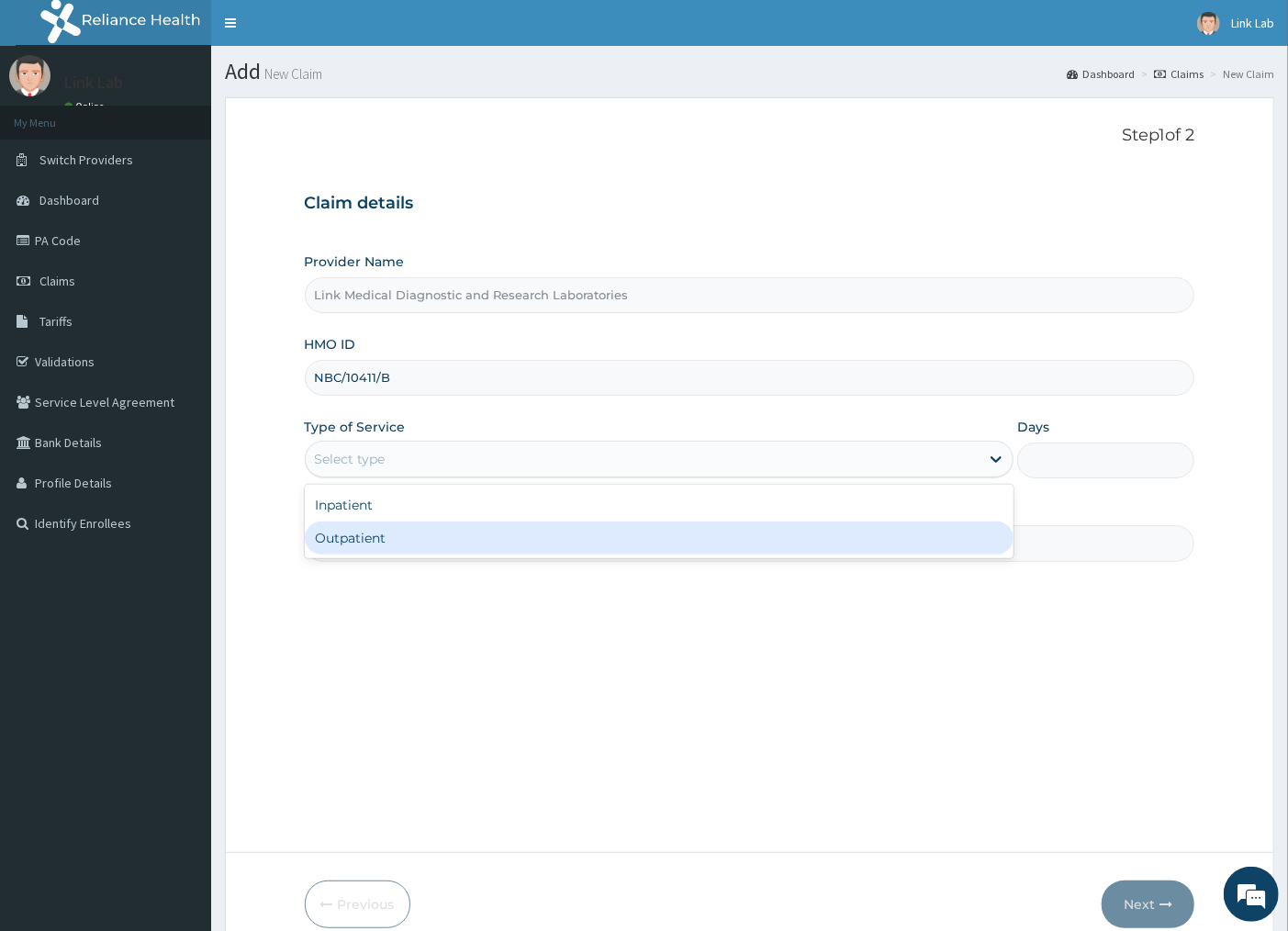
click at [387, 543] on div "Outpatient" at bounding box center [658, 537] width 709 height 33
type input "1"
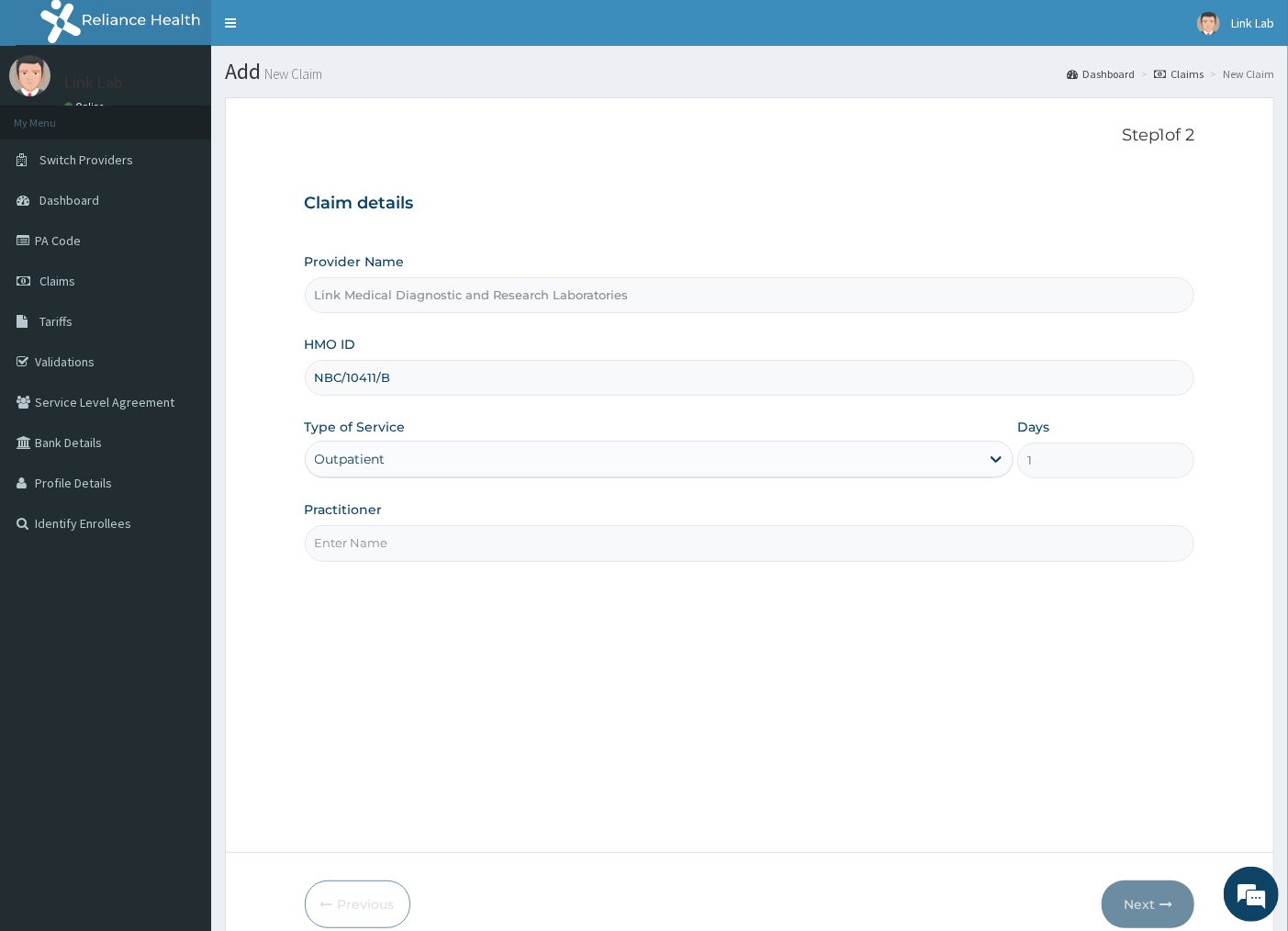
click at [381, 557] on input "Practitioner" at bounding box center [749, 543] width 890 height 36
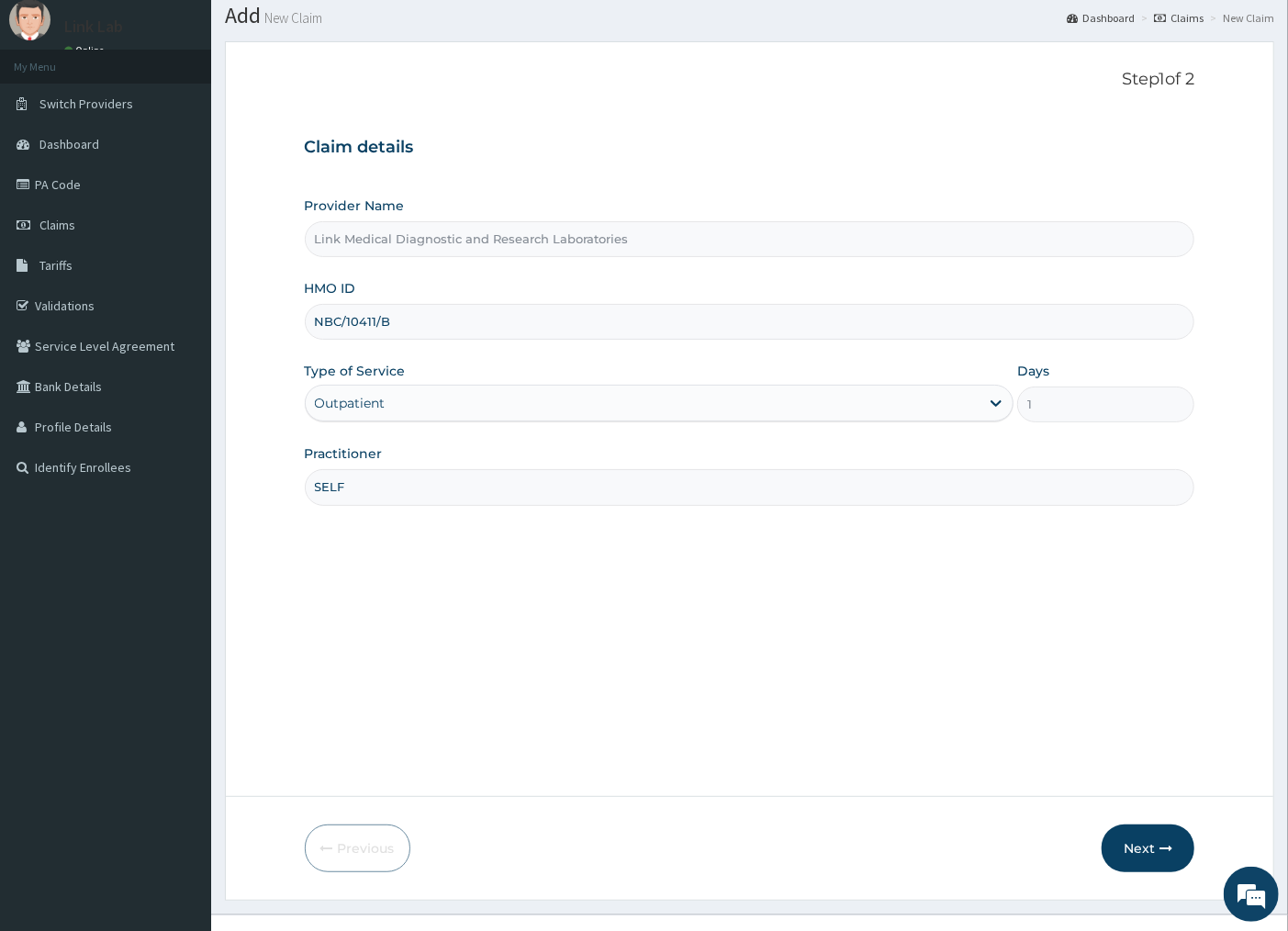
scroll to position [87, 0]
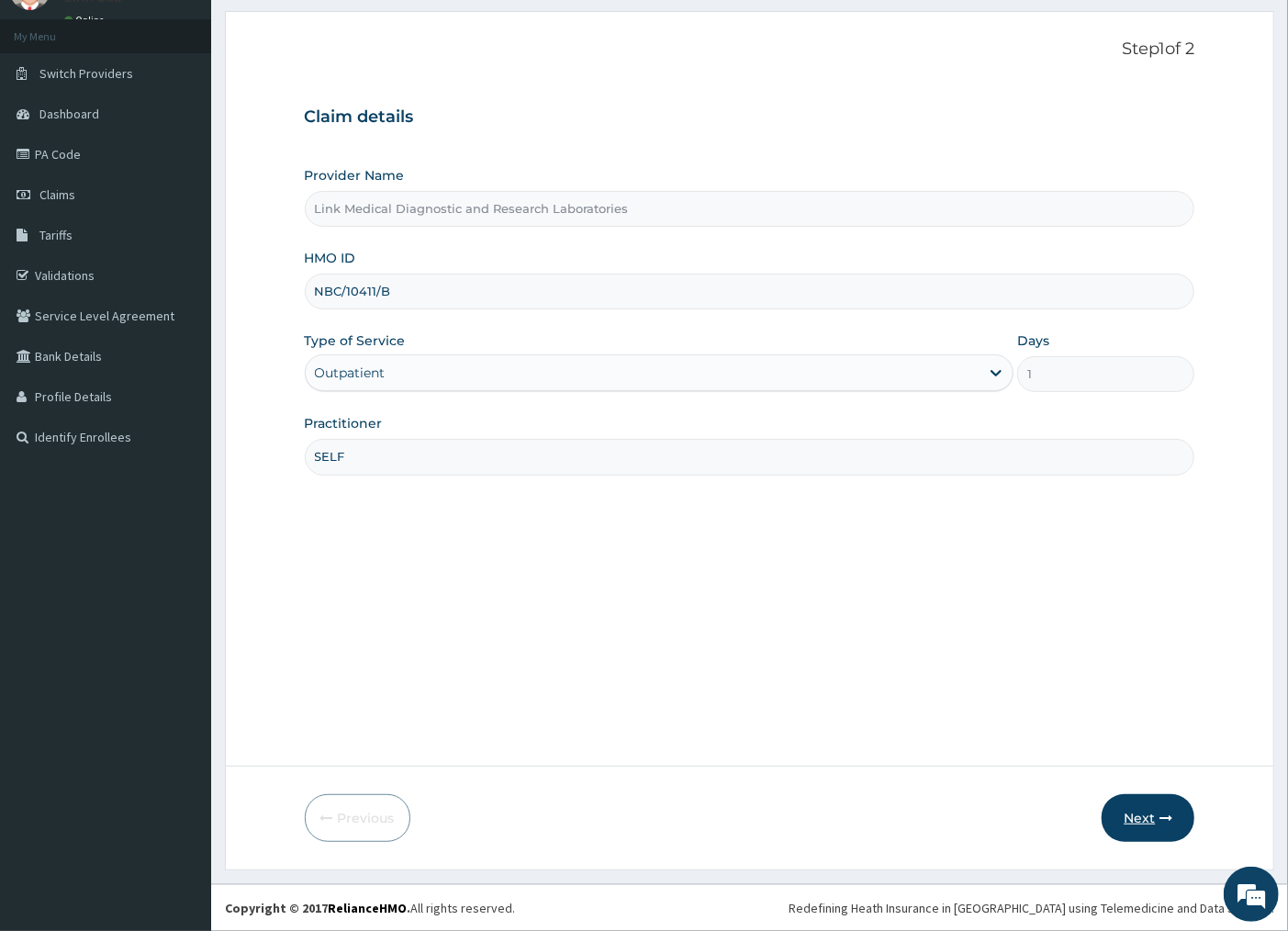
type input "SELF"
click at [1173, 817] on button "Next" at bounding box center [1147, 818] width 92 height 48
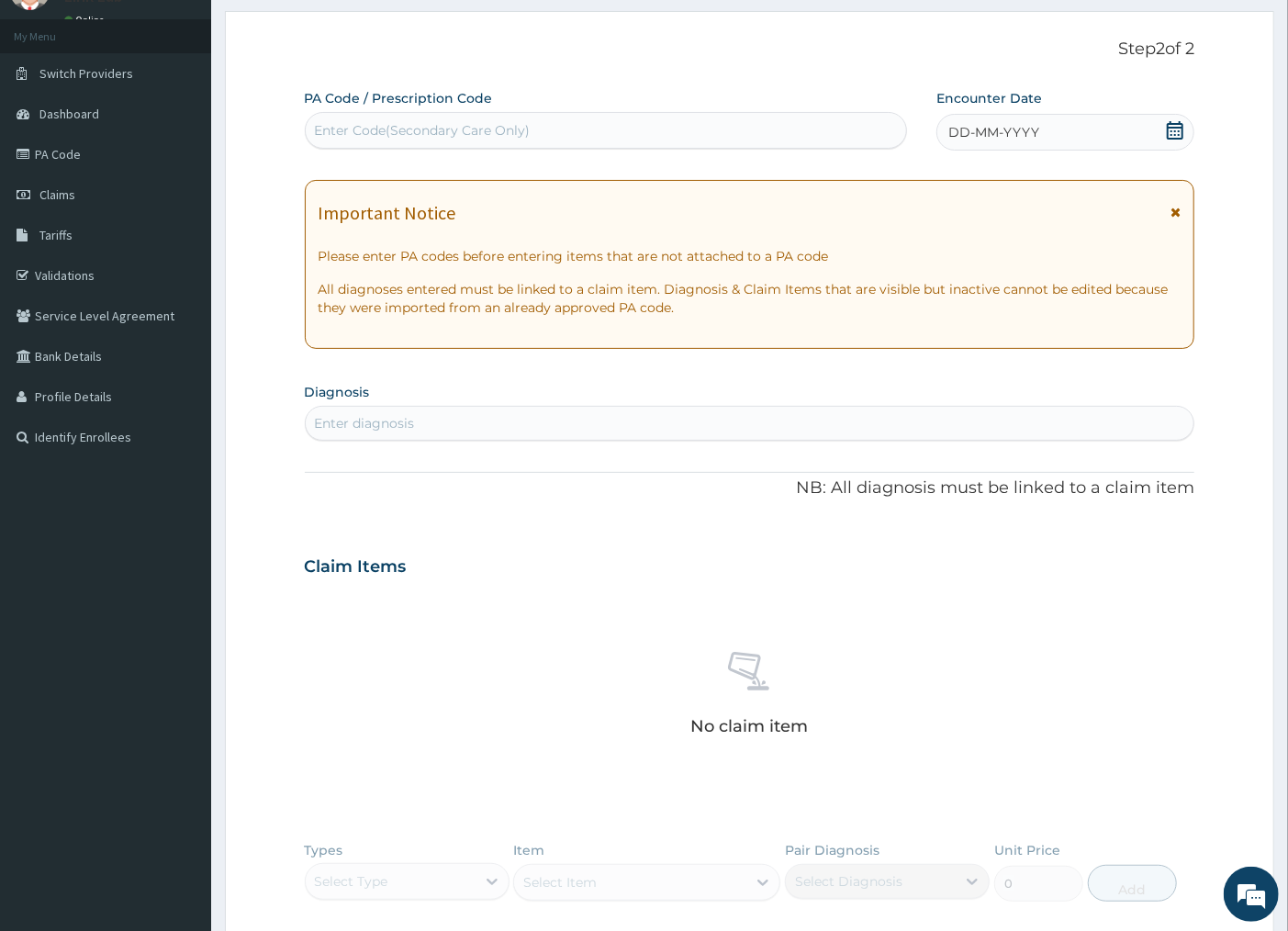
click at [377, 124] on div "Enter Code(Secondary Care Only)" at bounding box center [423, 130] width 216 height 18
type input "PA/AB8199"
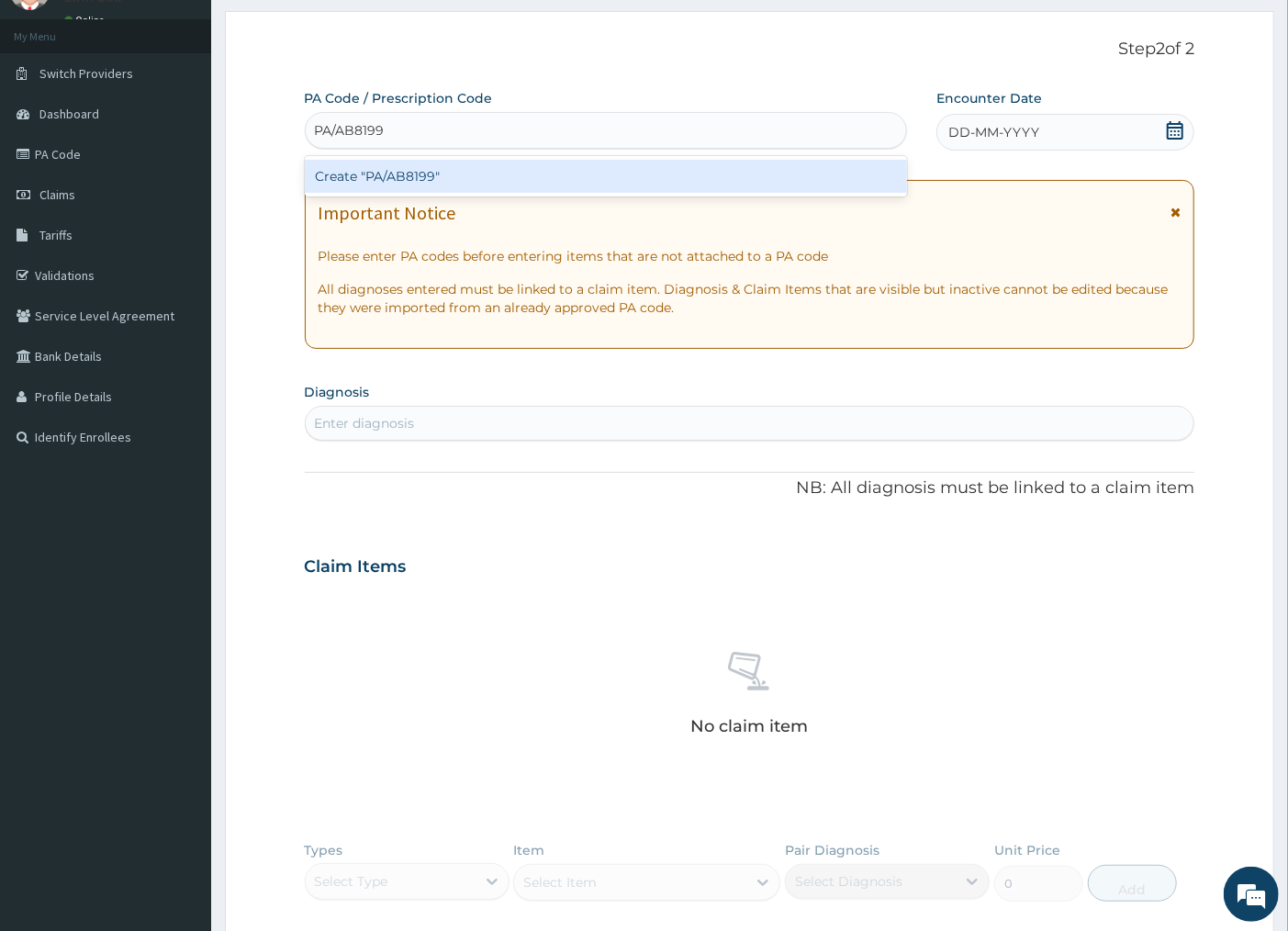
click at [419, 181] on div "Create "PA/AB8199"" at bounding box center [605, 176] width 602 height 33
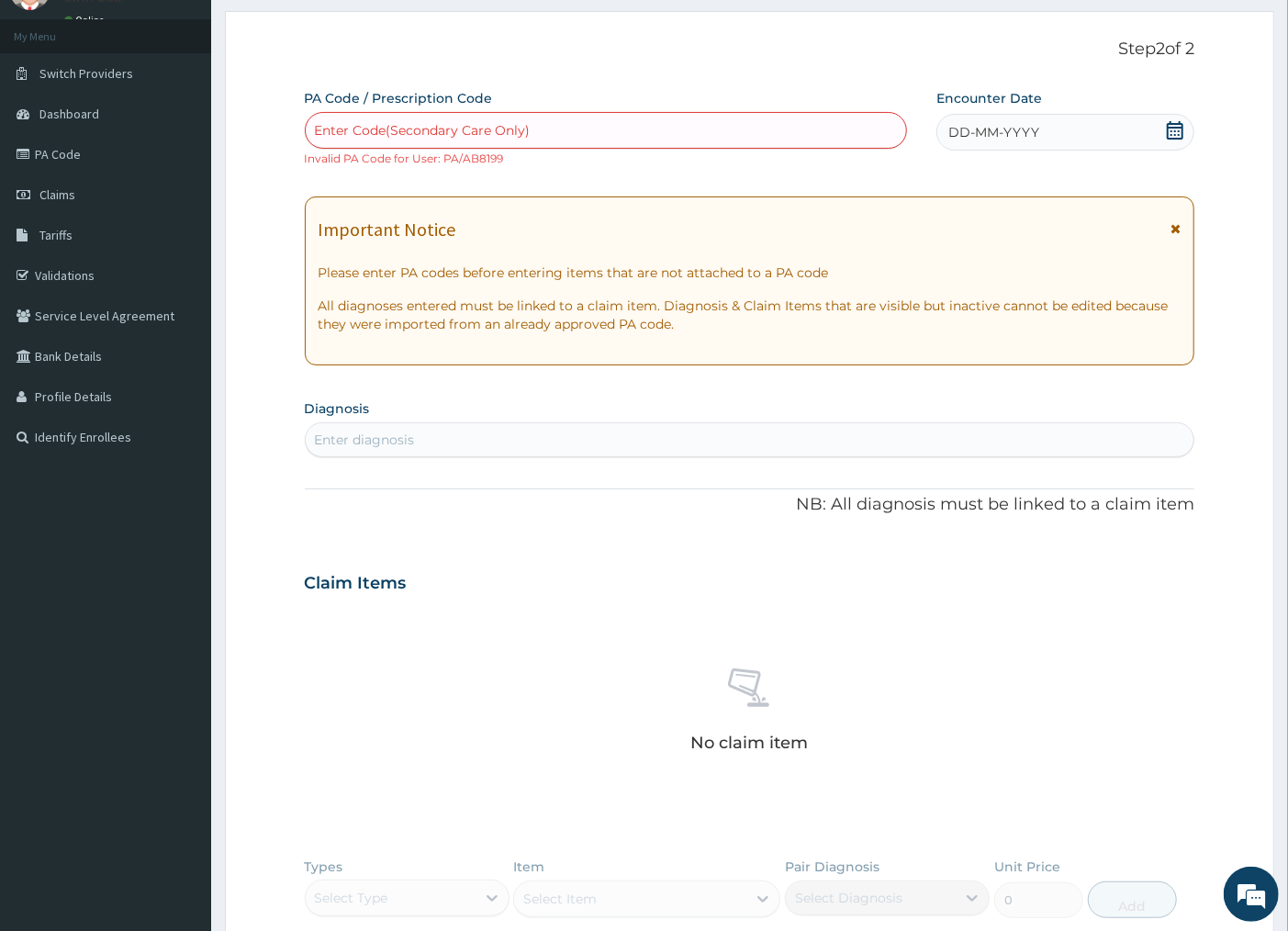
click at [405, 123] on div "Enter Code(Secondary Care Only)" at bounding box center [423, 130] width 216 height 18
type input "PA/AB8199"
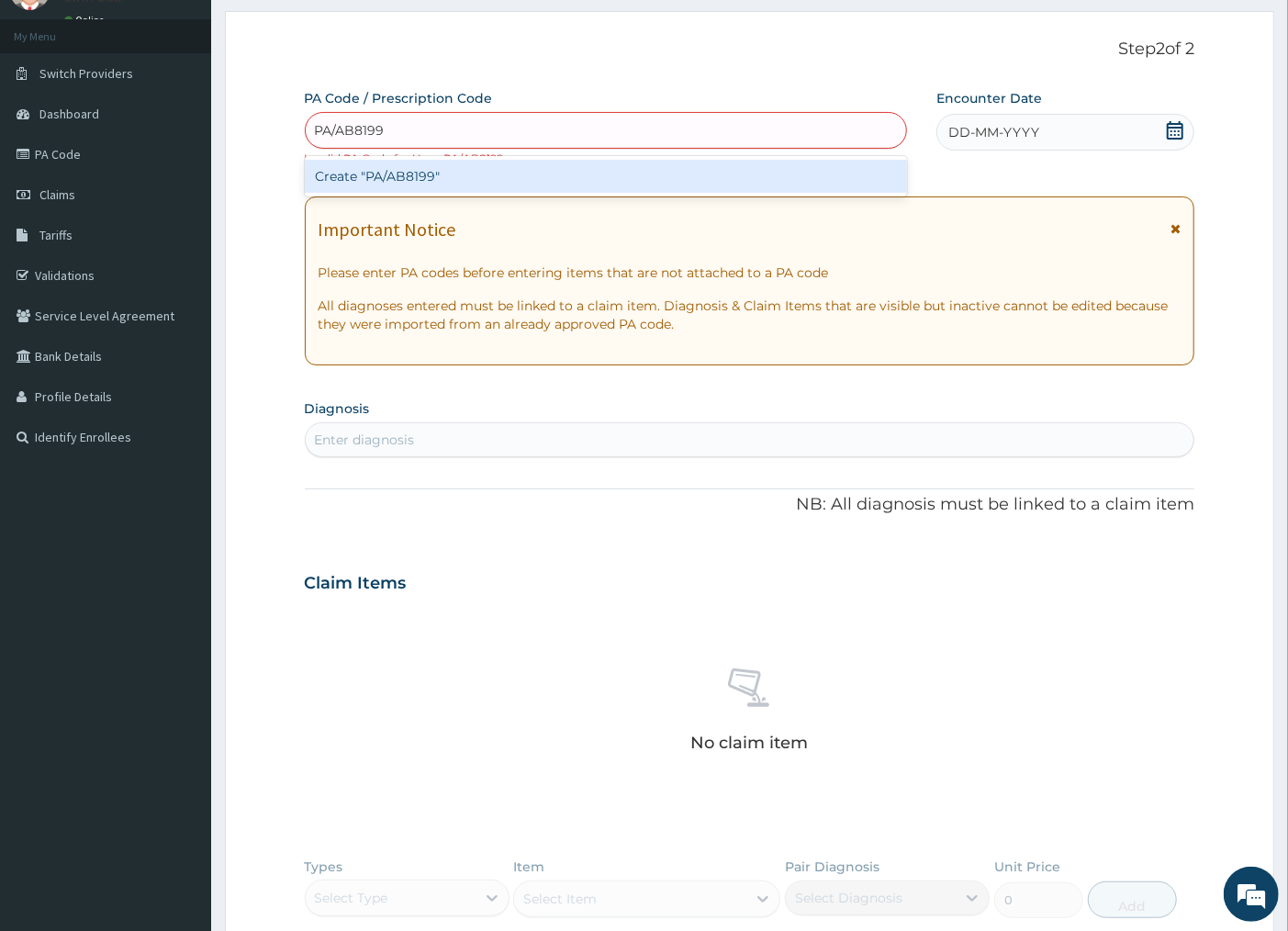
click at [399, 182] on div "Create "PA/AB8199"" at bounding box center [605, 176] width 602 height 33
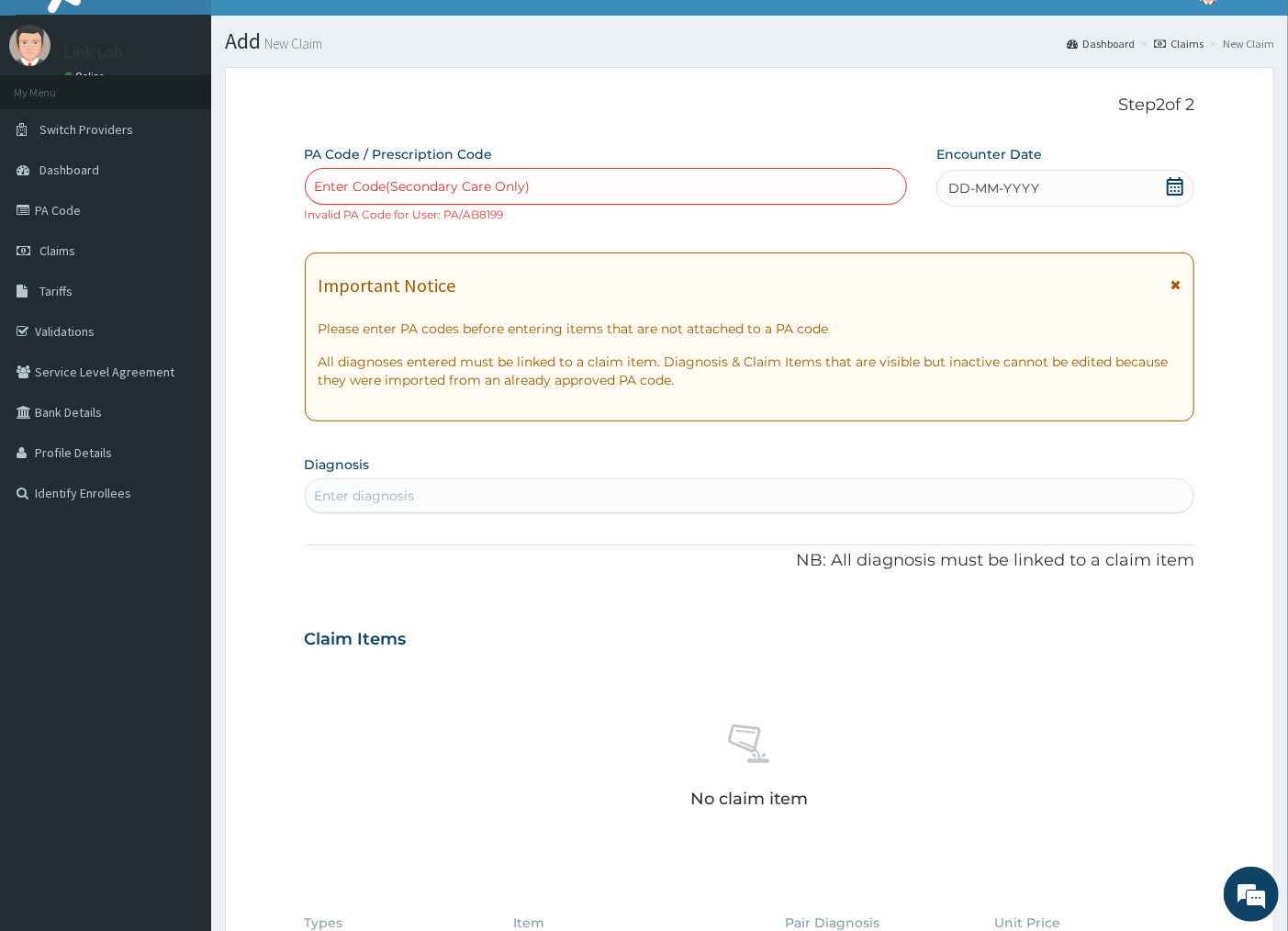
scroll to position [0, 0]
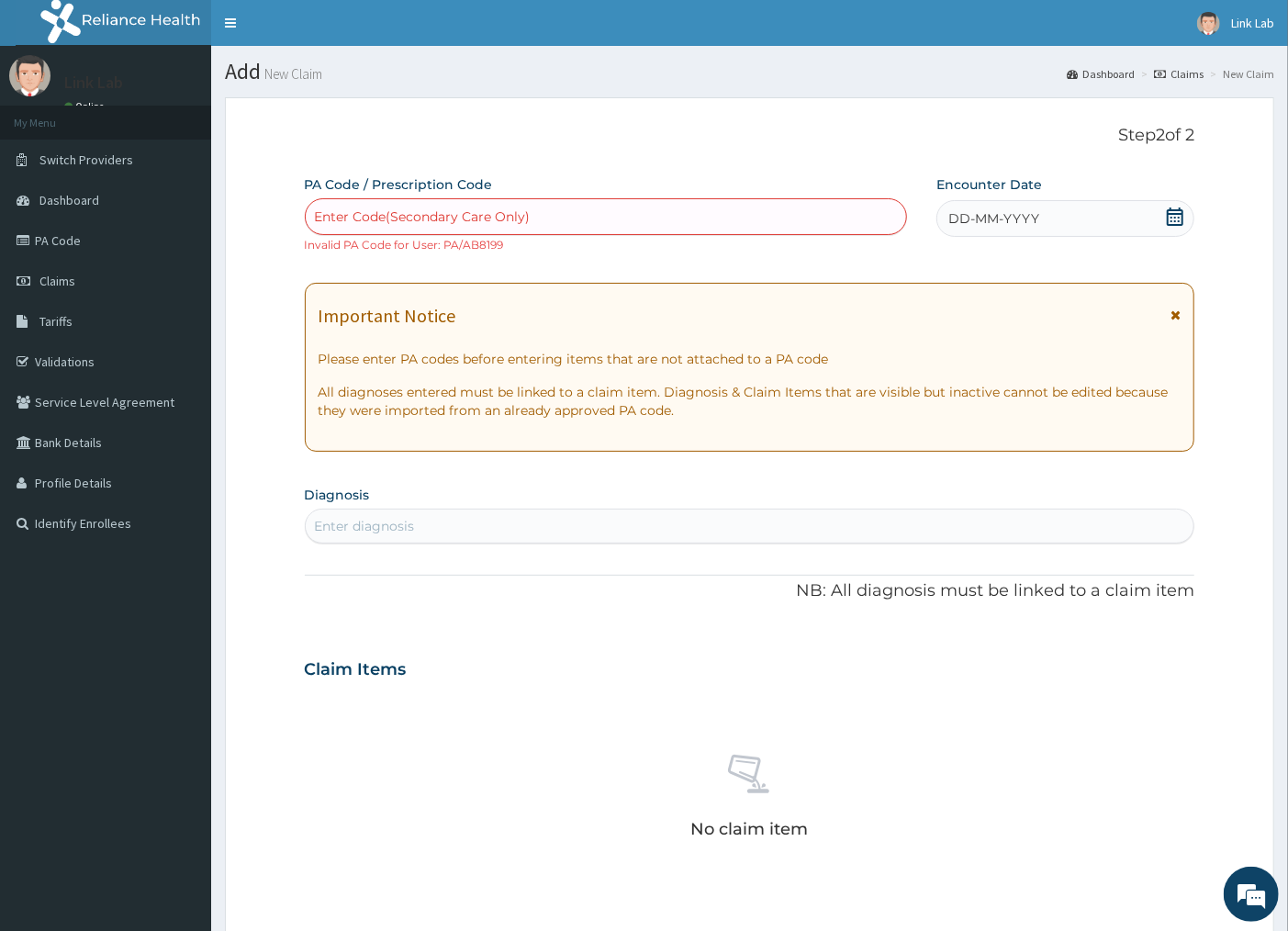
click at [1191, 74] on link "Claims" at bounding box center [1179, 74] width 50 height 16
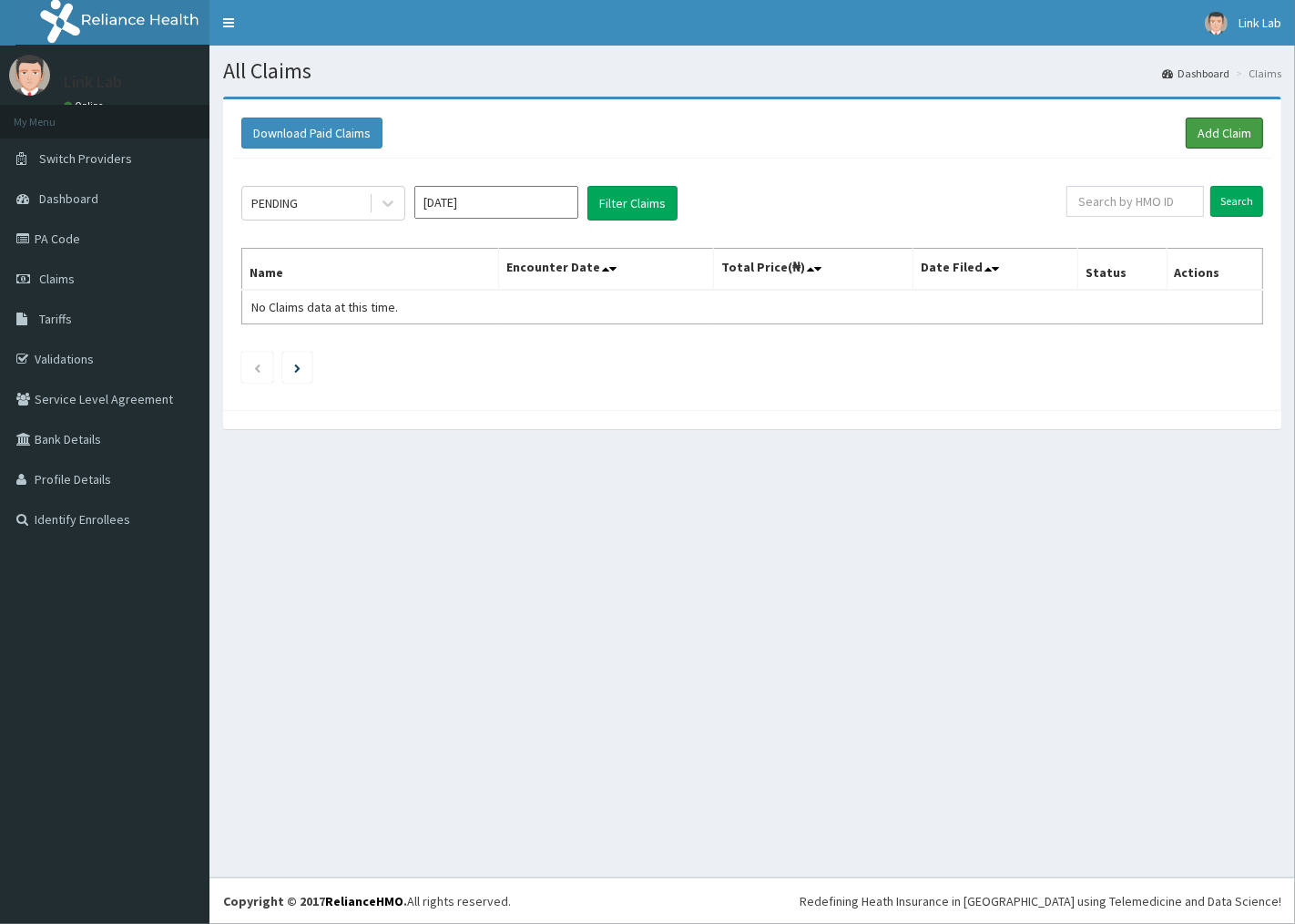
click at [1211, 129] on link "Add Claim" at bounding box center [1224, 132] width 77 height 31
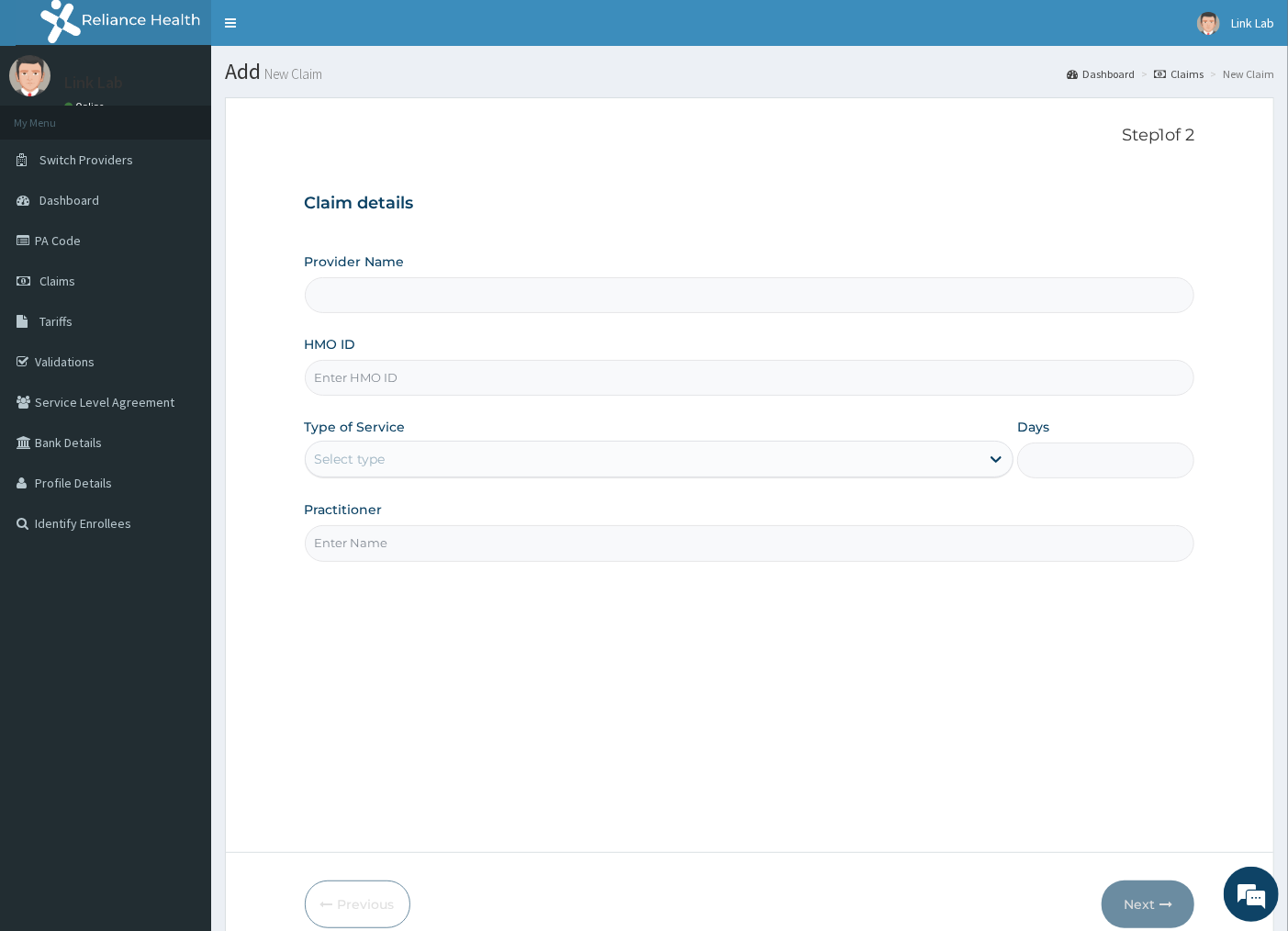
click at [356, 378] on input "HMO ID" at bounding box center [749, 378] width 890 height 36
type input "Link Medical Diagnostic and Research Laboratories"
click at [340, 381] on input "HMO ID" at bounding box center [749, 378] width 890 height 36
type input "APO/10019/B"
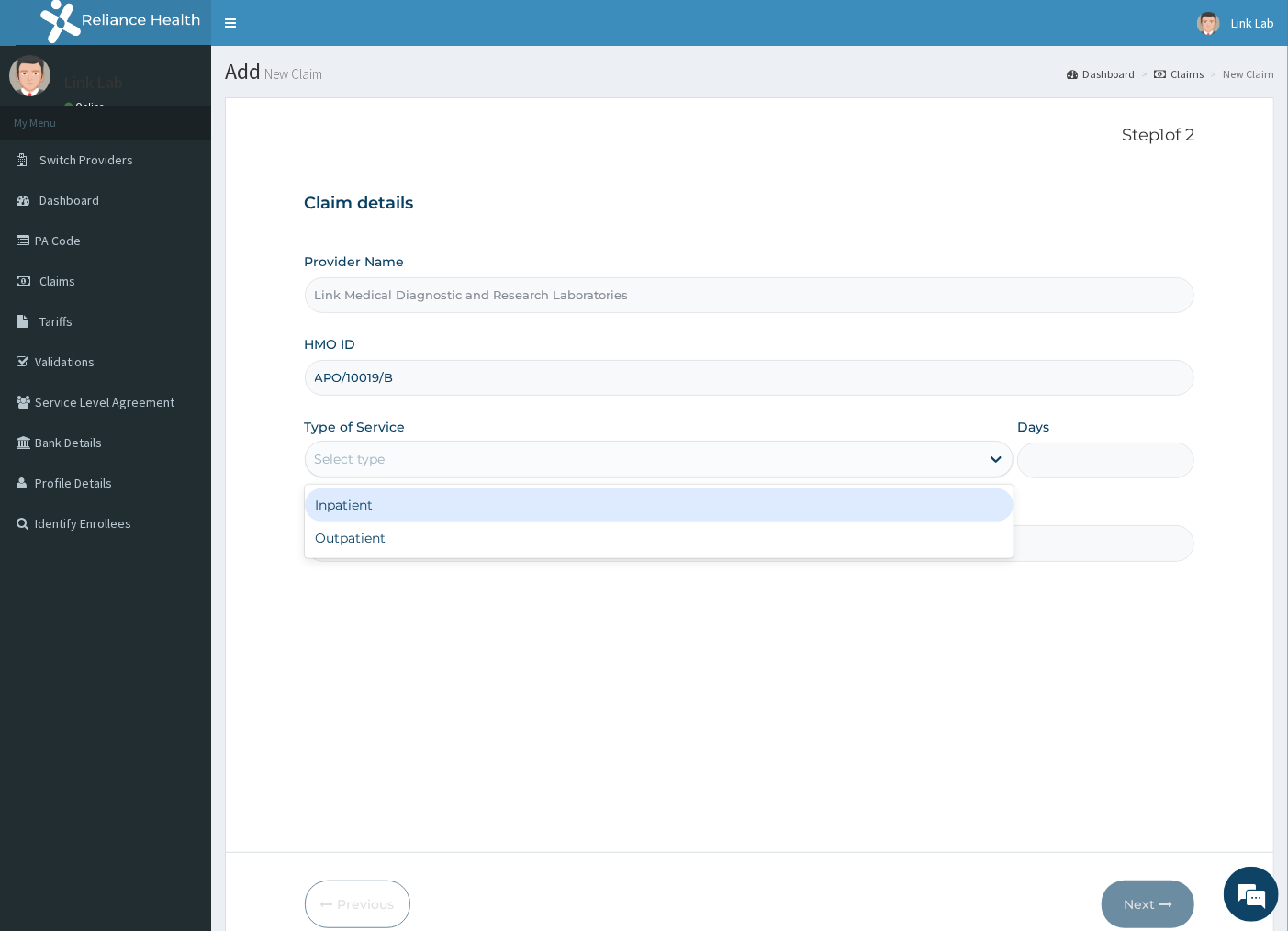
click at [372, 464] on div "Select type" at bounding box center [350, 459] width 71 height 18
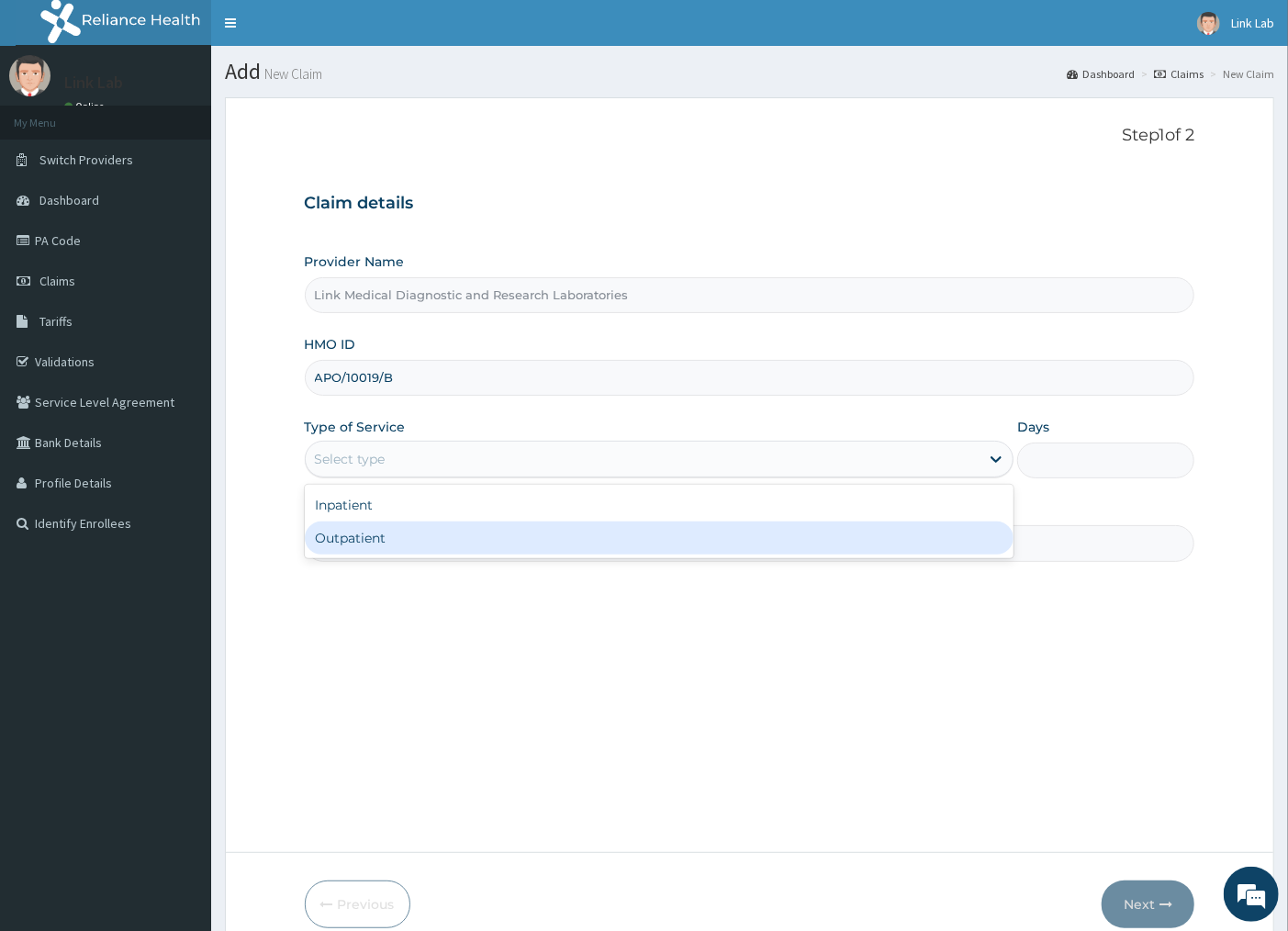
click at [377, 544] on div "Outpatient" at bounding box center [658, 537] width 709 height 33
type input "1"
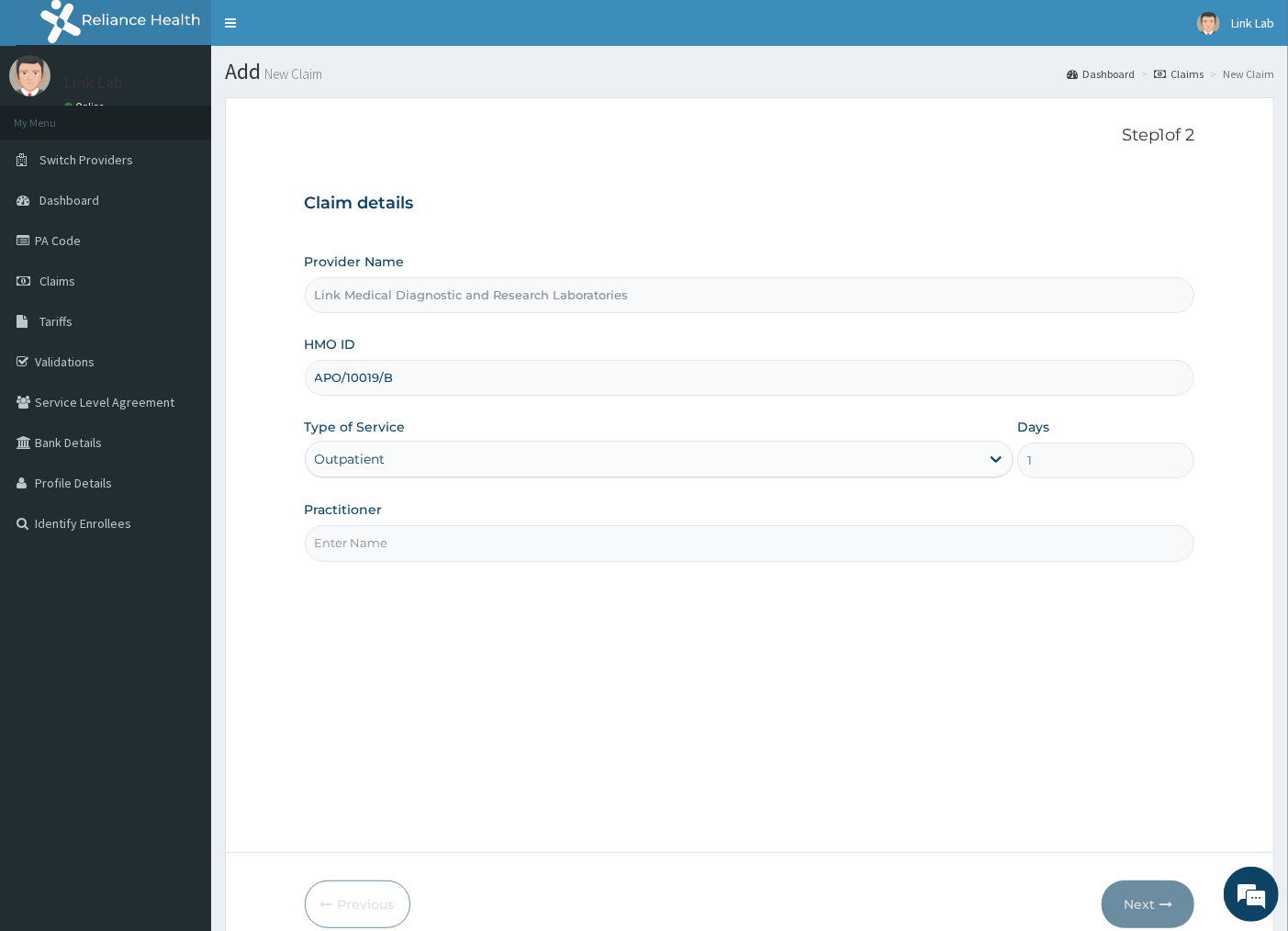
click at [377, 544] on input "Practitioner" at bounding box center [749, 543] width 890 height 36
type input "SELF"
click at [1136, 901] on button "Next" at bounding box center [1147, 904] width 92 height 48
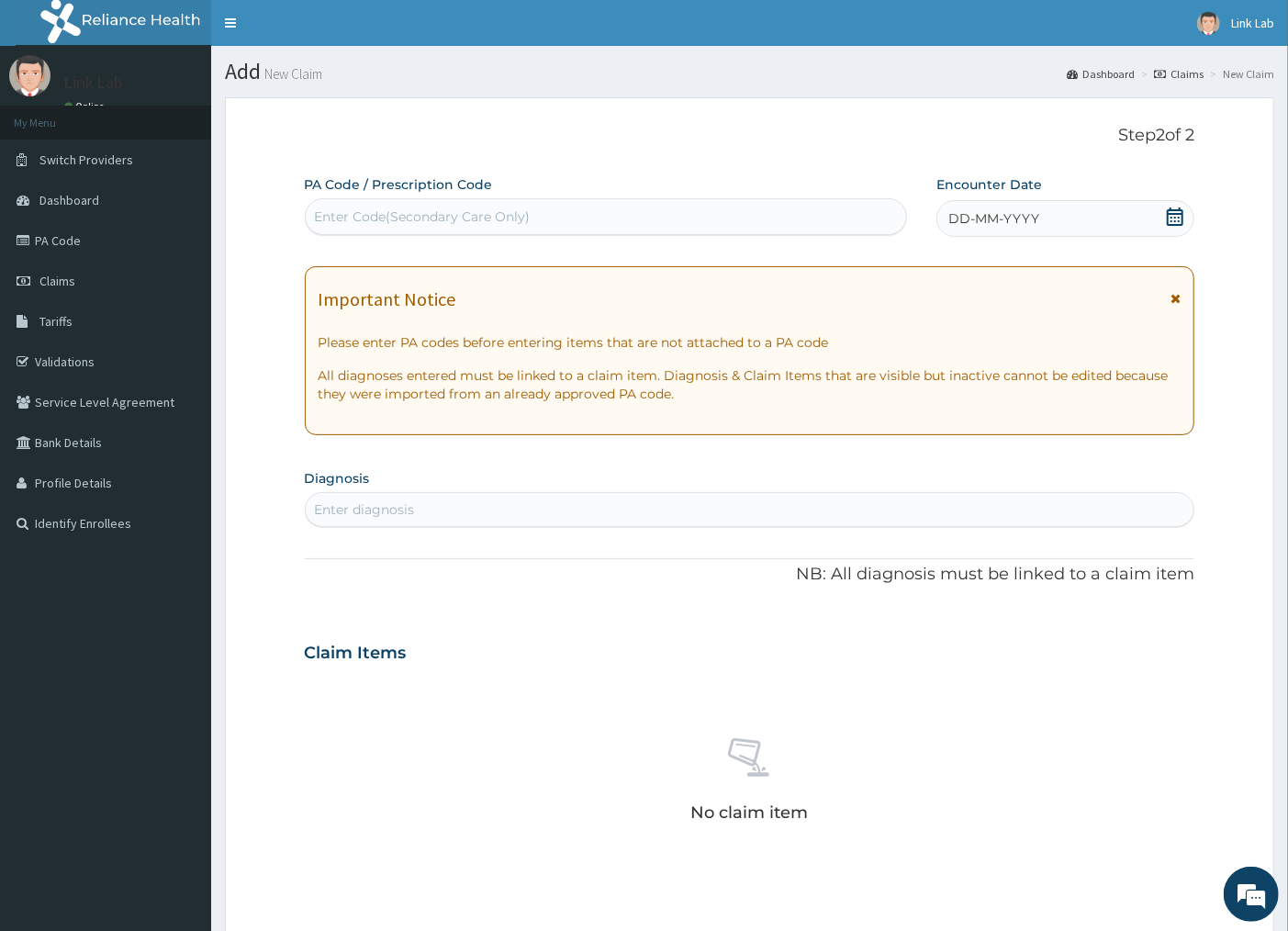
click at [390, 214] on div "Enter Code(Secondary Care Only)" at bounding box center [423, 217] width 216 height 18
type input "PA/AB8199"
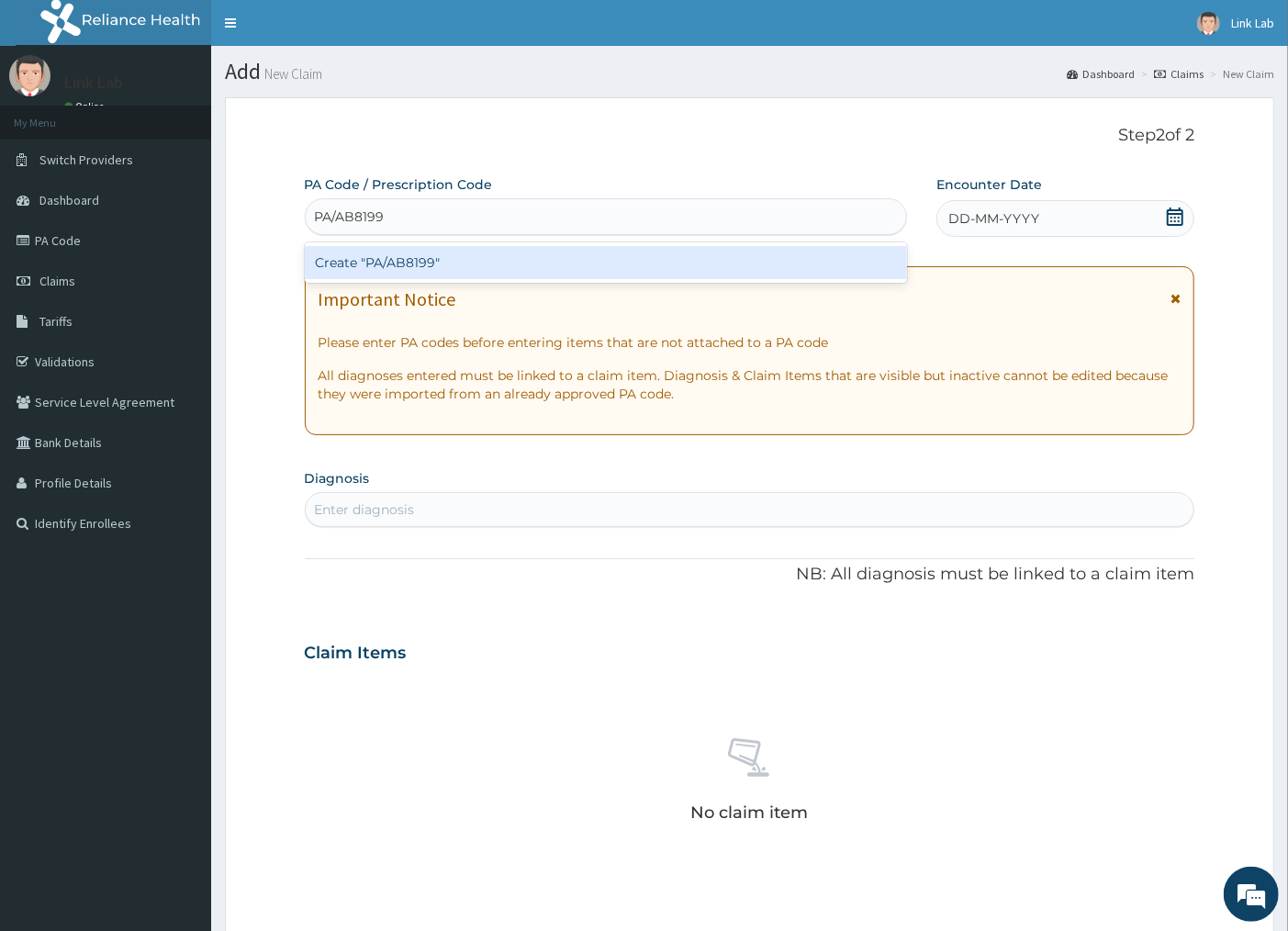
click at [409, 259] on div "Create "PA/AB8199"" at bounding box center [605, 262] width 602 height 33
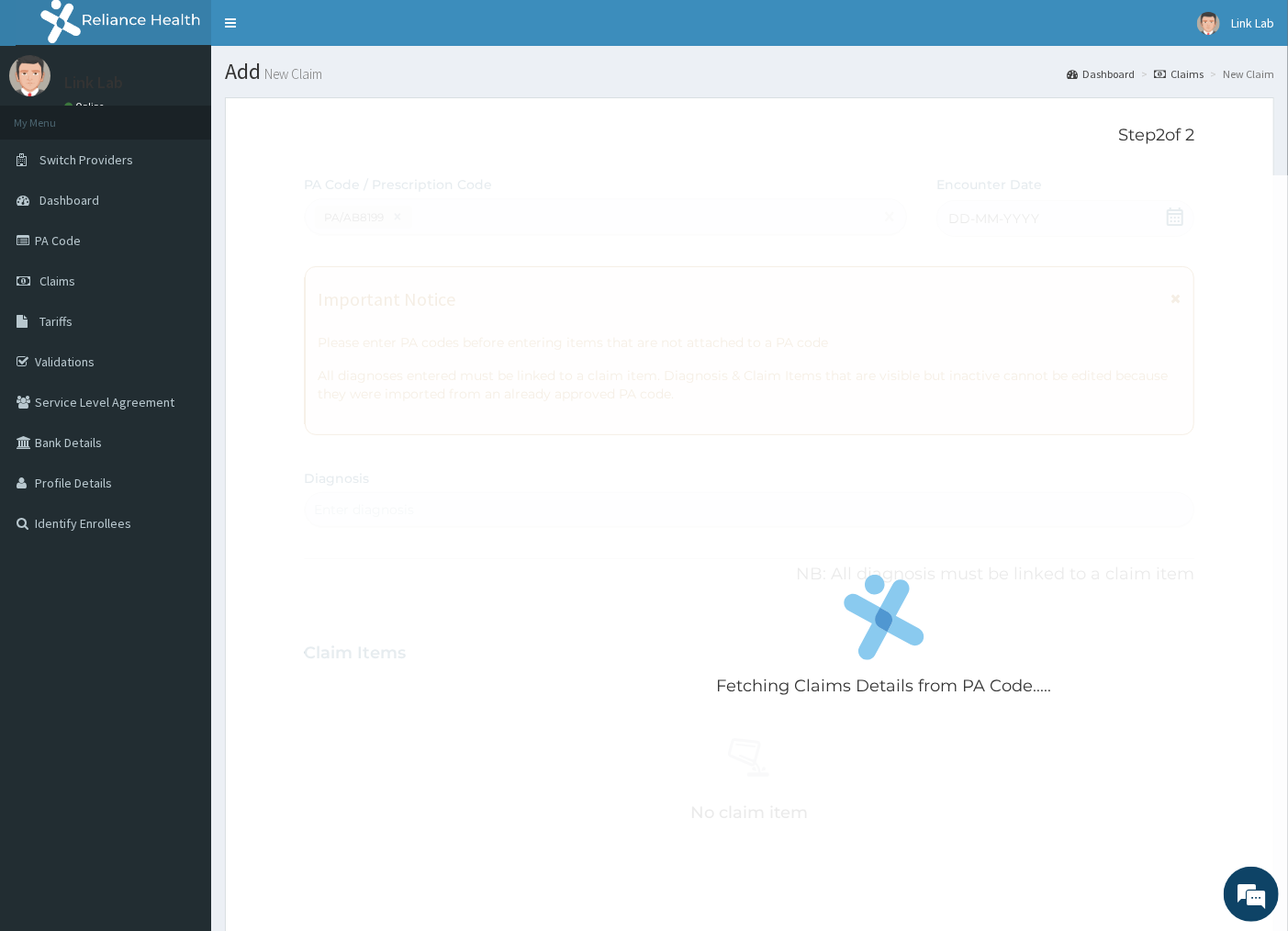
click at [885, 586] on icon at bounding box center [874, 585] width 20 height 20
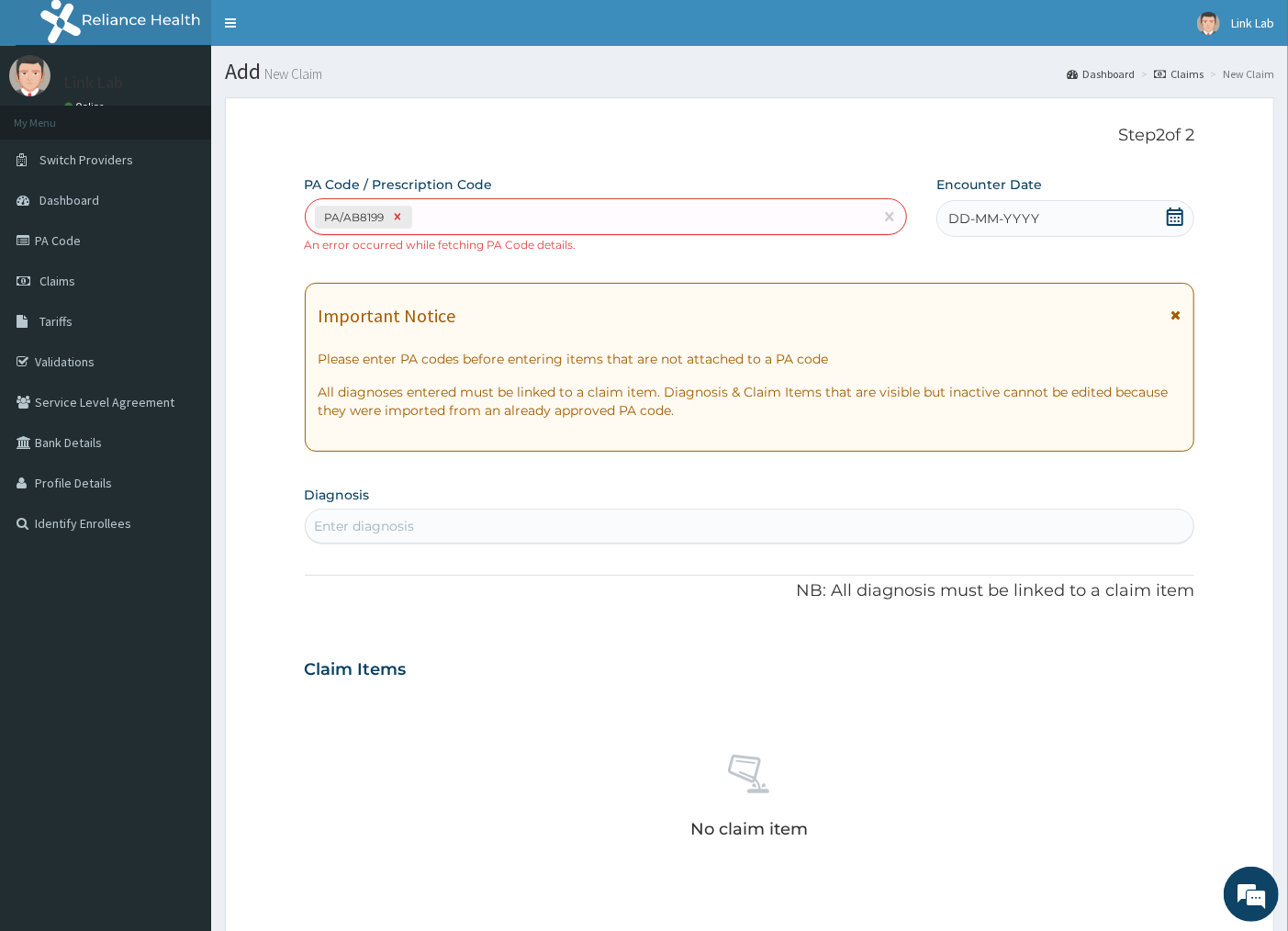
click at [399, 216] on icon at bounding box center [397, 217] width 6 height 6
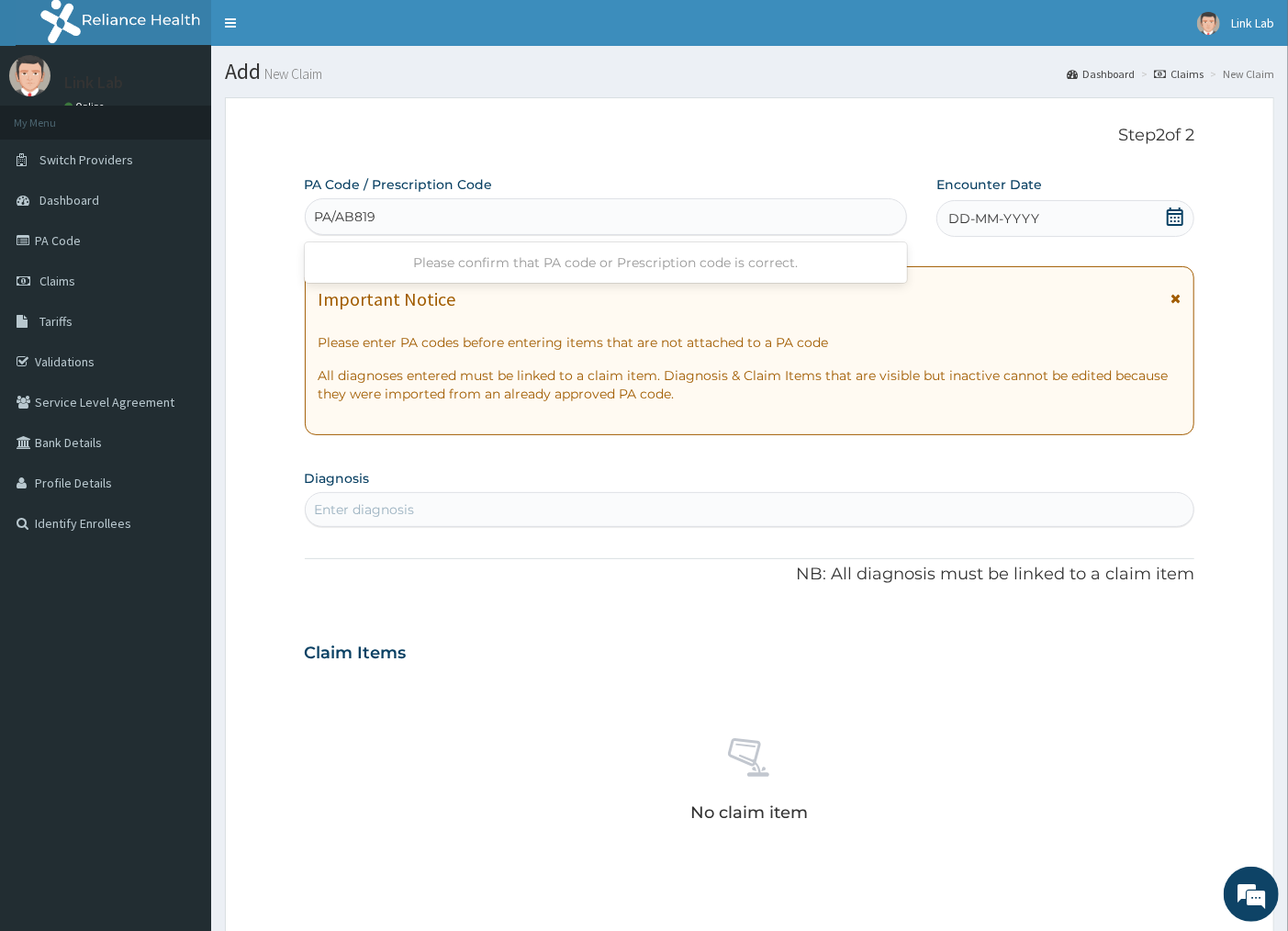
type input "PA/AB8199"
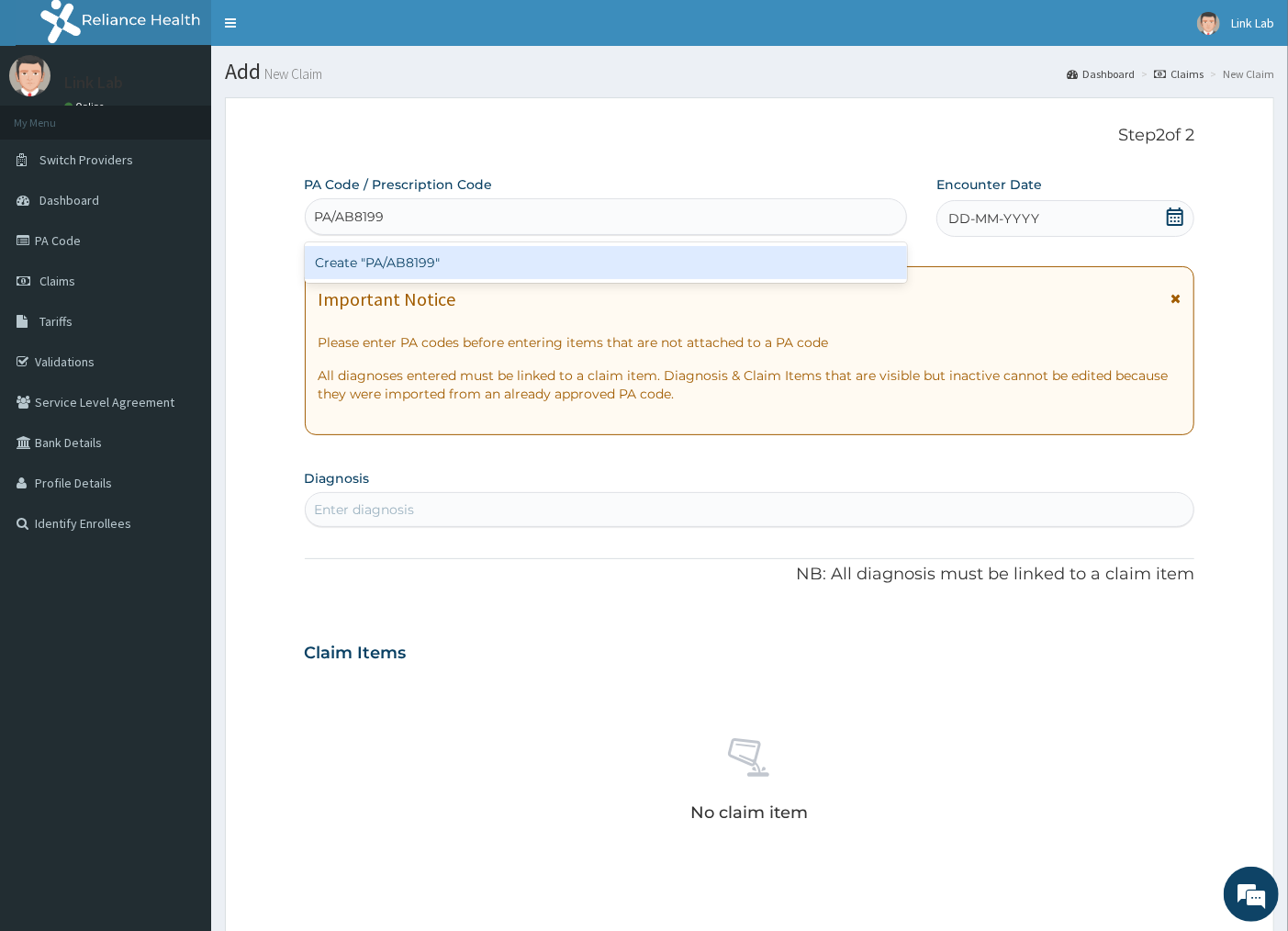
click at [410, 263] on div "Create "PA/AB8199"" at bounding box center [605, 262] width 602 height 33
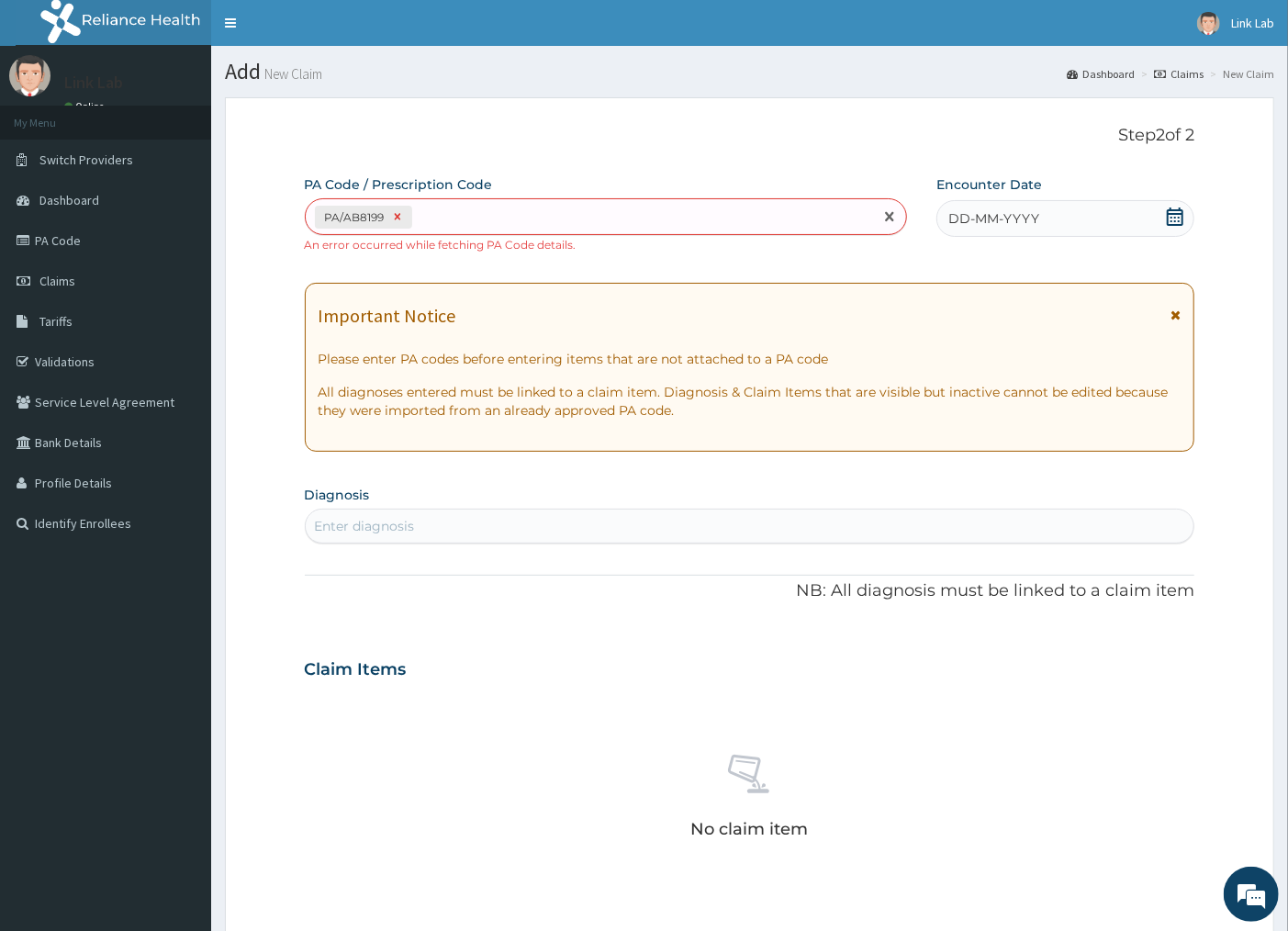
click at [401, 216] on icon at bounding box center [397, 216] width 13 height 13
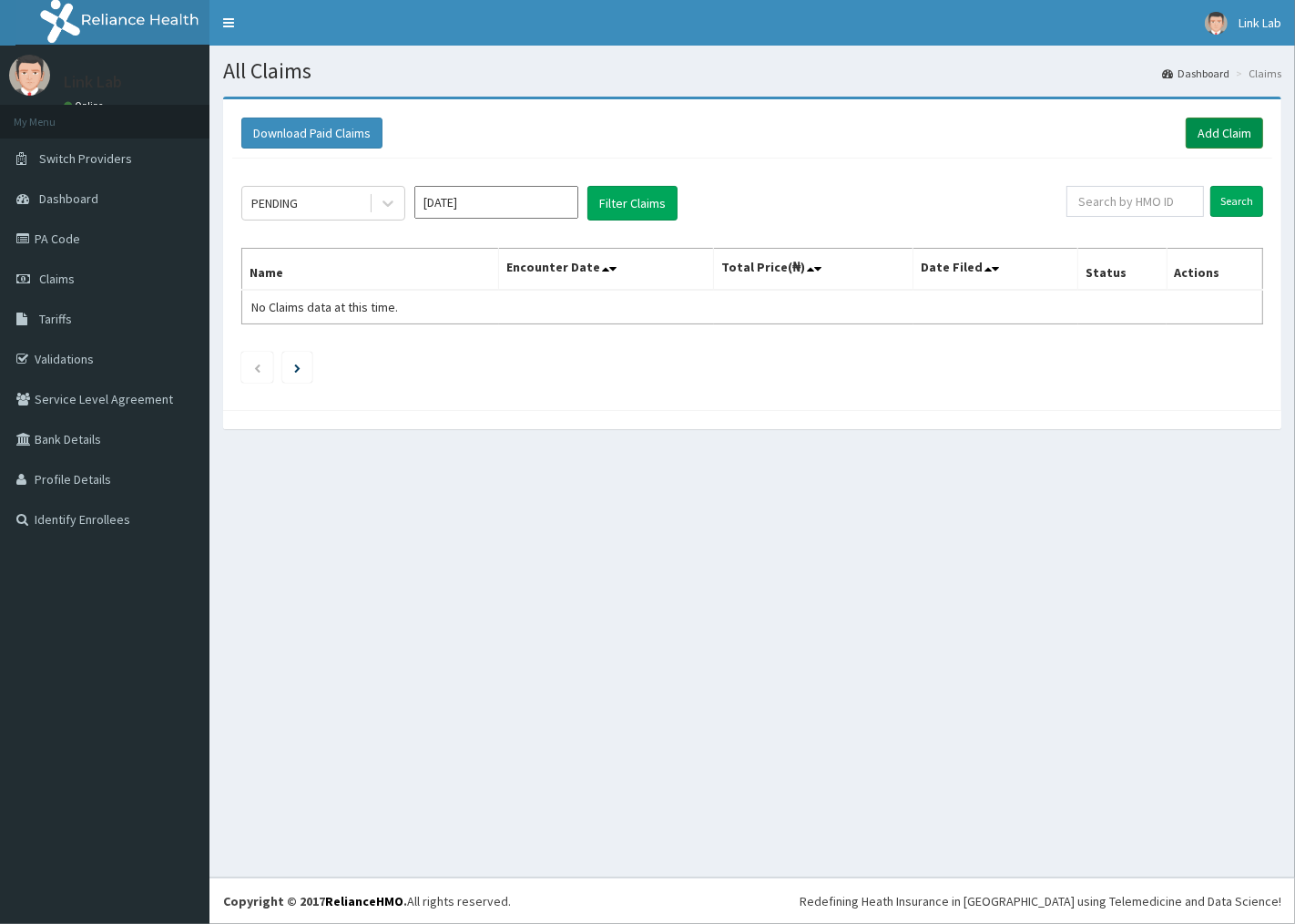
click at [1245, 123] on link "Add Claim" at bounding box center [1224, 132] width 77 height 31
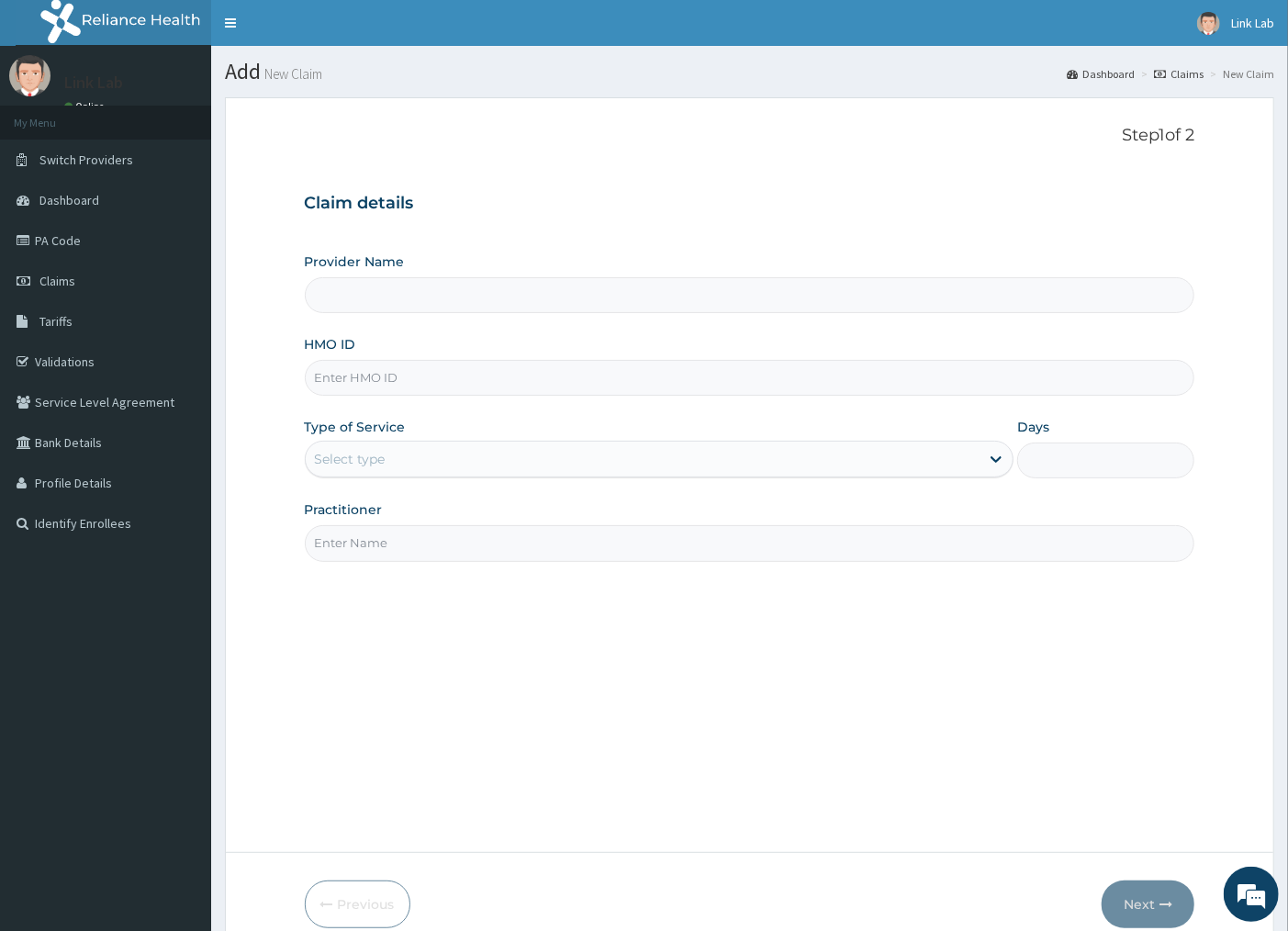
click at [342, 373] on input "HMO ID" at bounding box center [749, 378] width 890 height 36
type input "Link Medical Diagnostic and Research Laboratories"
type input "EDE/10003/B"
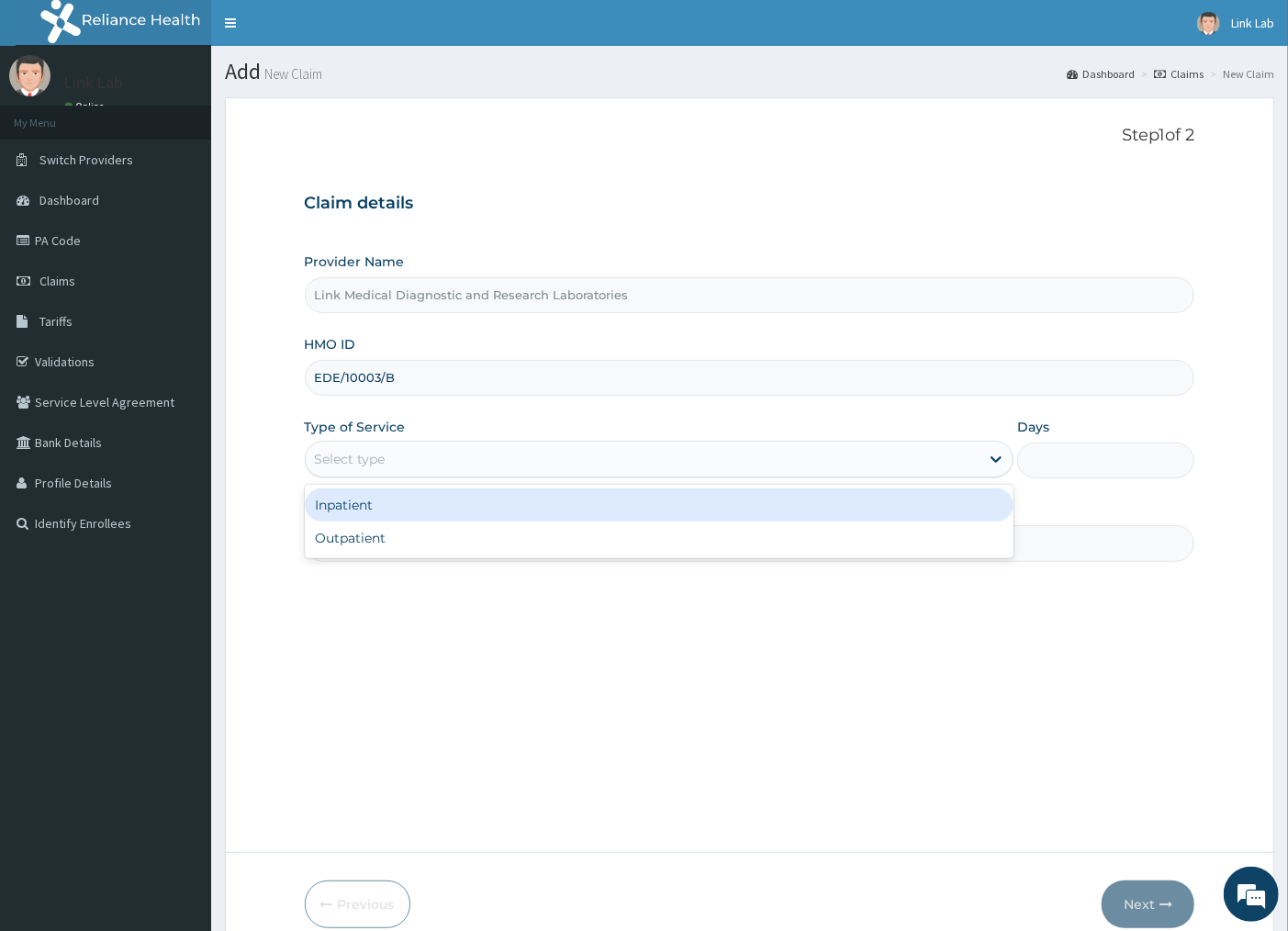
drag, startPoint x: 429, startPoint y: 446, endPoint x: 422, endPoint y: 503, distance: 57.4
click at [427, 457] on div "Select type" at bounding box center [643, 460] width 674 height 30
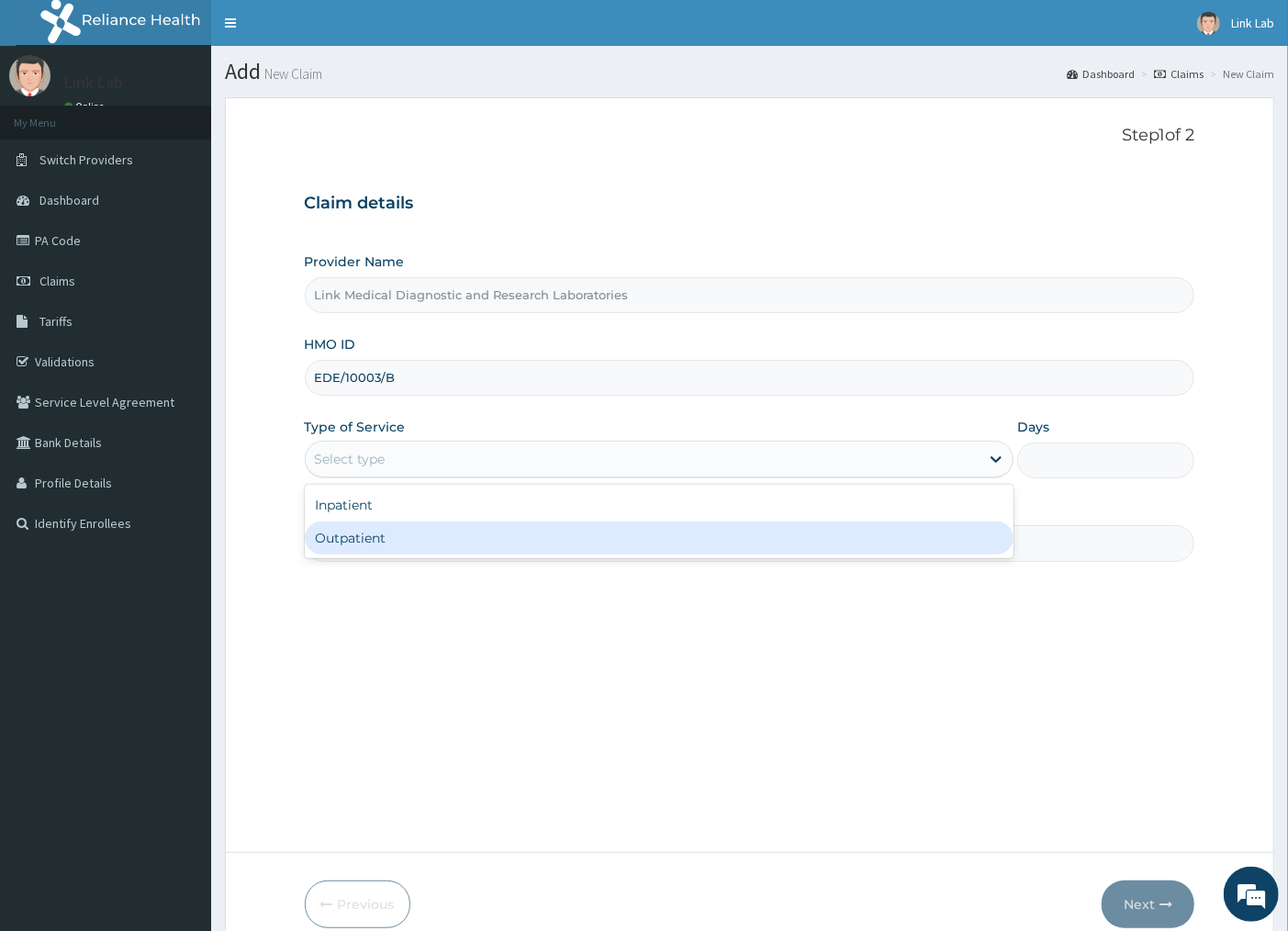
click at [411, 535] on div "Outpatient" at bounding box center [658, 537] width 709 height 33
type input "1"
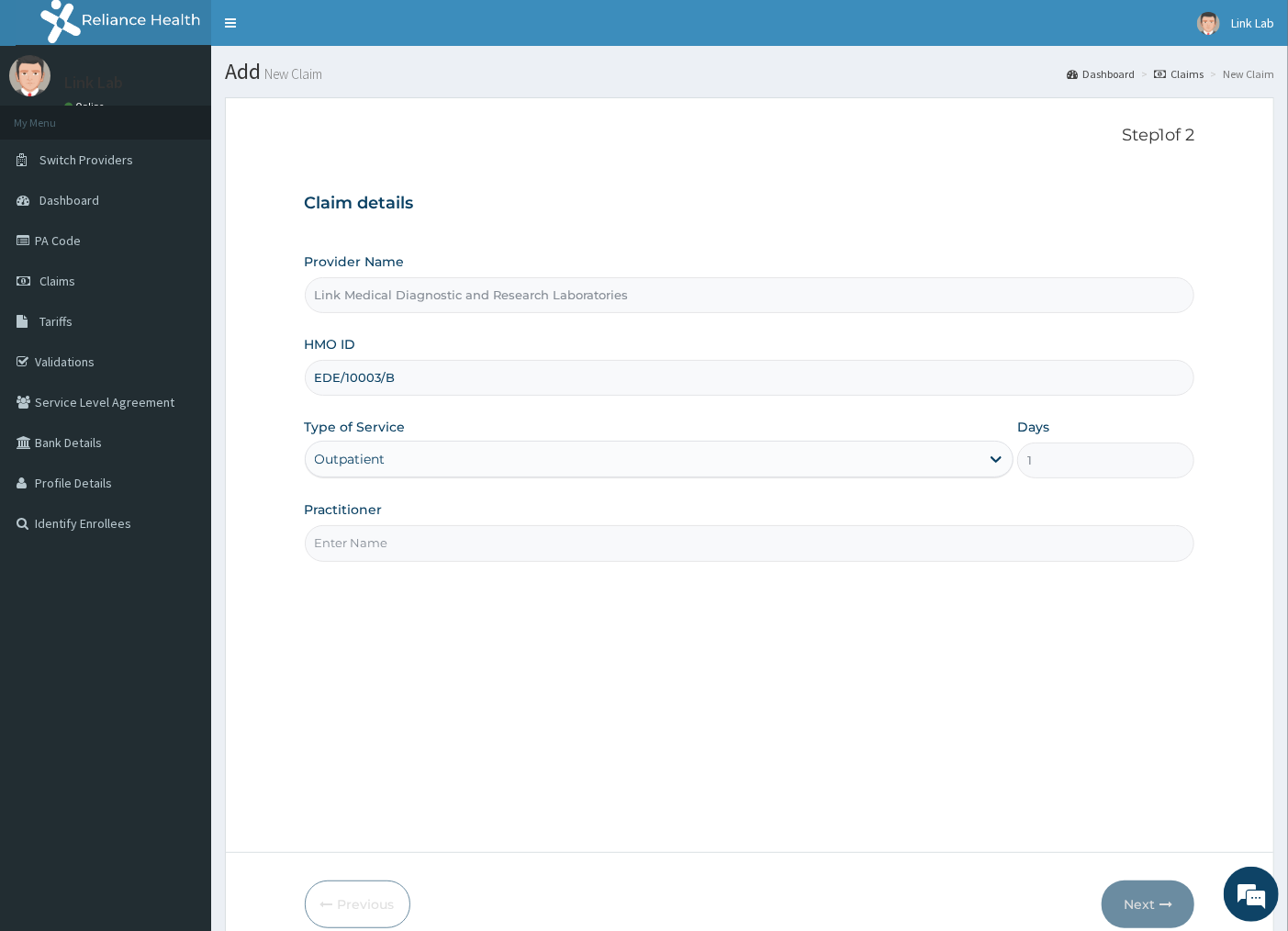
click at [411, 535] on input "Practitioner" at bounding box center [749, 543] width 890 height 36
type input "SELF"
click at [1145, 899] on button "Next" at bounding box center [1147, 904] width 92 height 48
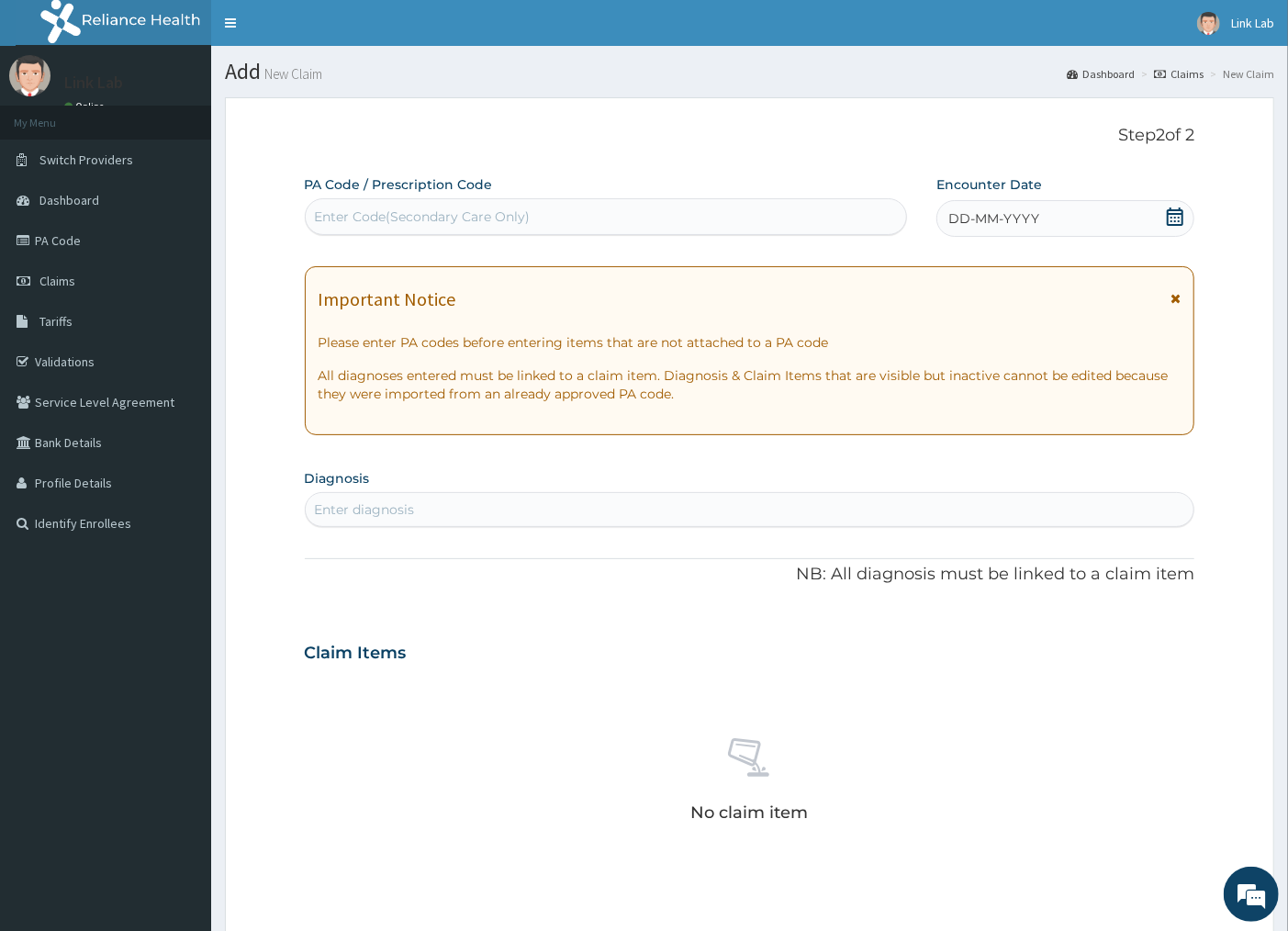
click at [469, 208] on div "Enter Code(Secondary Care Only)" at bounding box center [423, 217] width 216 height 18
type input "PA/3EAB9A"
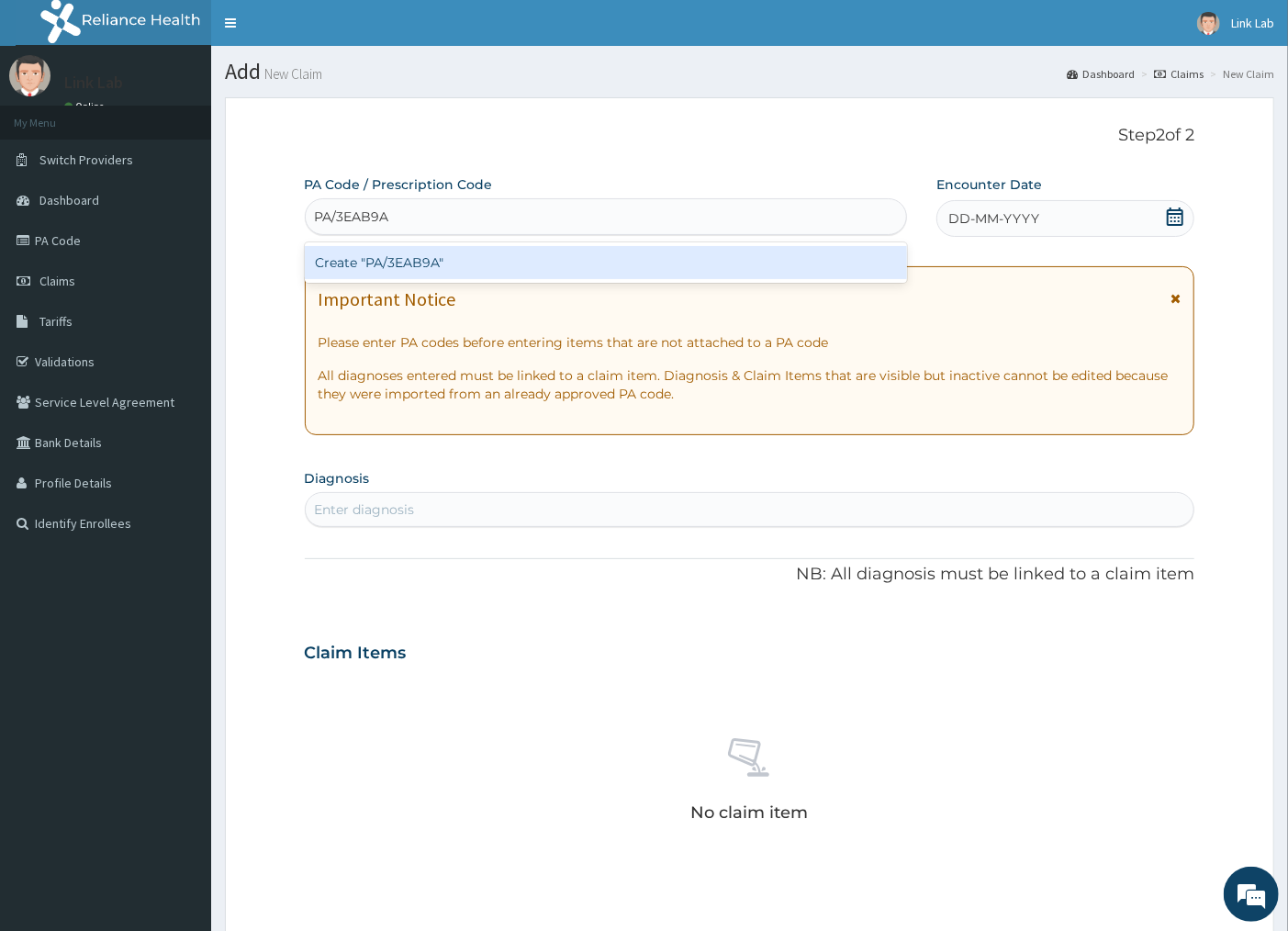
click at [388, 257] on div "Create "PA/3EAB9A"" at bounding box center [605, 262] width 602 height 33
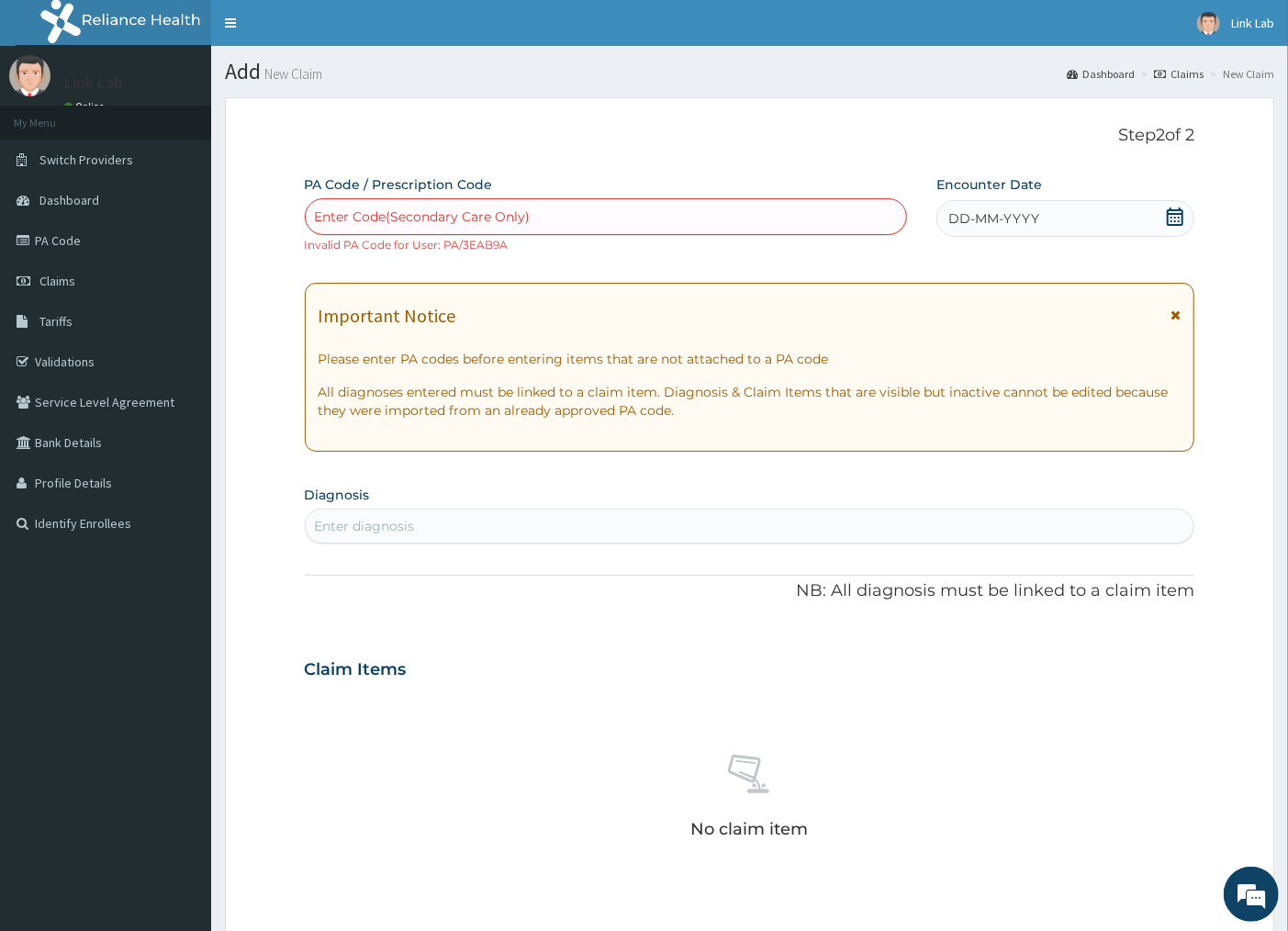
click at [1184, 67] on link "Claims" at bounding box center [1179, 74] width 50 height 16
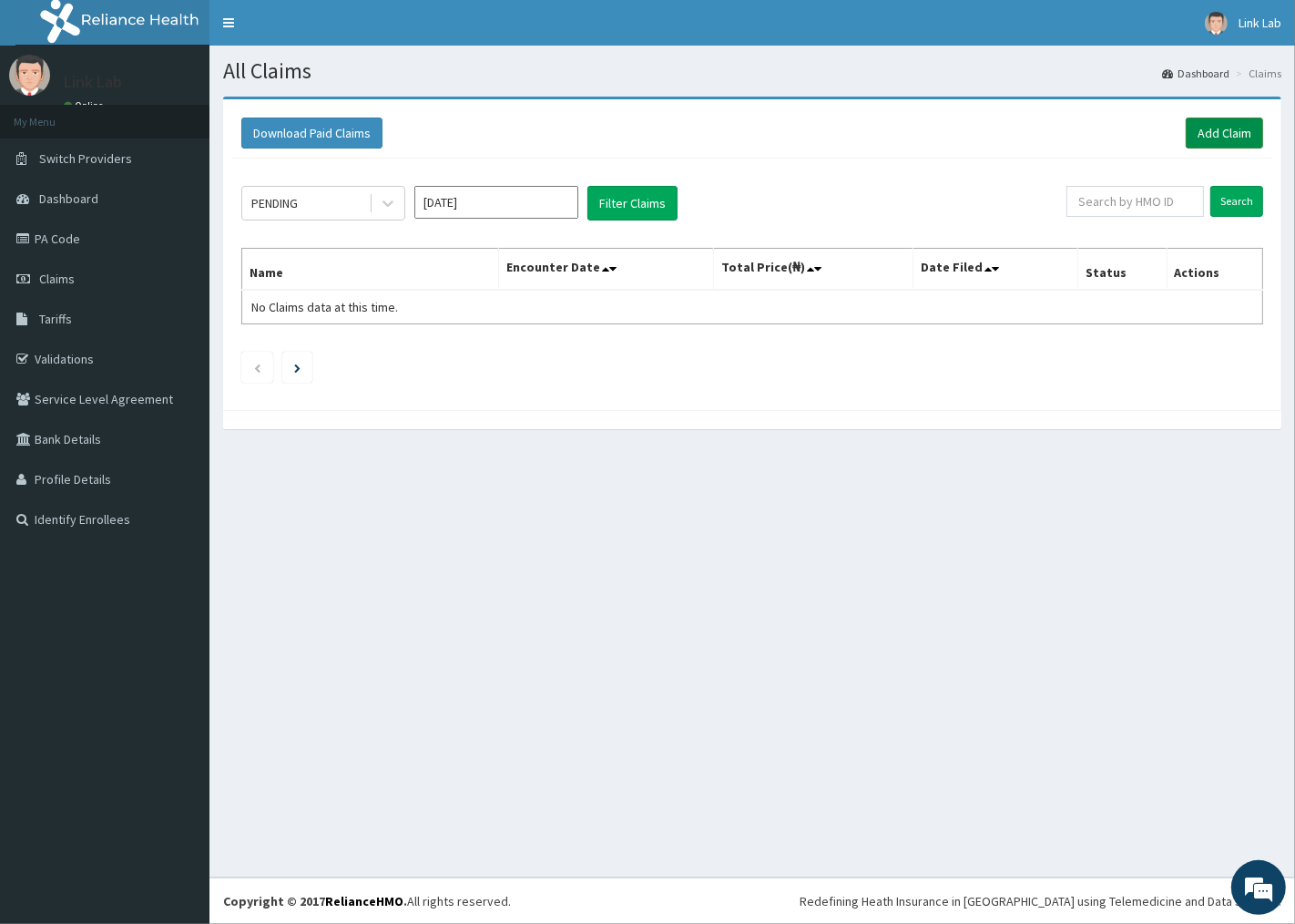
click at [1205, 130] on link "Add Claim" at bounding box center [1224, 132] width 77 height 31
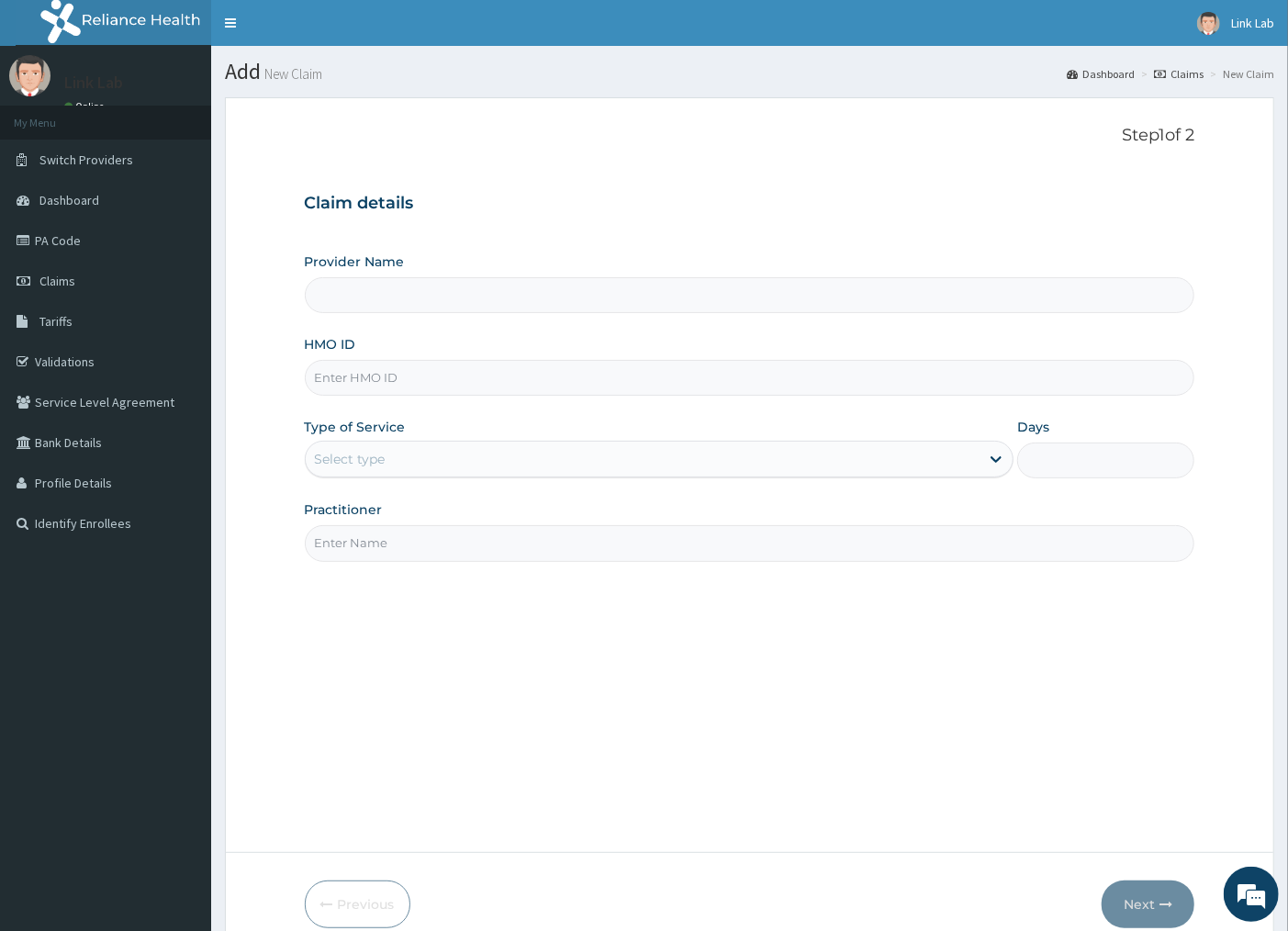
click at [354, 376] on input "HMO ID" at bounding box center [749, 378] width 890 height 36
type input "Link Medical Diagnostic and Research Laboratories"
type input "BIG/10094/A"
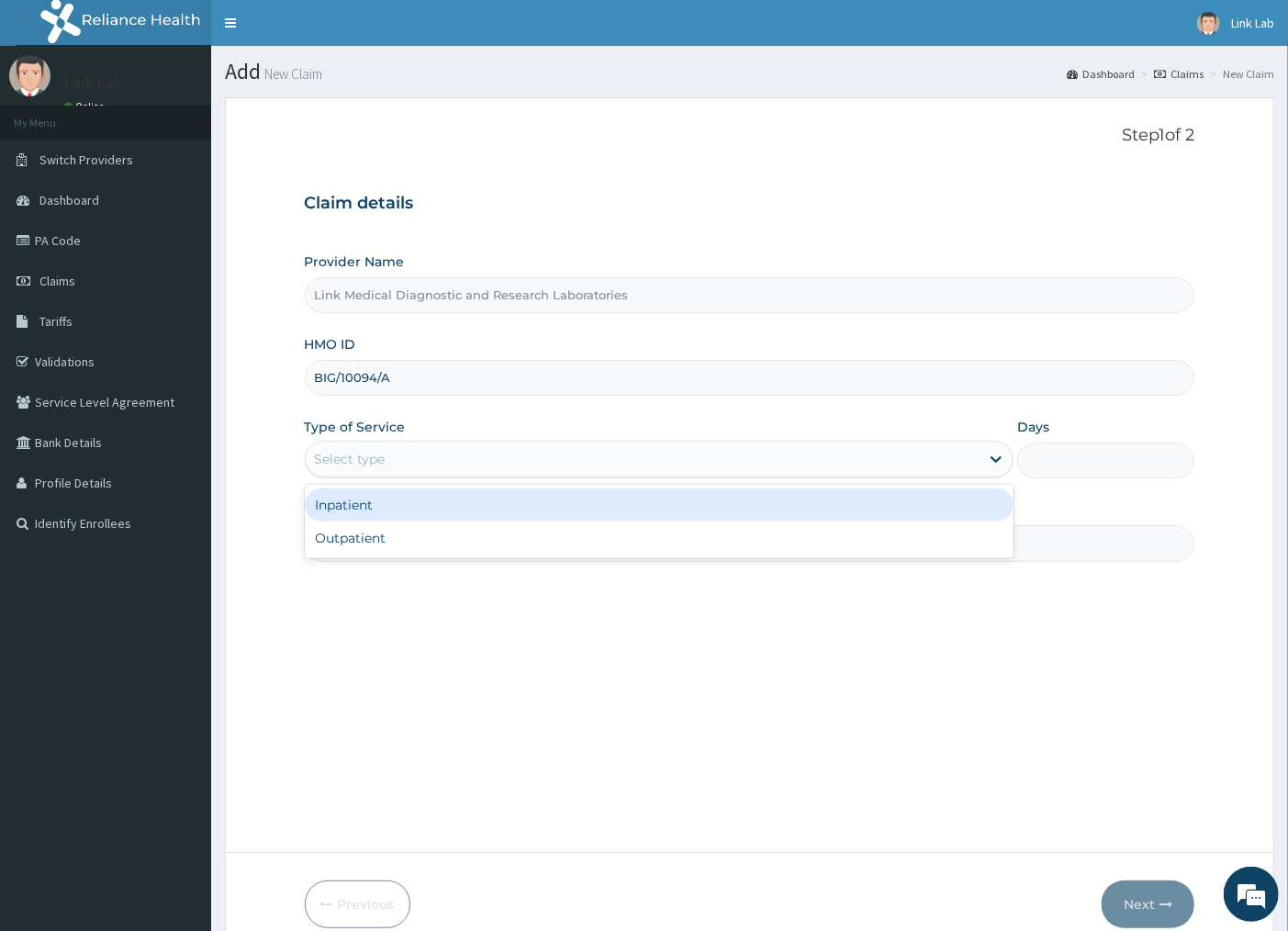
drag, startPoint x: 410, startPoint y: 455, endPoint x: 406, endPoint y: 515, distance: 60.1
click at [410, 458] on div "Select type" at bounding box center [643, 460] width 674 height 30
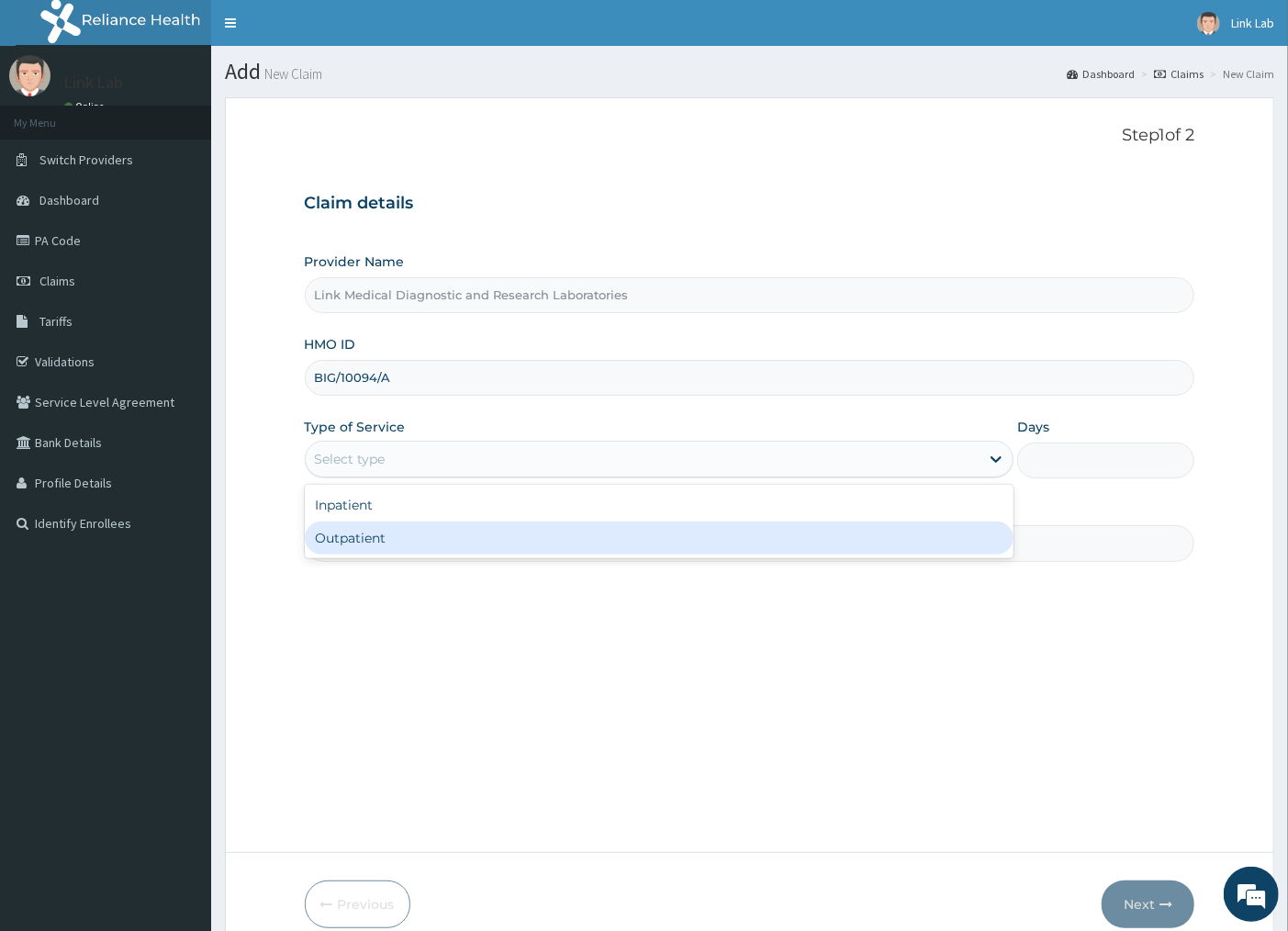
click at [408, 529] on div "Outpatient" at bounding box center [658, 537] width 709 height 33
type input "1"
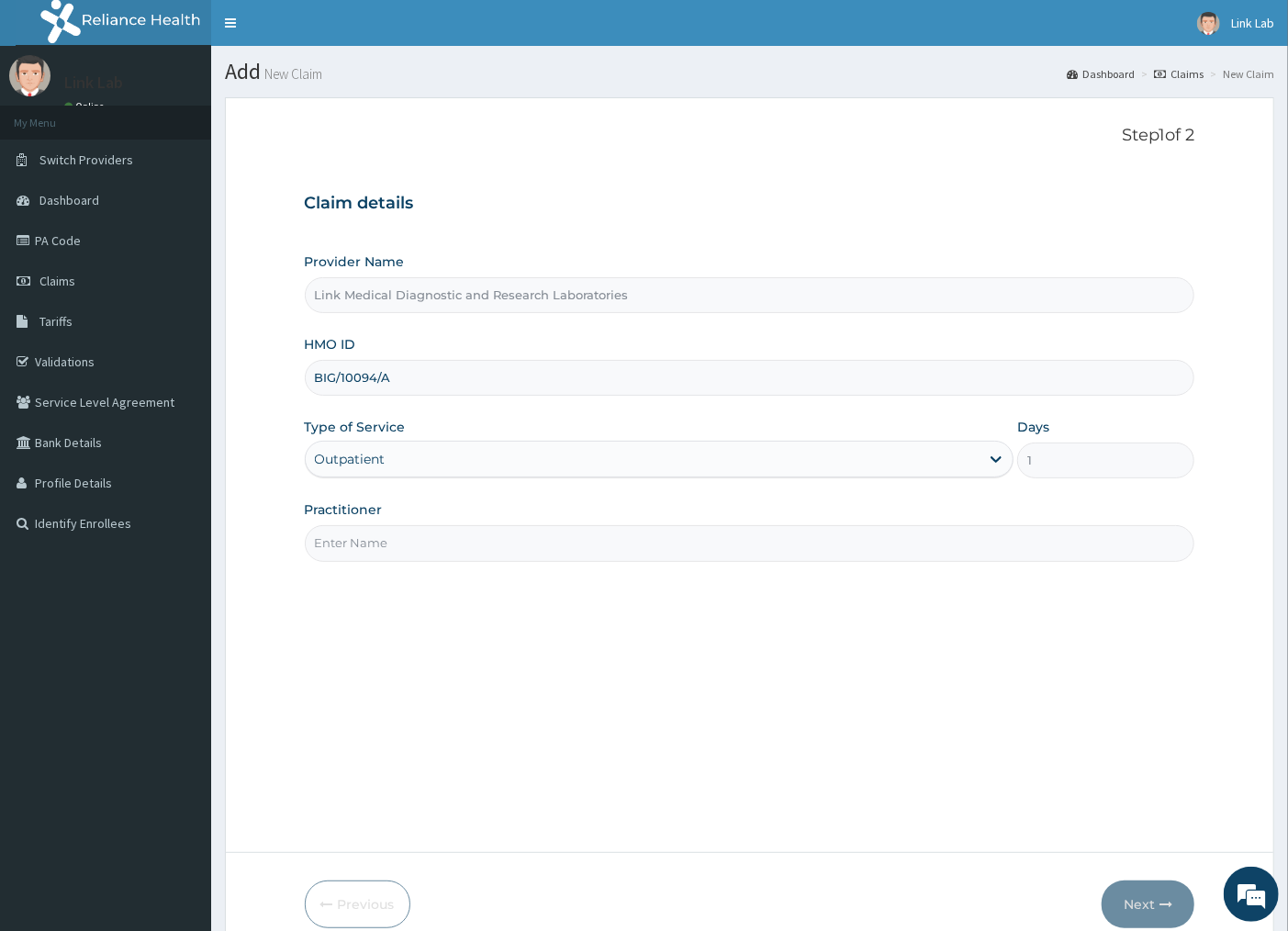
click at [408, 529] on input "Practitioner" at bounding box center [749, 543] width 890 height 36
type input "SELF"
click at [1152, 897] on button "Next" at bounding box center [1147, 904] width 92 height 48
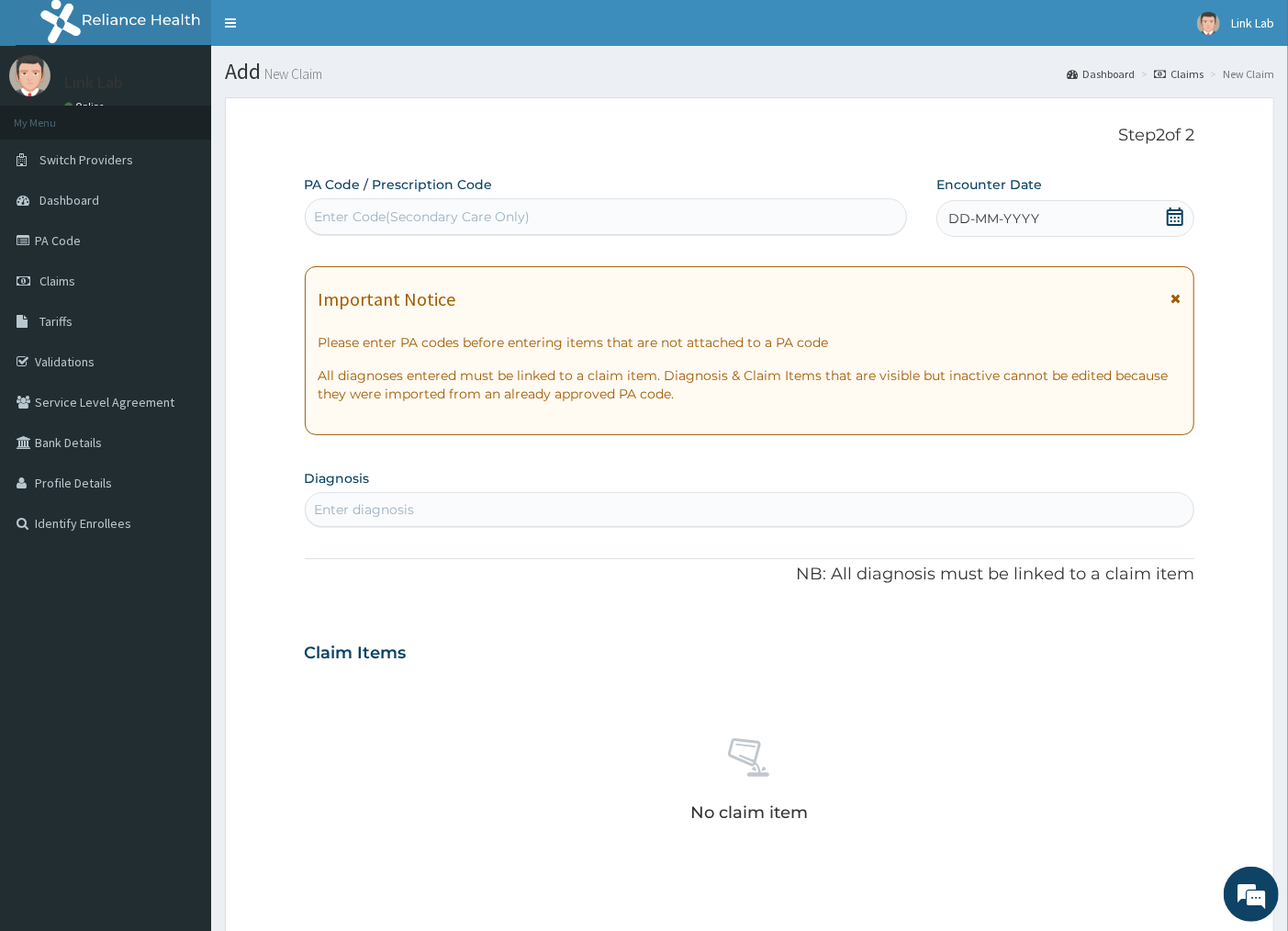
click at [517, 213] on div "Enter Code(Secondary Care Only)" at bounding box center [423, 217] width 216 height 18
type input "PA/FEBA94"
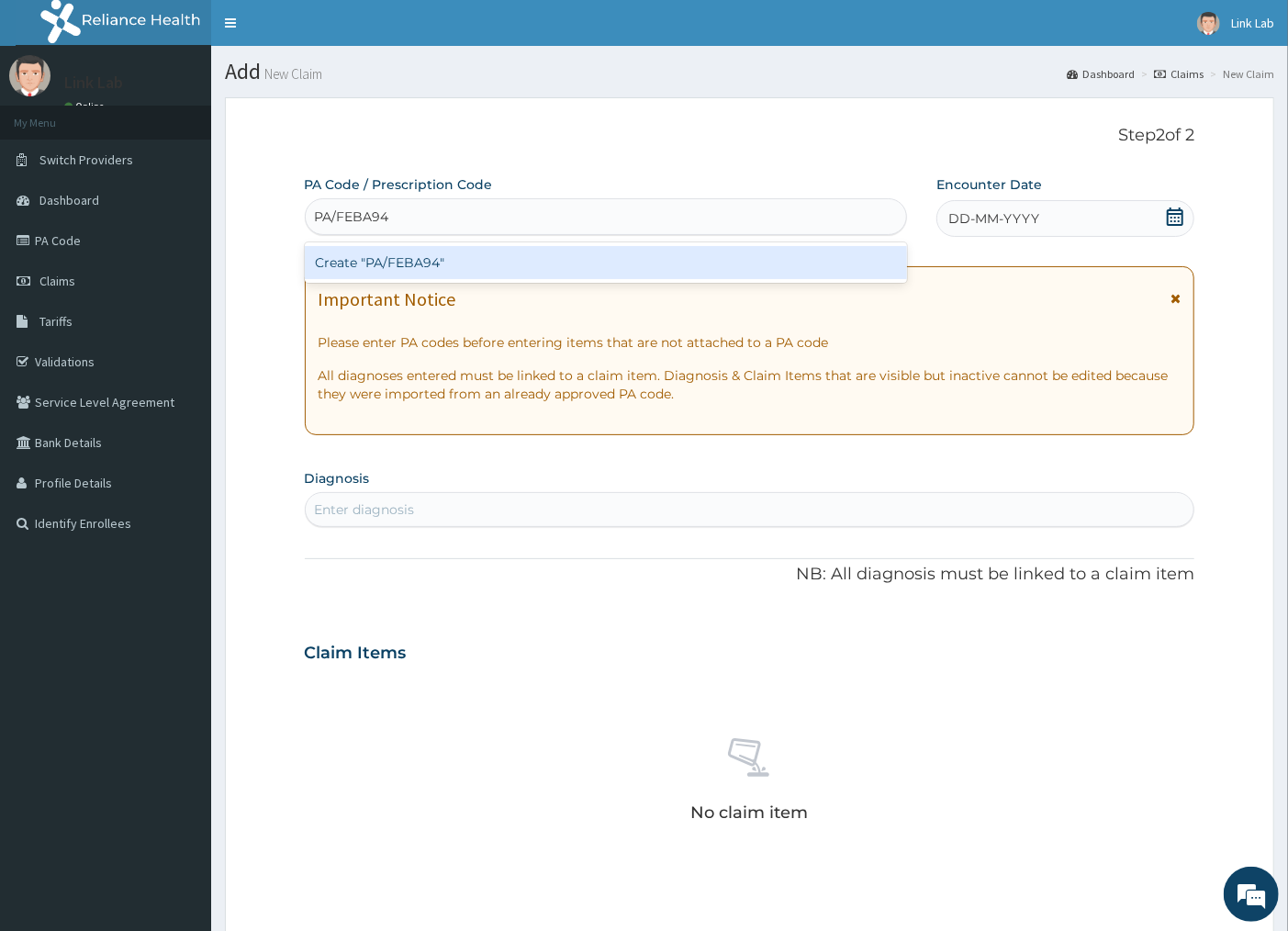
click at [413, 267] on div "Create "PA/FEBA94"" at bounding box center [605, 262] width 602 height 33
